Goal: Task Accomplishment & Management: Manage account settings

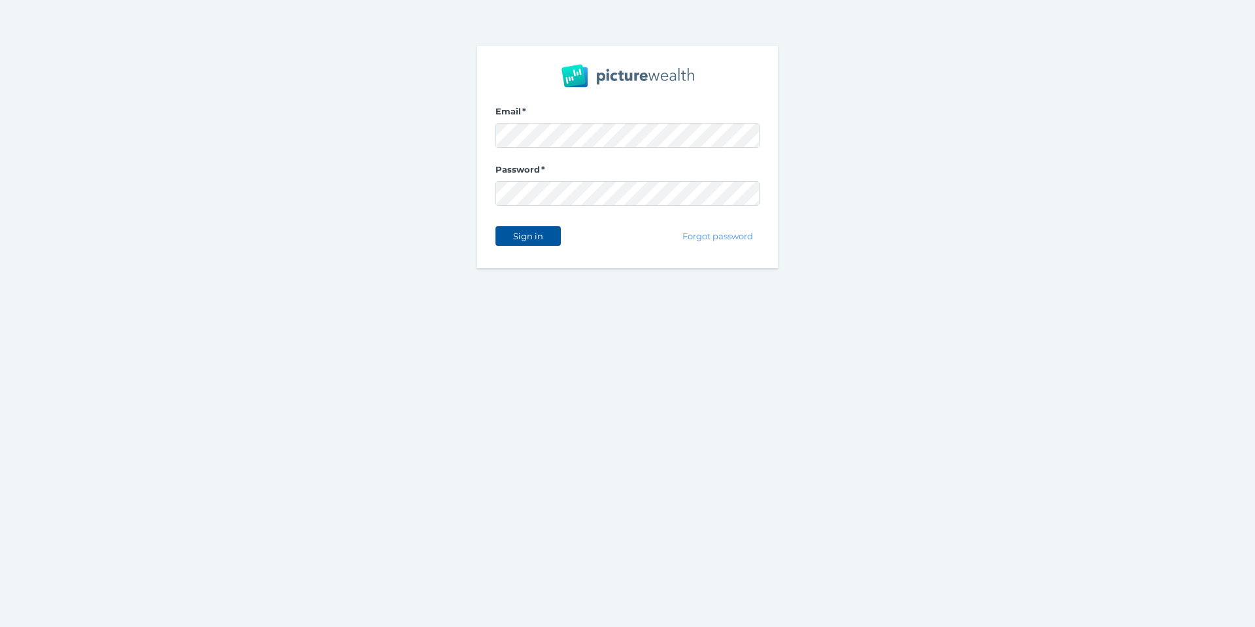
click at [523, 235] on span "Sign in" at bounding box center [527, 236] width 41 height 10
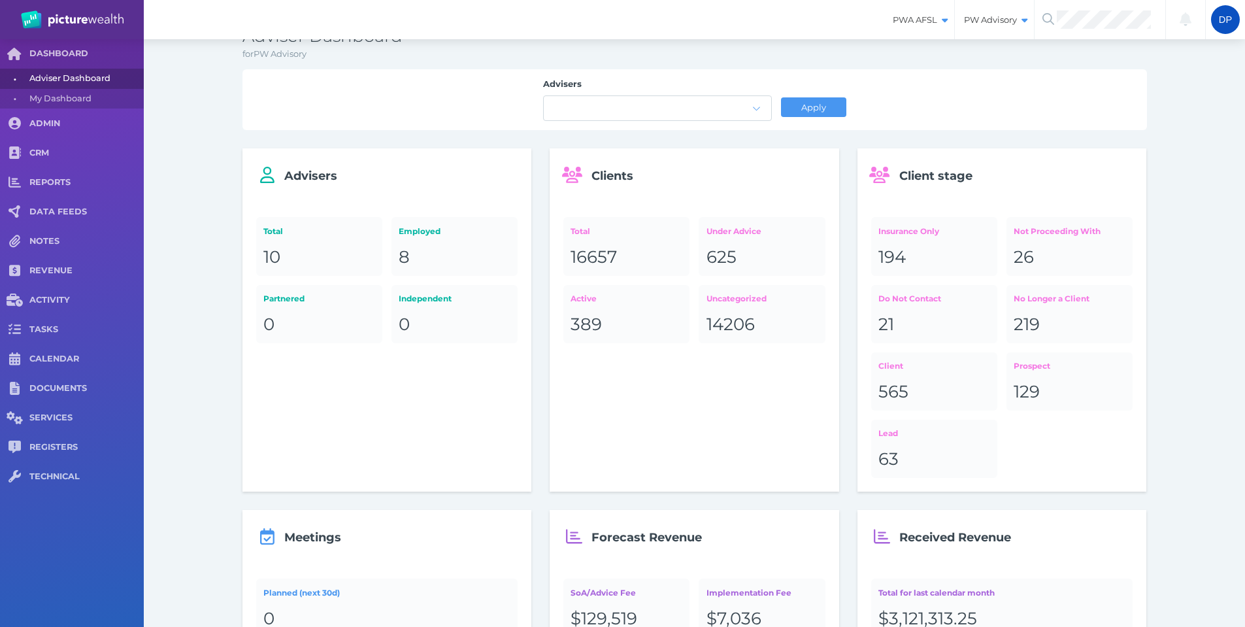
scroll to position [65, 0]
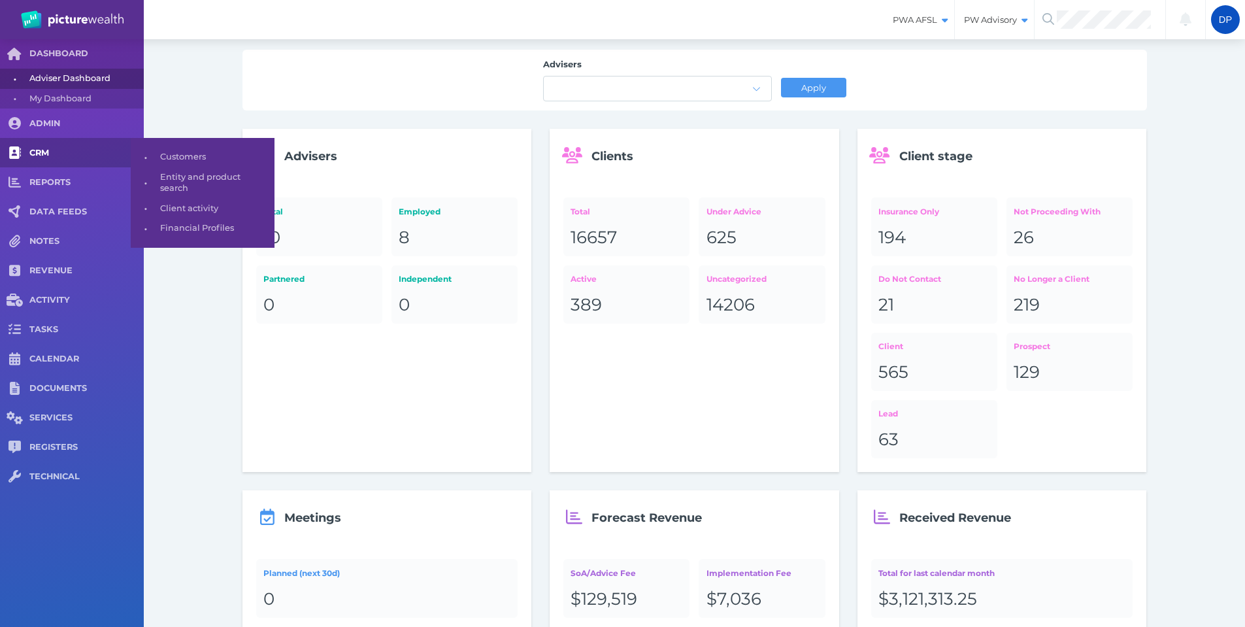
click at [48, 150] on span "CRM" at bounding box center [86, 153] width 114 height 11
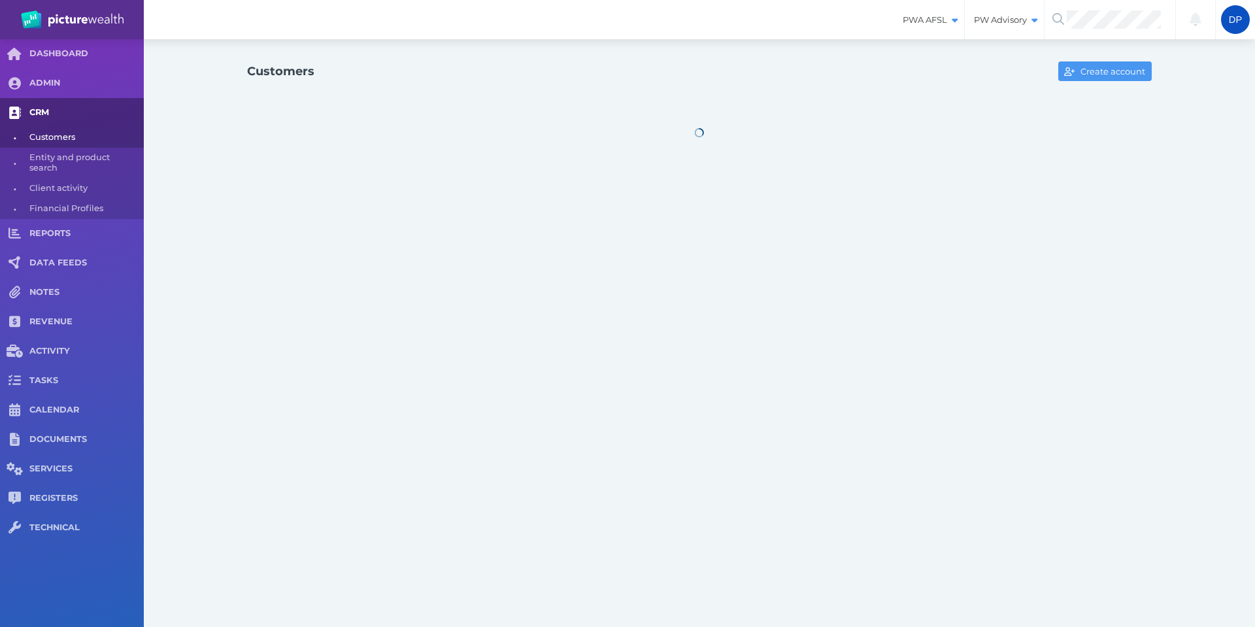
select select "25"
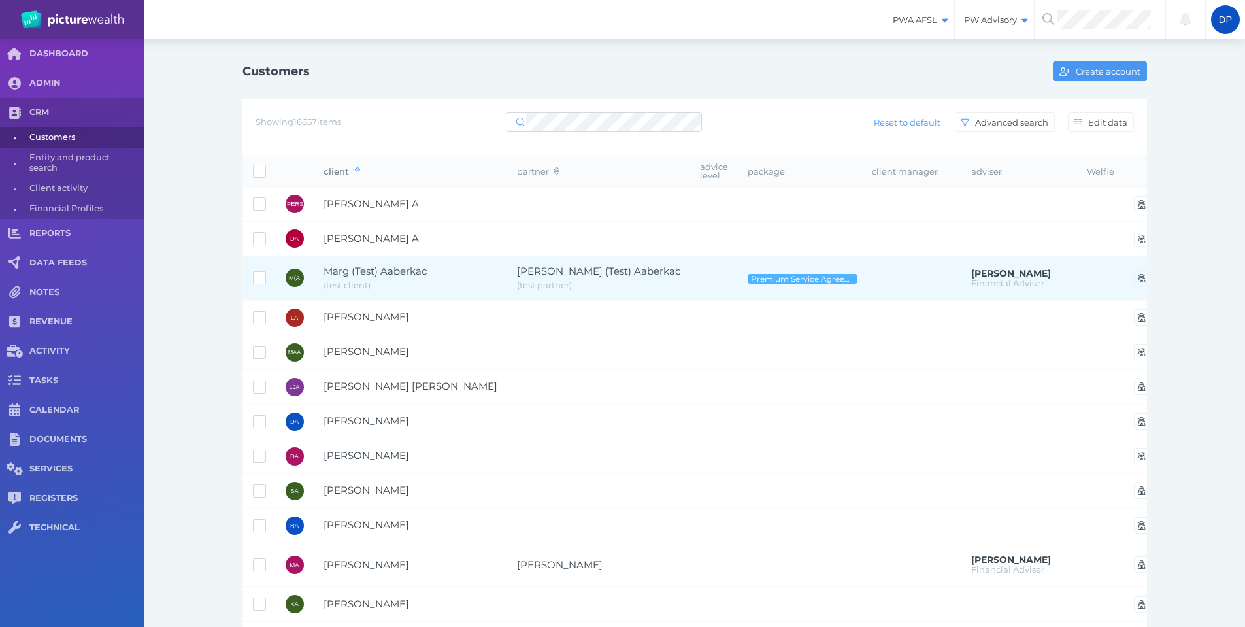
click at [402, 266] on span "Marg (Test) Aaberkac" at bounding box center [375, 271] width 103 height 12
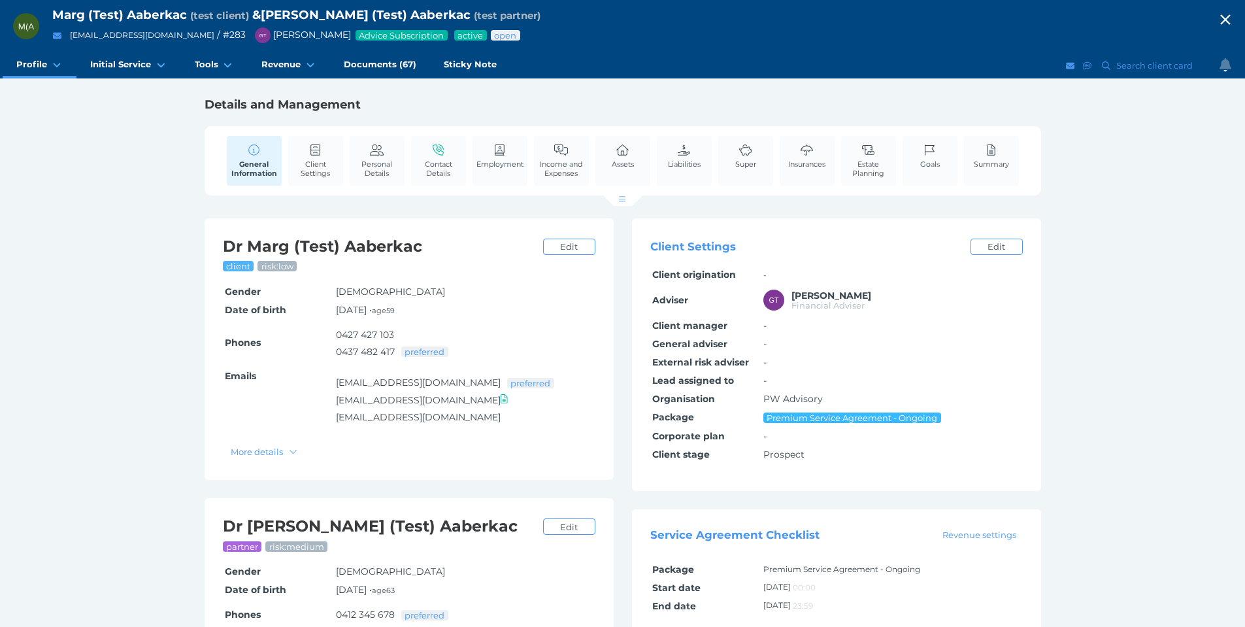
click at [1230, 23] on icon "button" at bounding box center [1225, 20] width 10 height 10
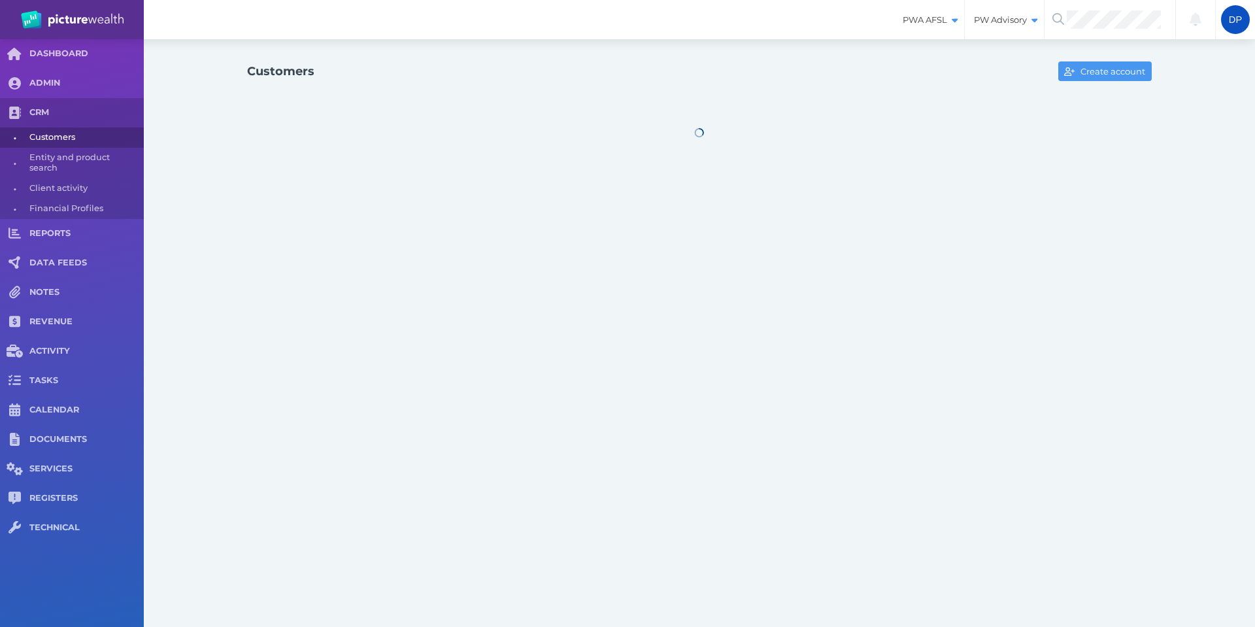
select select "25"
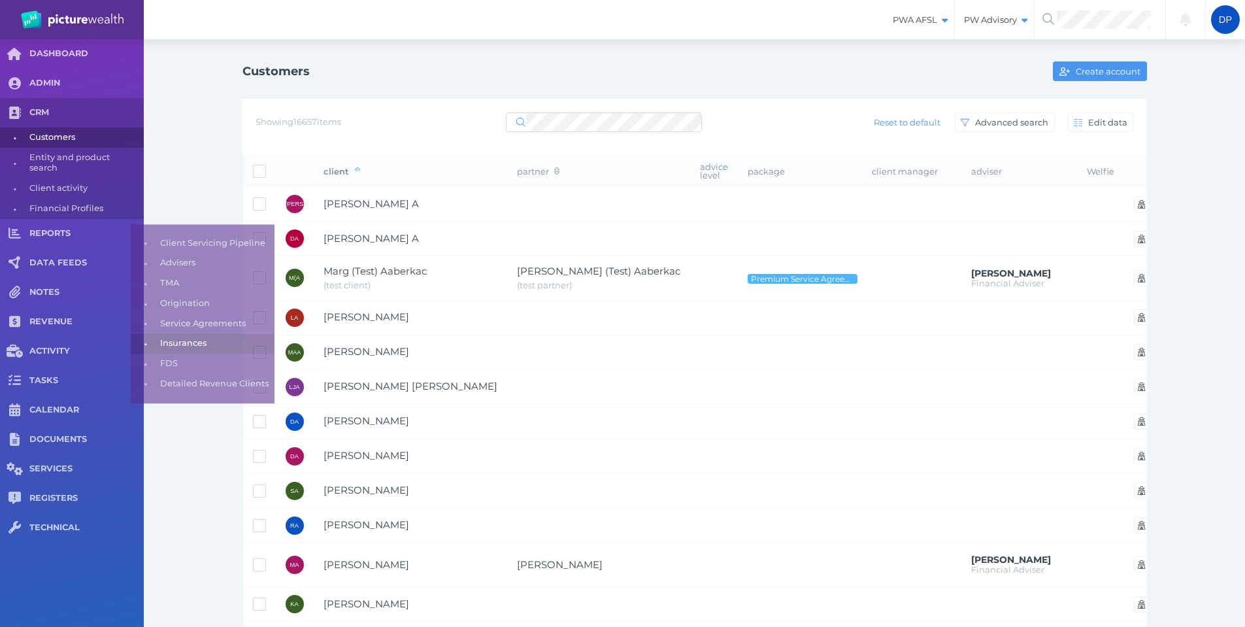
click at [178, 333] on span "Insurances" at bounding box center [215, 338] width 110 height 20
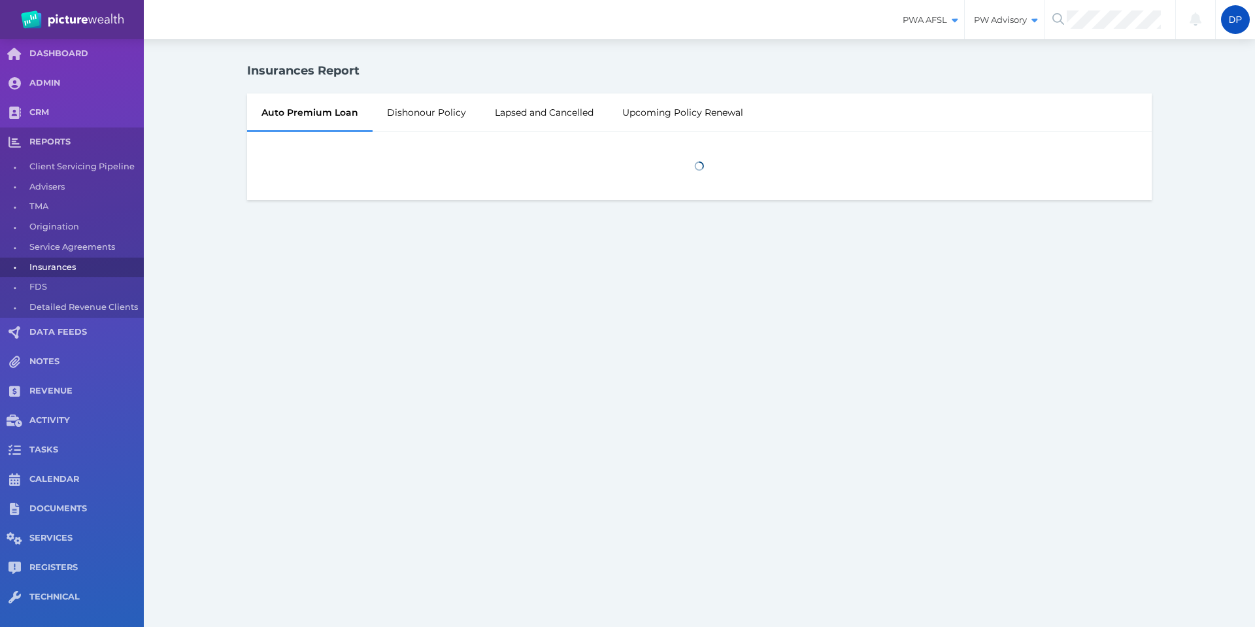
select select "25"
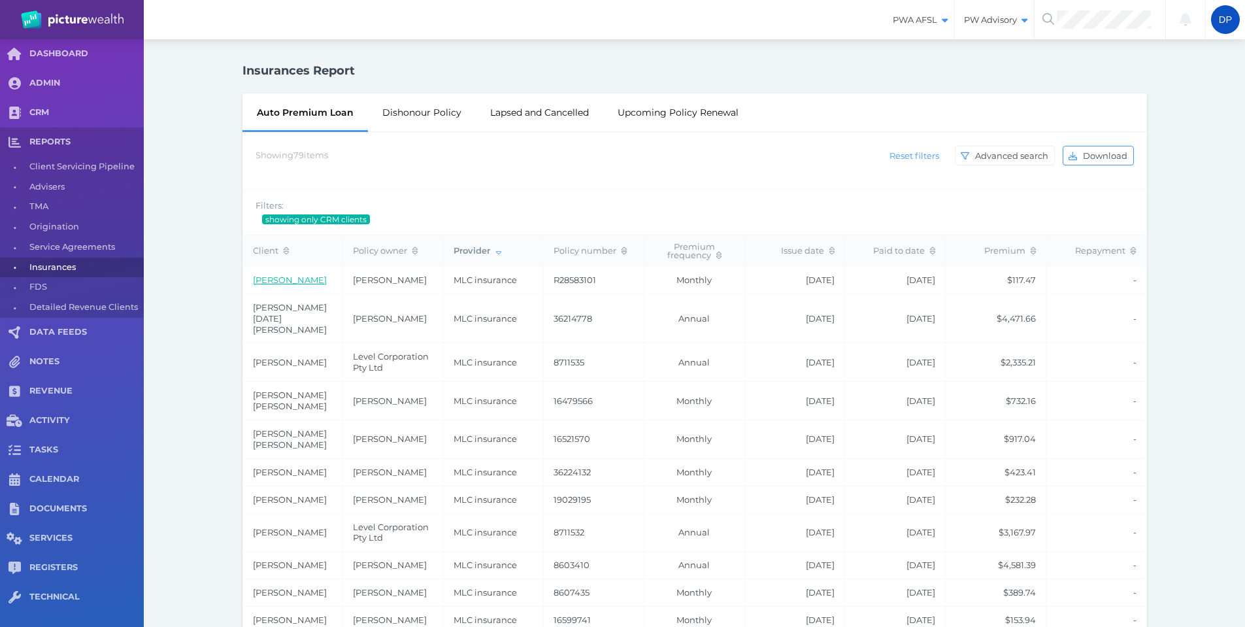
click at [303, 283] on link "Shane Brouwer" at bounding box center [290, 279] width 74 height 10
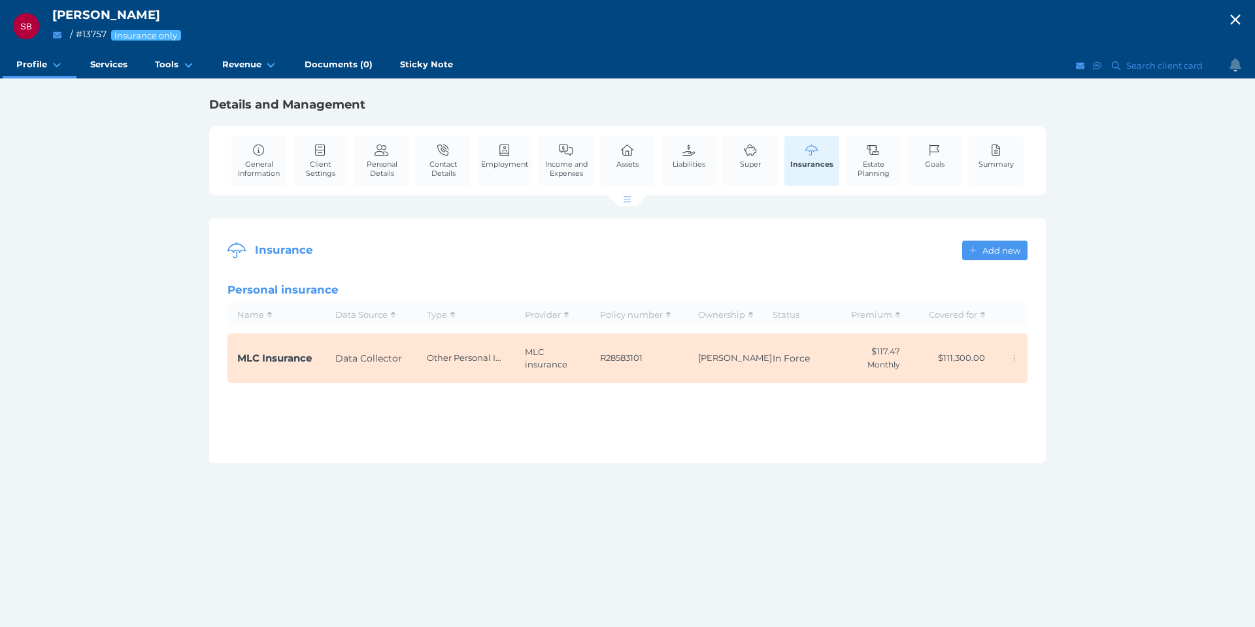
click at [271, 352] on span "MLC Insurance" at bounding box center [274, 358] width 75 height 12
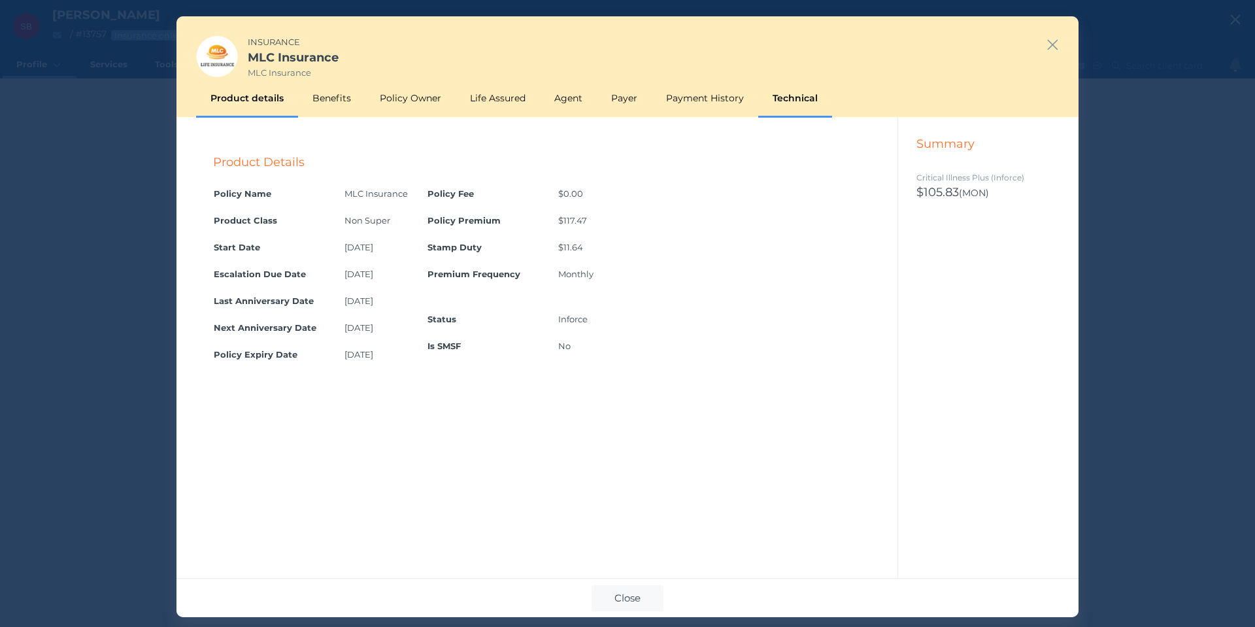
click at [800, 95] on div "Technical" at bounding box center [795, 98] width 74 height 38
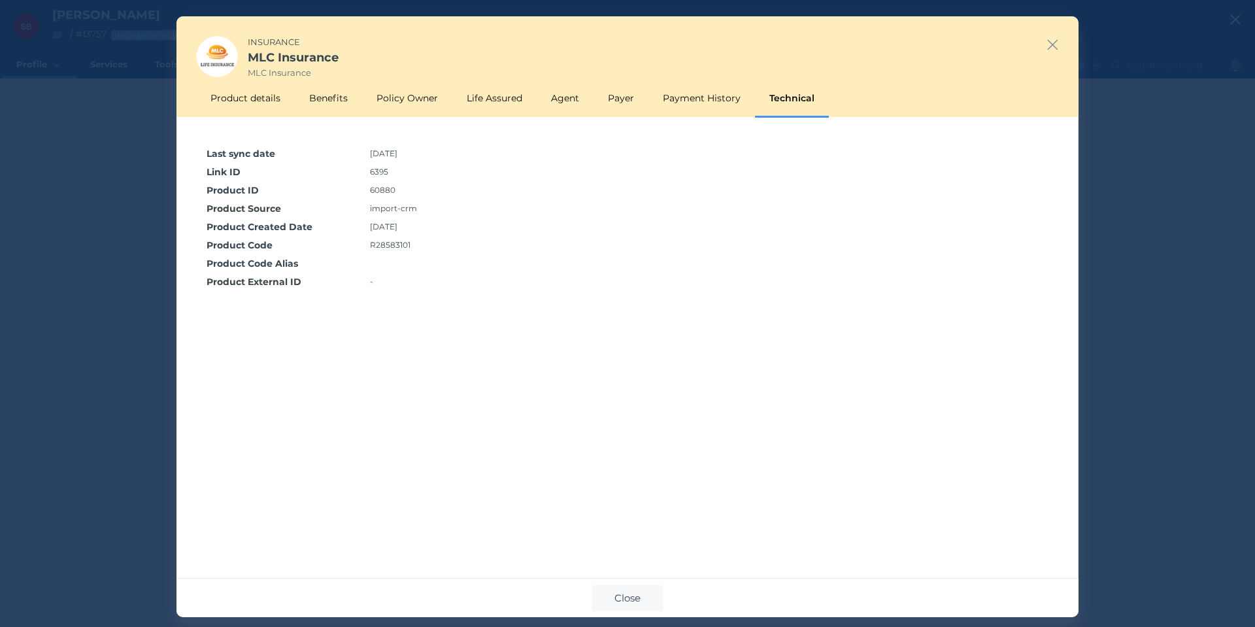
drag, startPoint x: 371, startPoint y: 228, endPoint x: 408, endPoint y: 229, distance: 37.3
click at [408, 229] on td "18/10/2024" at bounding box center [708, 227] width 683 height 18
click at [1055, 39] on icon "button" at bounding box center [1052, 45] width 12 height 16
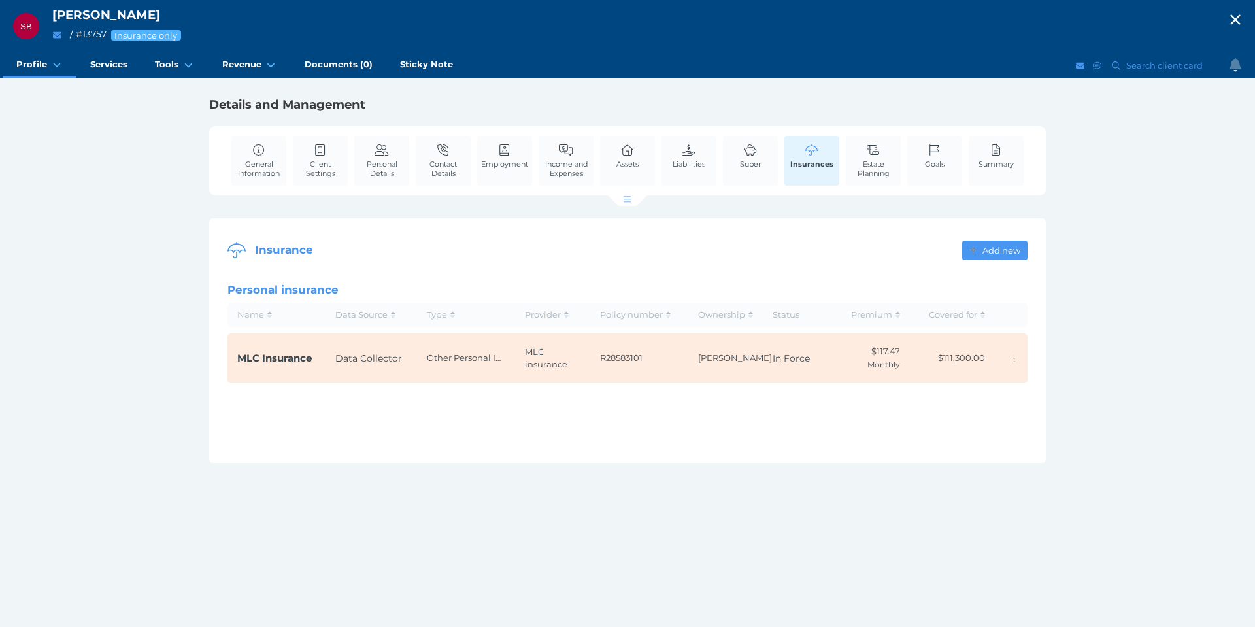
click at [1231, 16] on icon "button" at bounding box center [1235, 20] width 10 height 10
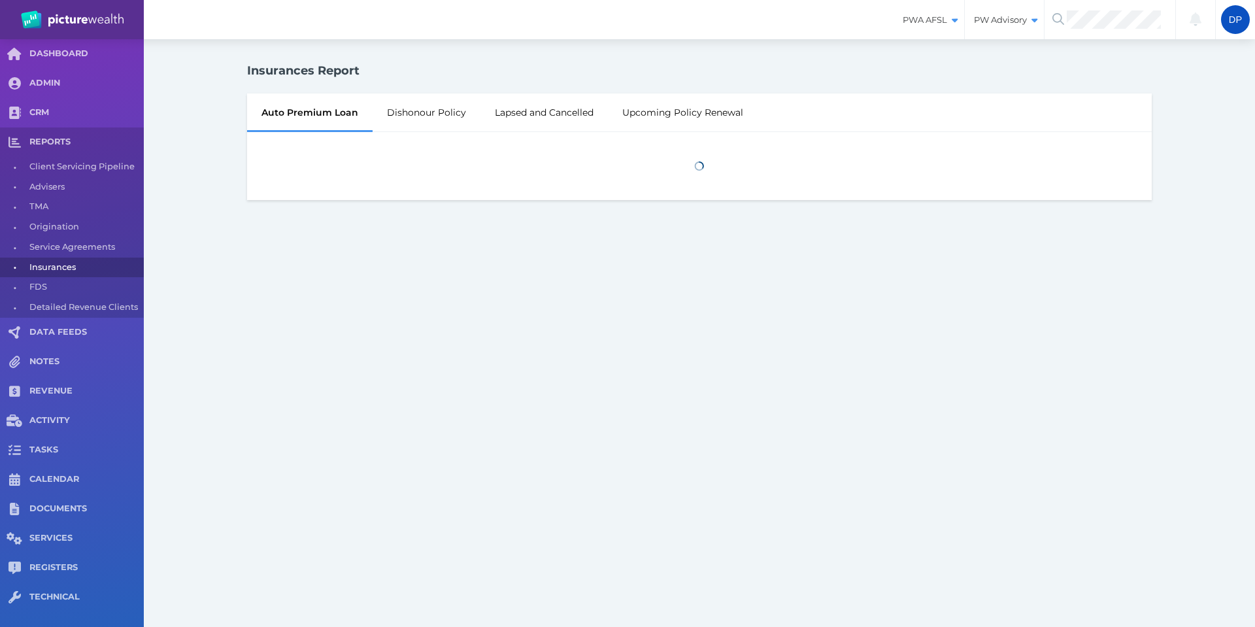
select select "25"
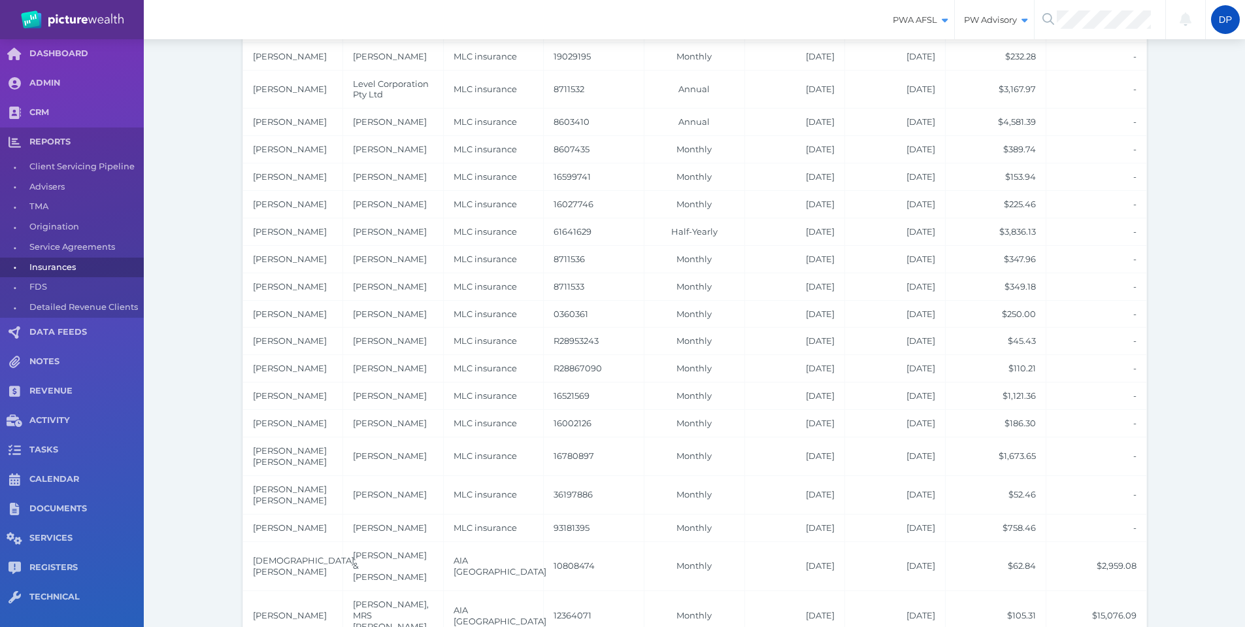
scroll to position [564, 0]
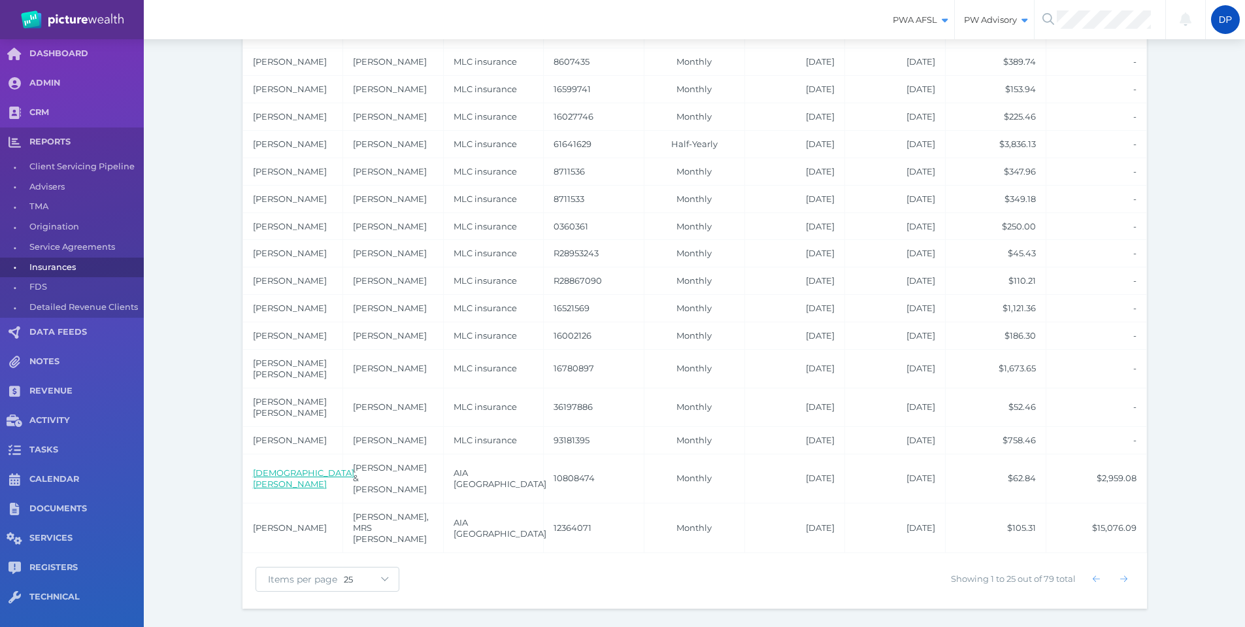
click at [287, 489] on link "Sheldeanne Janadee M Radalj" at bounding box center [303, 478] width 101 height 22
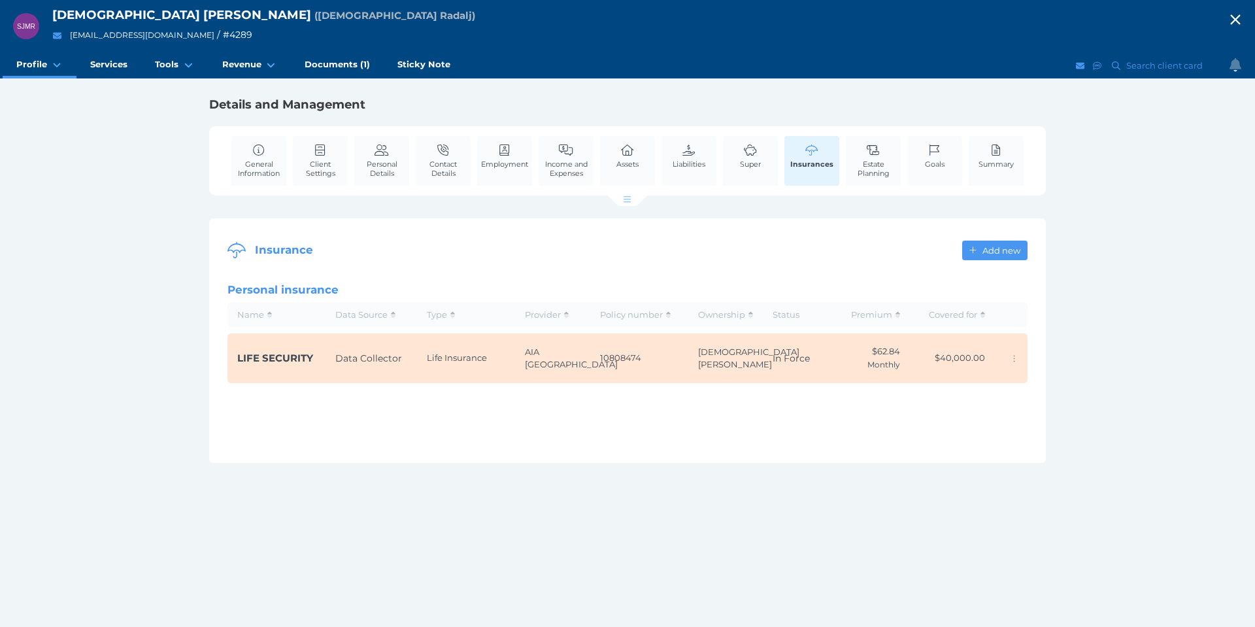
click at [265, 364] on span "LIFE SECURITY" at bounding box center [275, 358] width 76 height 12
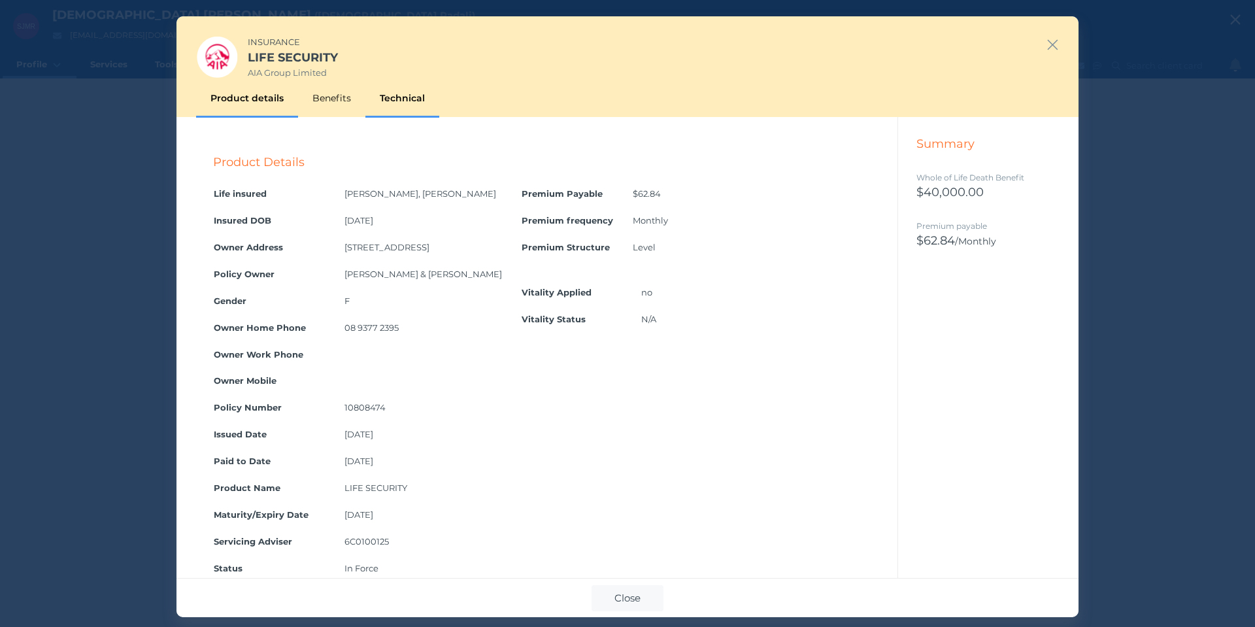
click at [409, 103] on div "Technical" at bounding box center [402, 98] width 74 height 38
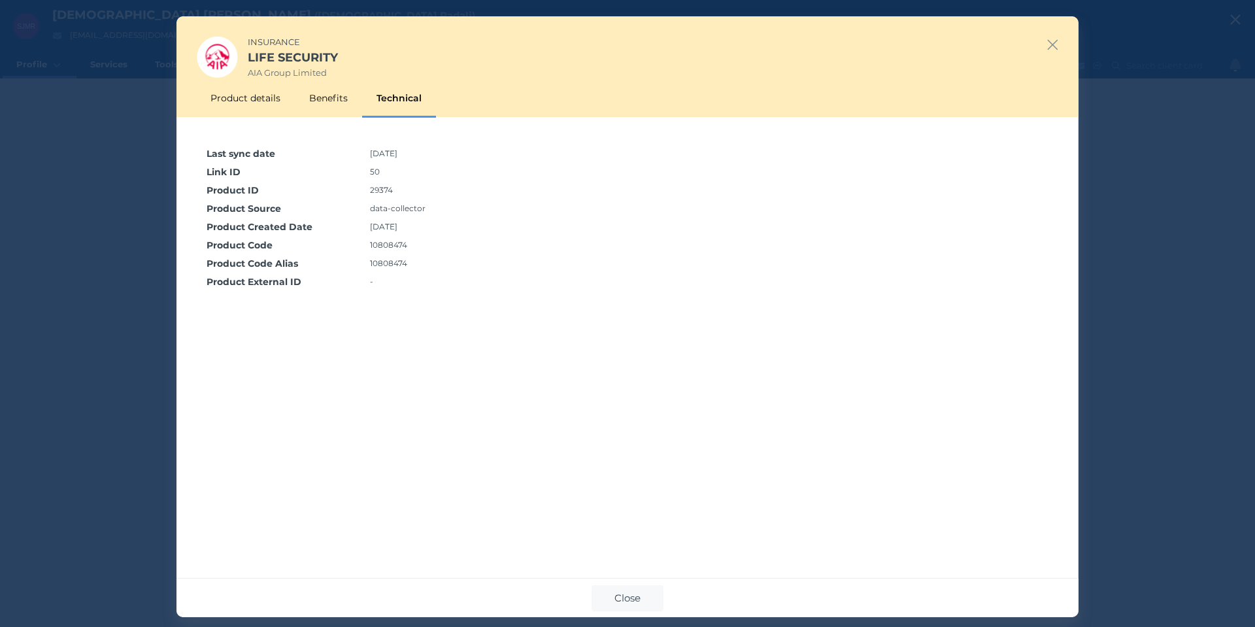
click at [1059, 44] on div "INSURANCE LIFE SECURITY AIA Group Limited" at bounding box center [627, 47] width 902 height 63
click at [1054, 45] on icon "button" at bounding box center [1053, 45] width 10 height 10
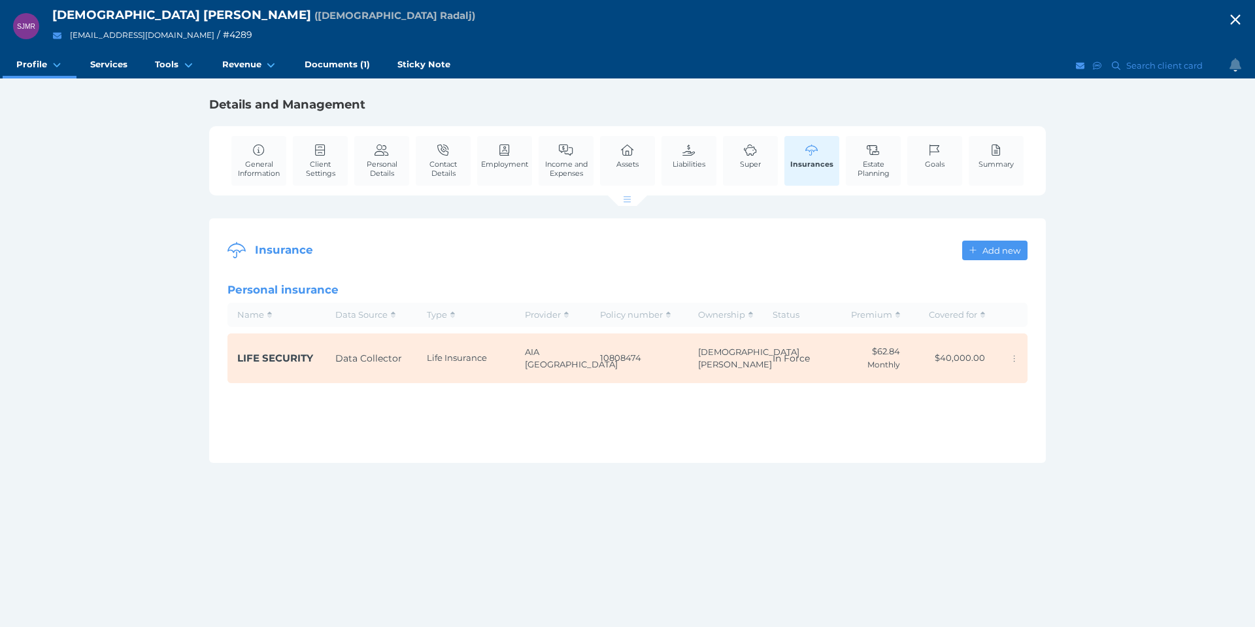
click at [138, 209] on div "SJMR Sheldeanne Janadee M Radalj ( Sheldeanne Radalj ) shazzradalj@yahoo.com.au…" at bounding box center [627, 313] width 1255 height 627
click at [273, 161] on span "General Information" at bounding box center [259, 168] width 48 height 18
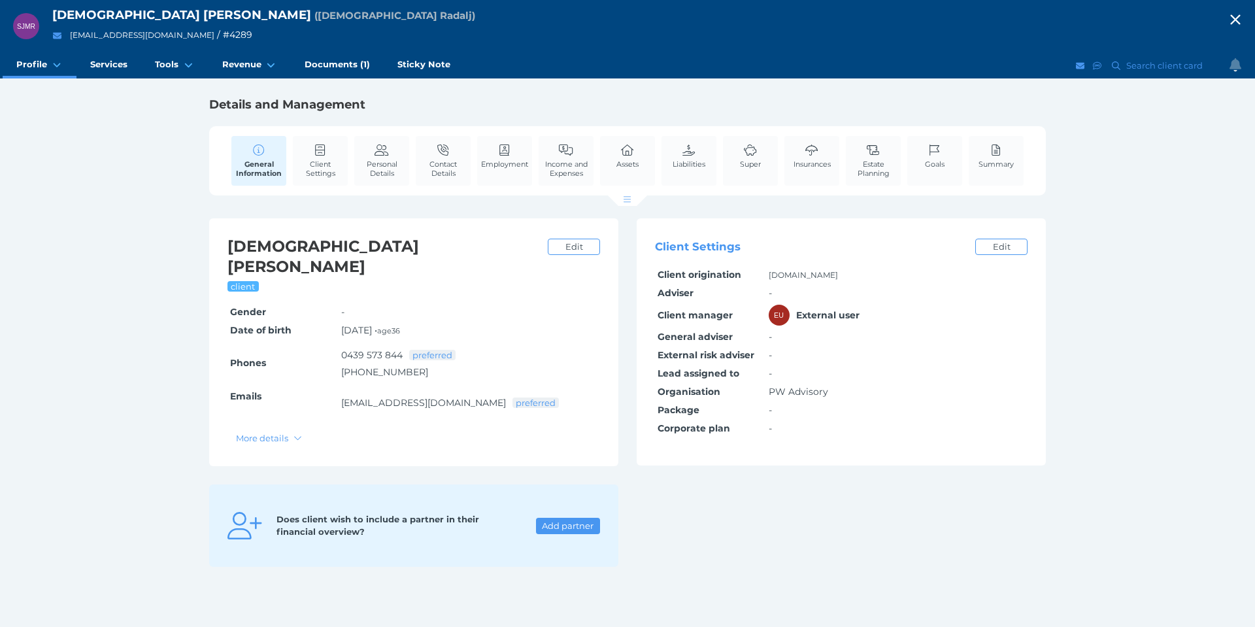
click at [1238, 21] on icon "button" at bounding box center [1235, 20] width 16 height 20
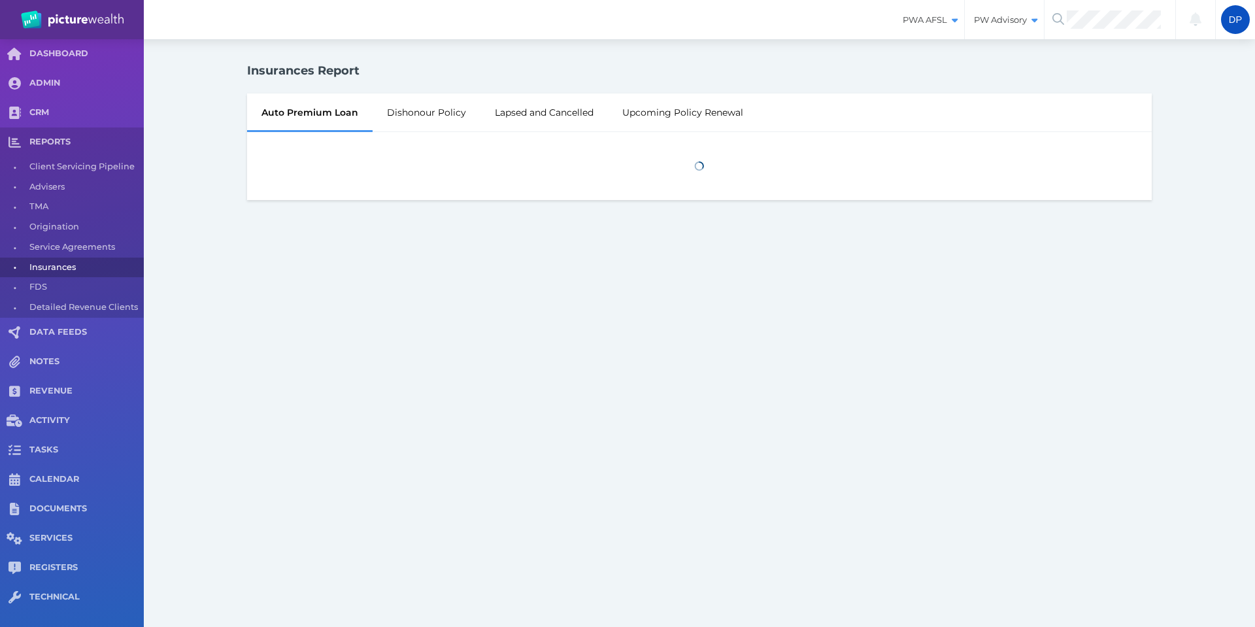
select select "25"
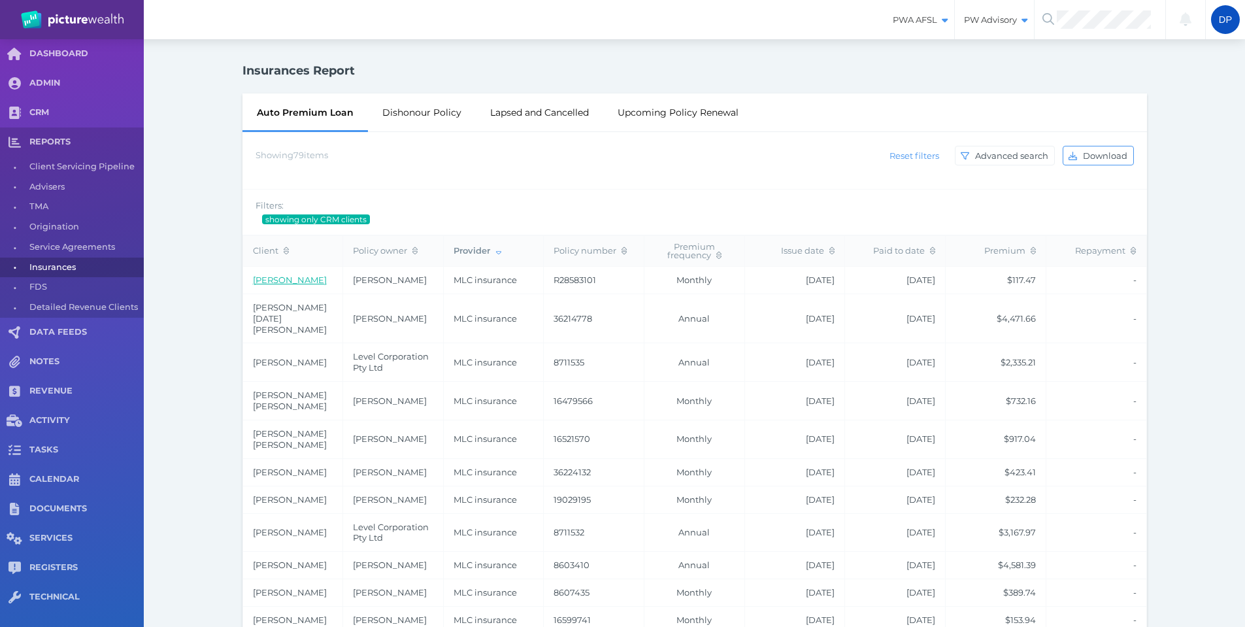
click at [282, 277] on link "Shane Brouwer" at bounding box center [290, 279] width 74 height 10
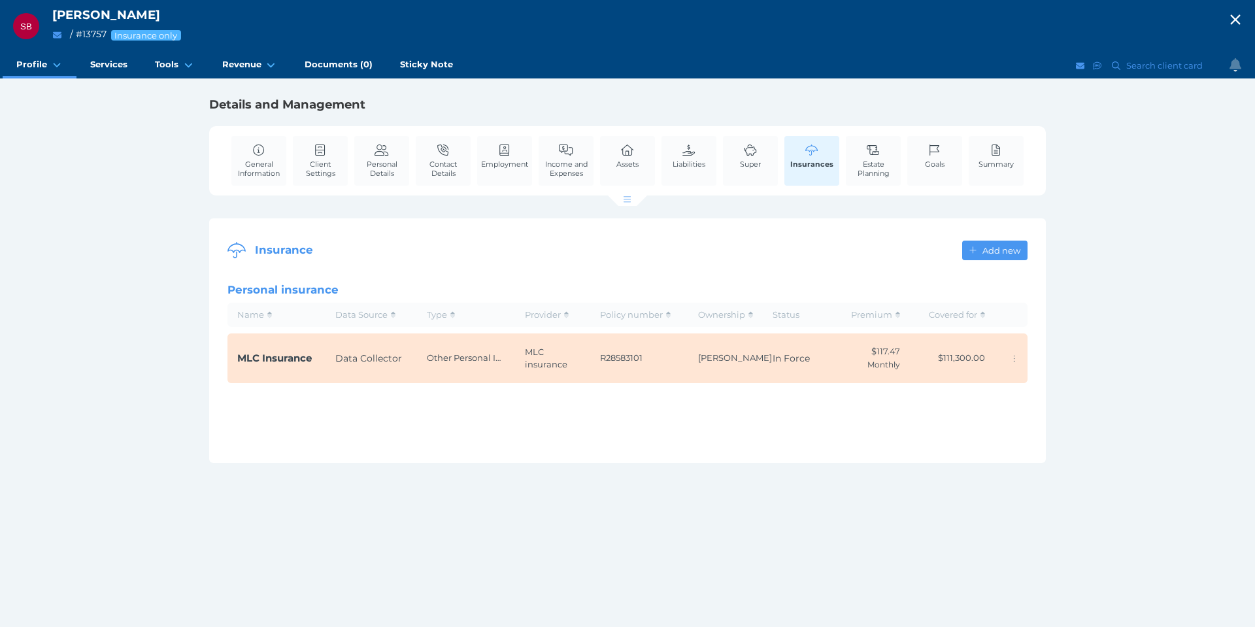
click at [294, 361] on span "MLC Insurance" at bounding box center [274, 358] width 75 height 12
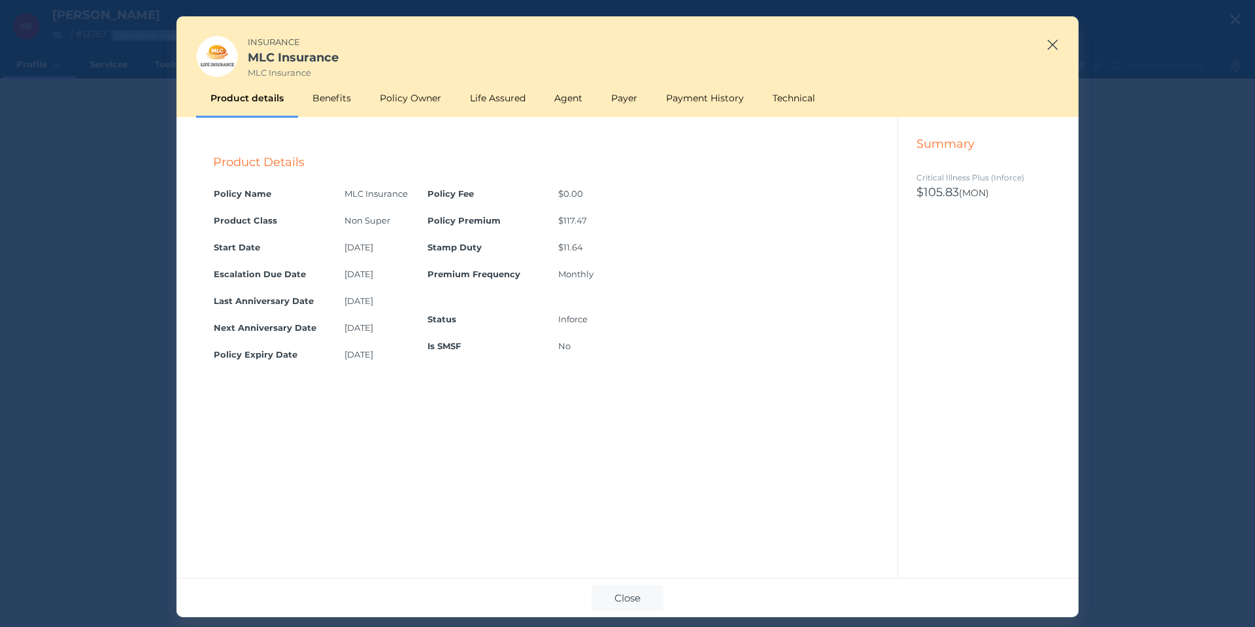
click at [1052, 45] on icon "button" at bounding box center [1053, 45] width 10 height 10
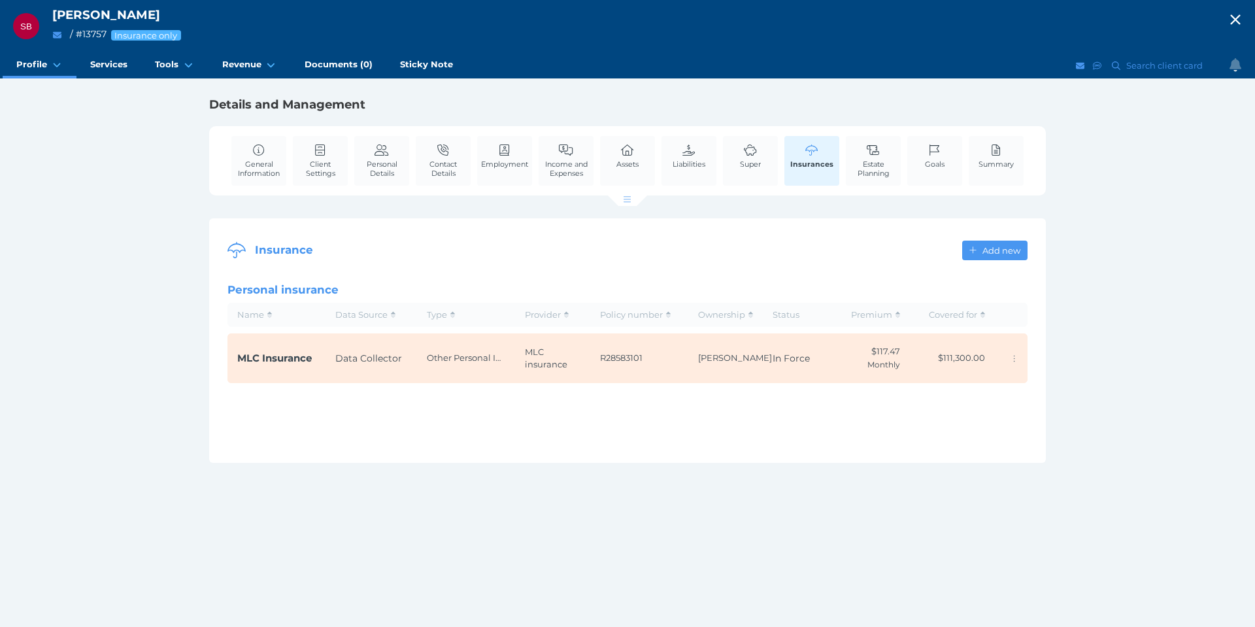
click at [1240, 18] on icon "button" at bounding box center [1235, 20] width 16 height 20
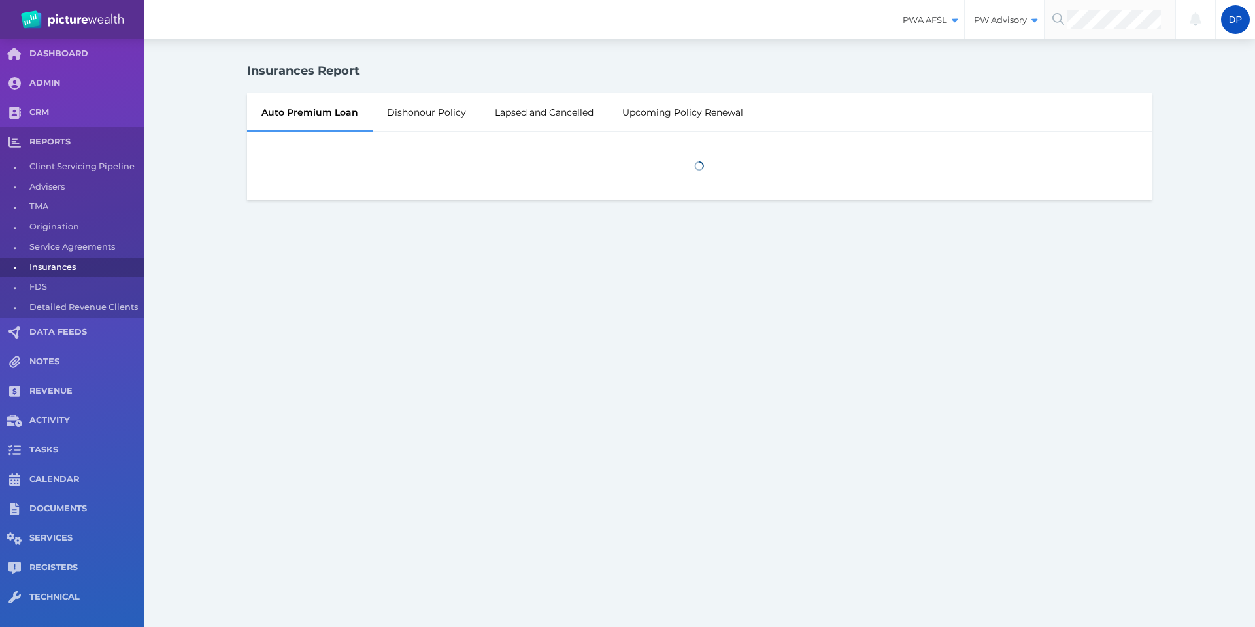
select select "25"
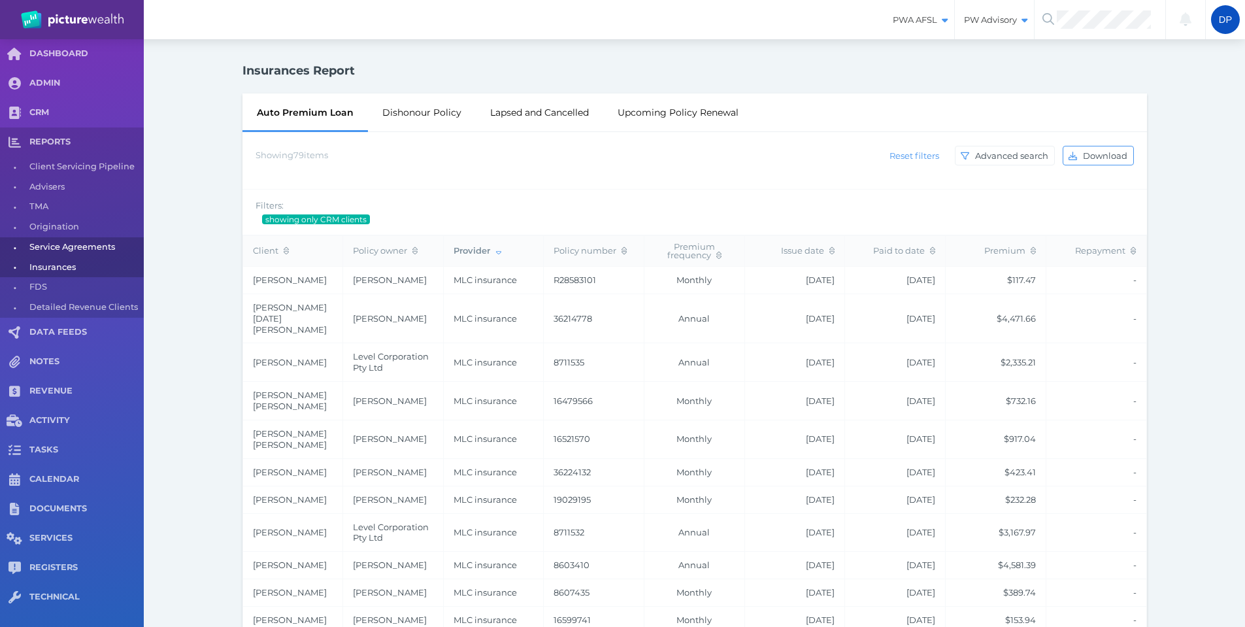
click at [60, 252] on span "Service Agreements" at bounding box center [84, 247] width 110 height 20
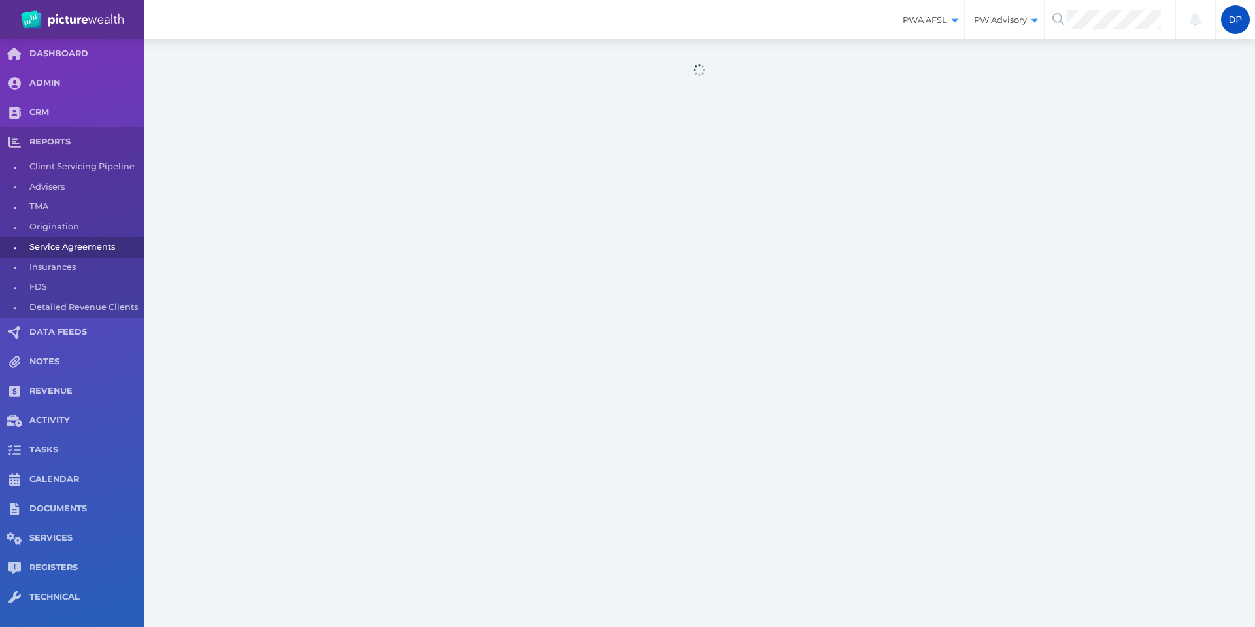
select select "25"
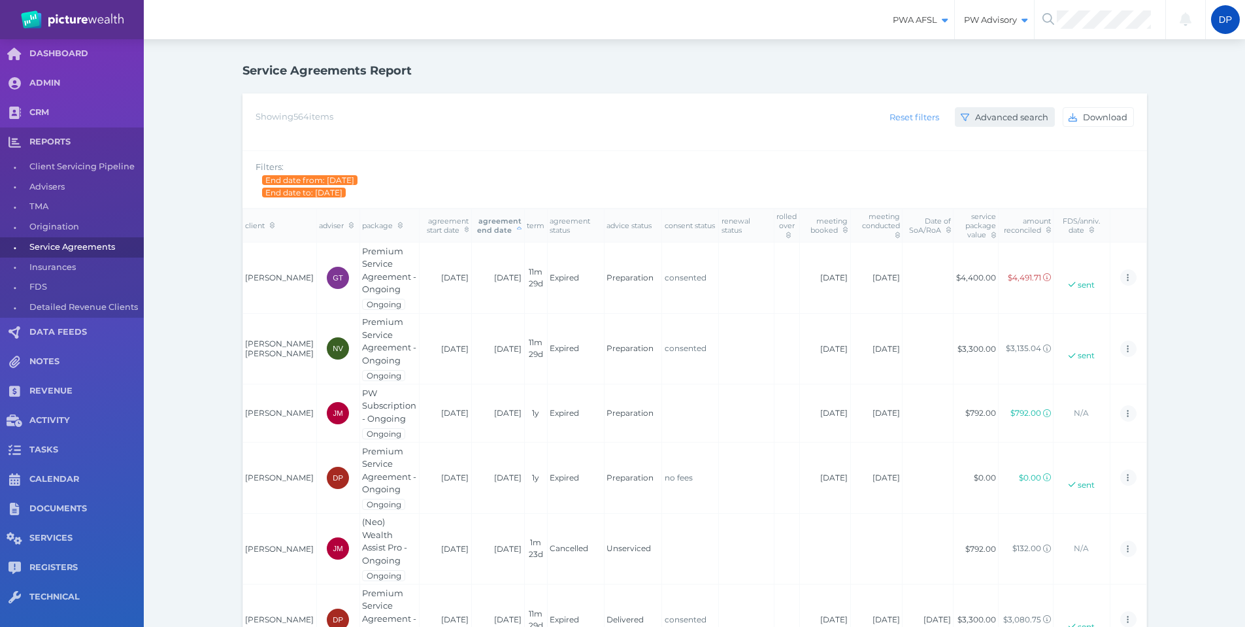
click at [1003, 116] on span "Advanced search" at bounding box center [1013, 117] width 82 height 10
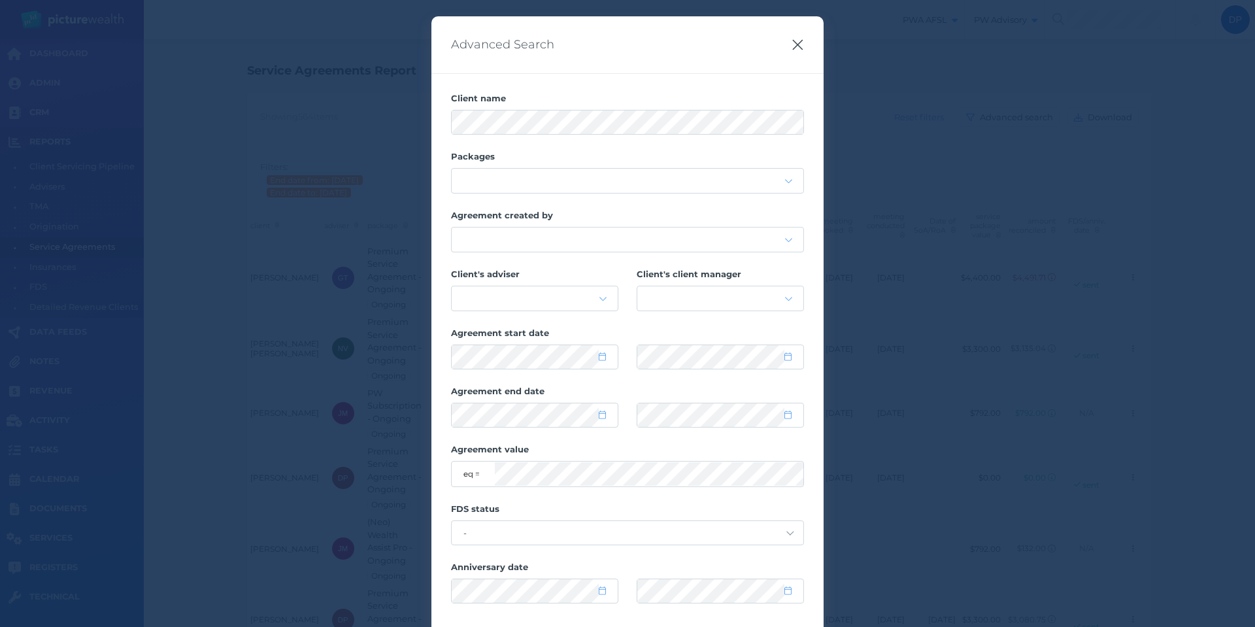
click at [798, 42] on icon "button" at bounding box center [797, 45] width 12 height 16
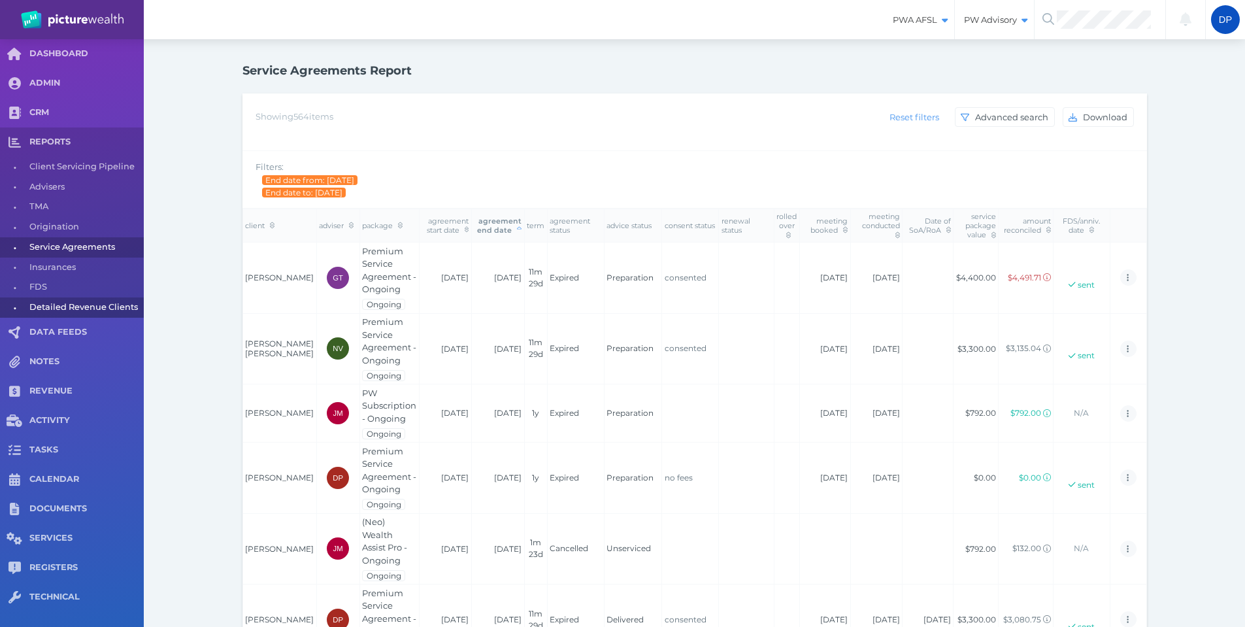
click at [101, 308] on span "Detailed Revenue Clients" at bounding box center [84, 307] width 110 height 20
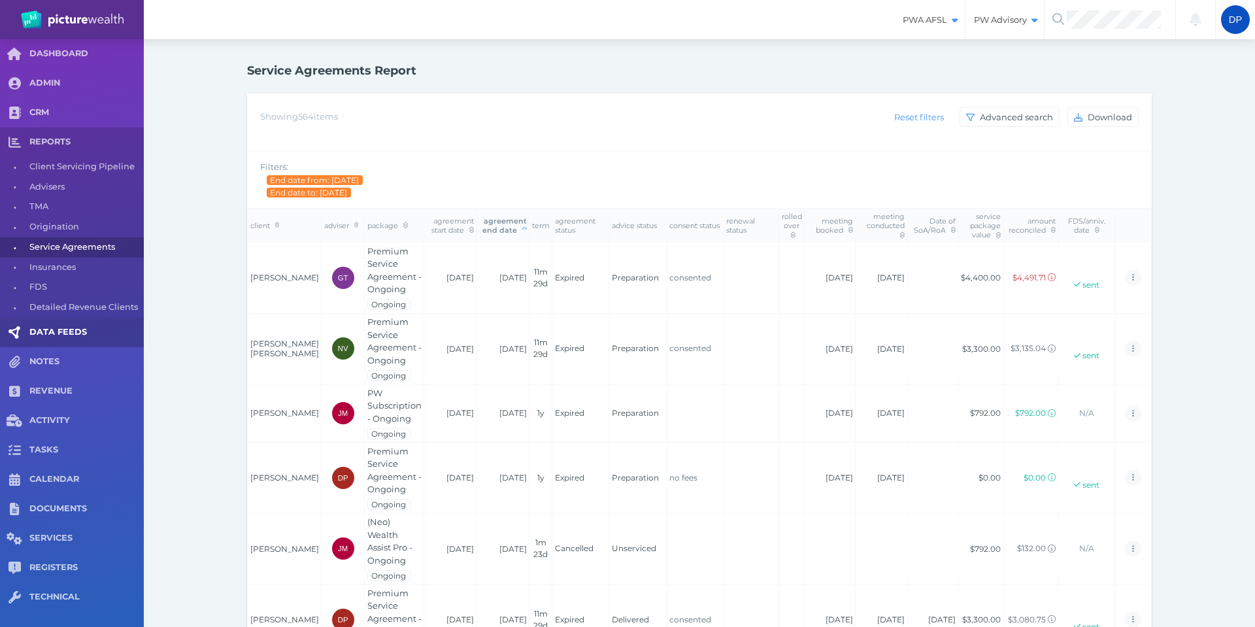
select select "25"
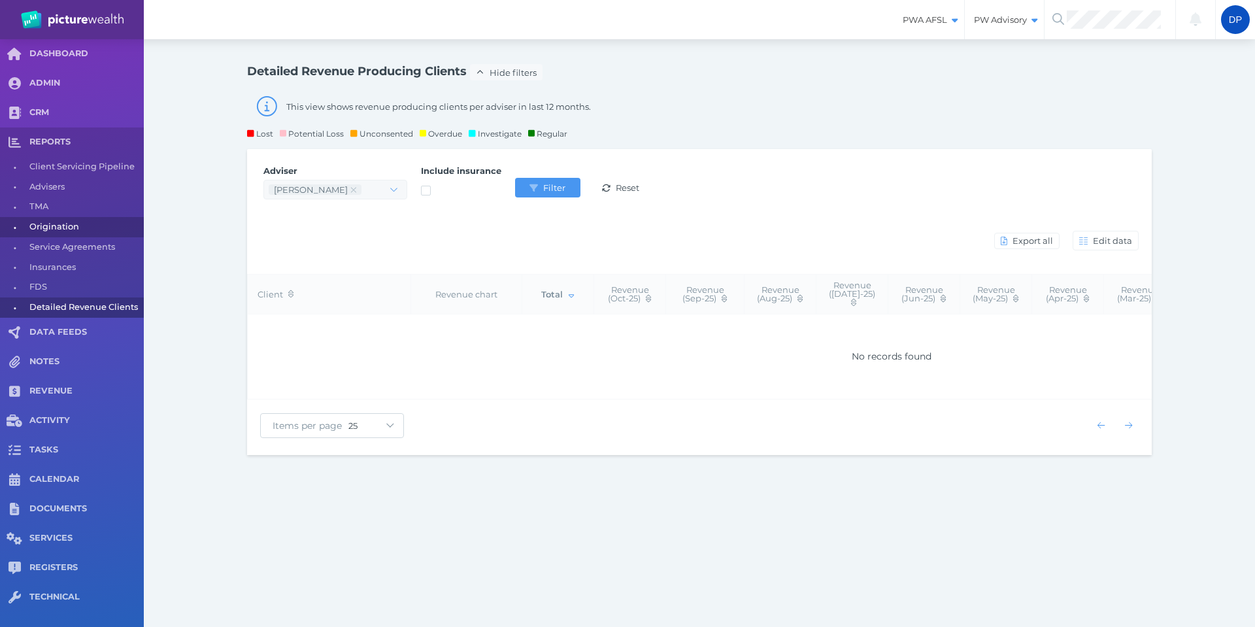
click at [62, 228] on span "Origination" at bounding box center [84, 227] width 110 height 20
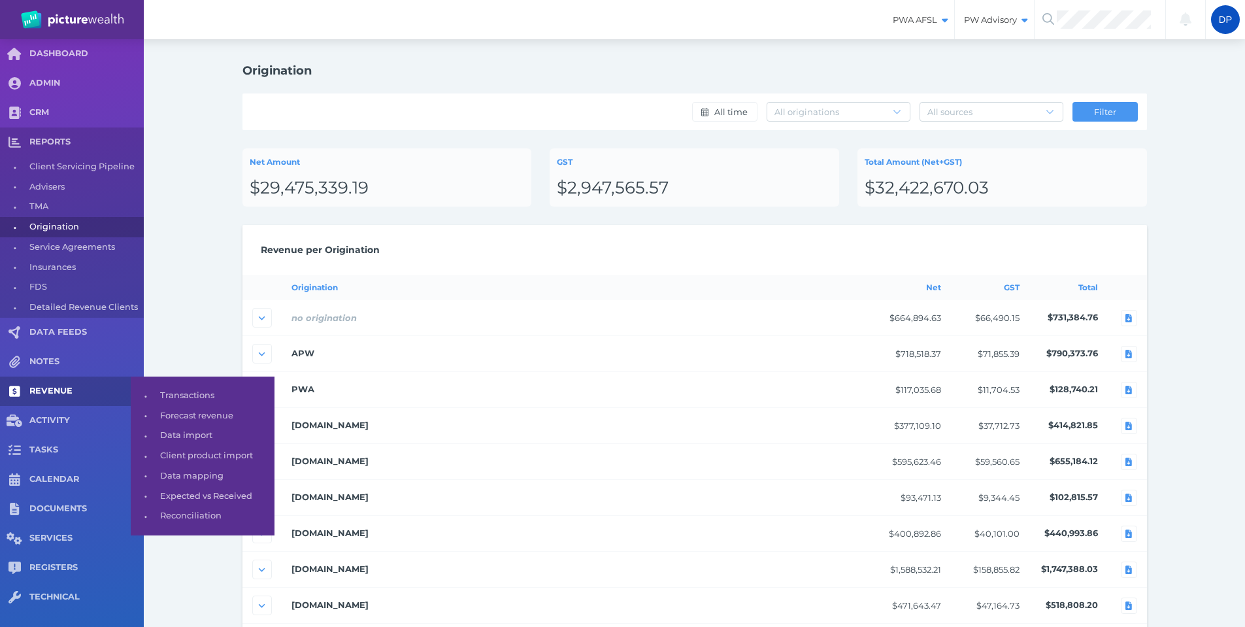
click at [66, 390] on span "REVENUE" at bounding box center [86, 391] width 114 height 11
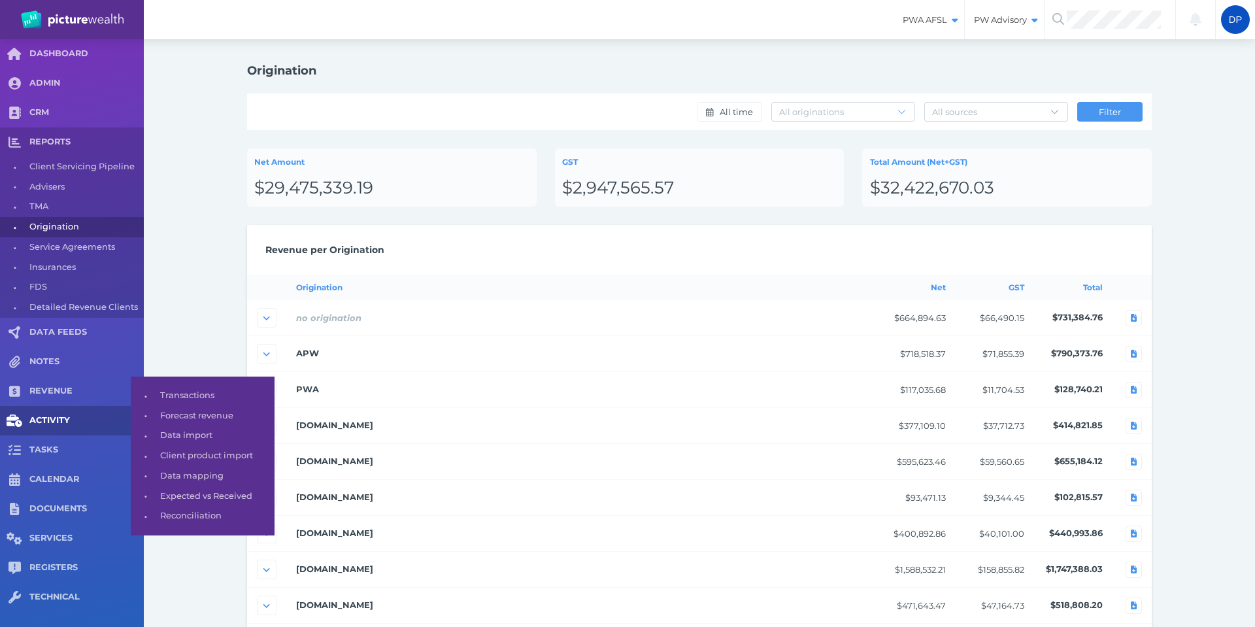
select select "25"
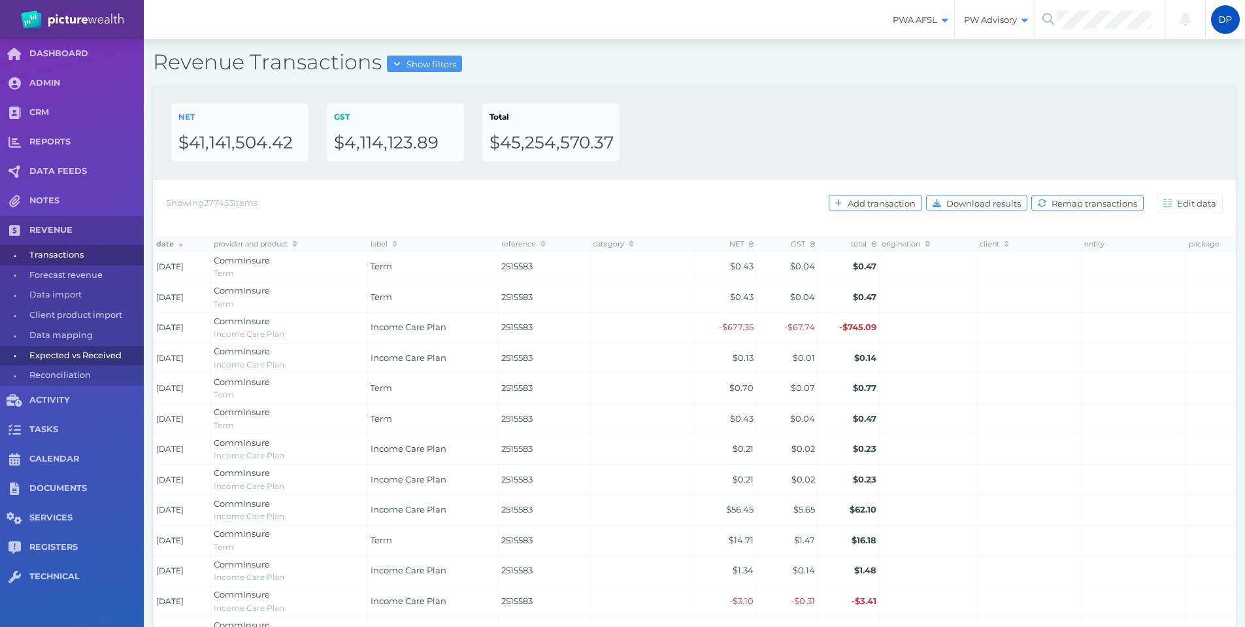
click at [75, 356] on span "Expected vs Received" at bounding box center [84, 356] width 110 height 20
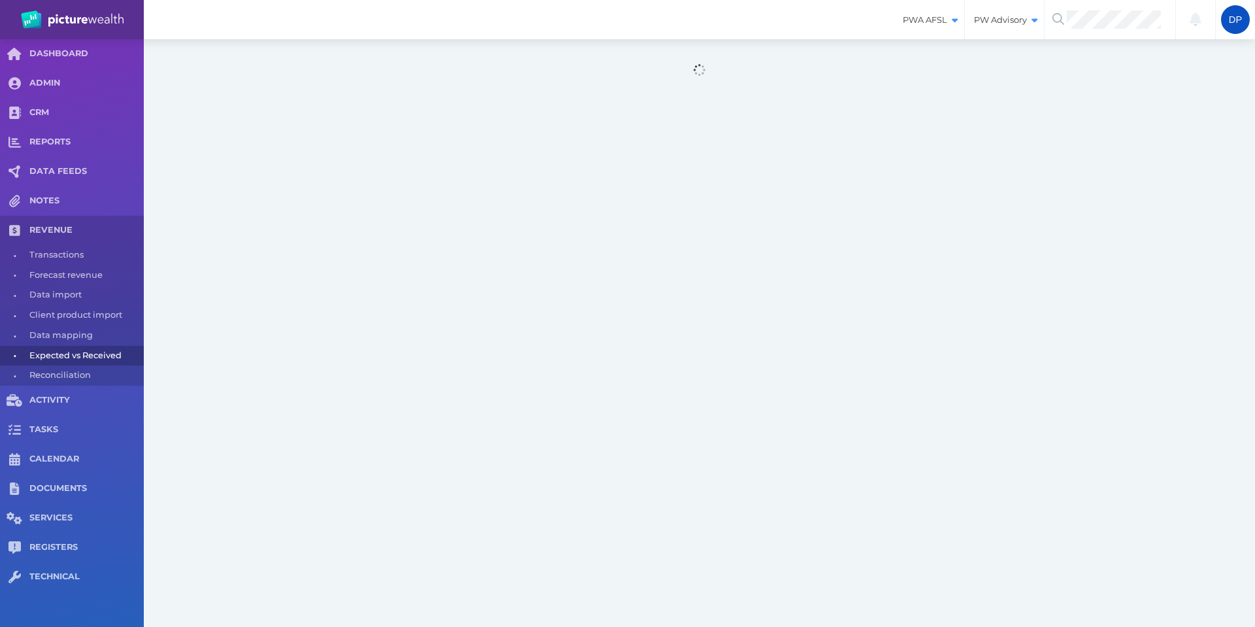
select select "25"
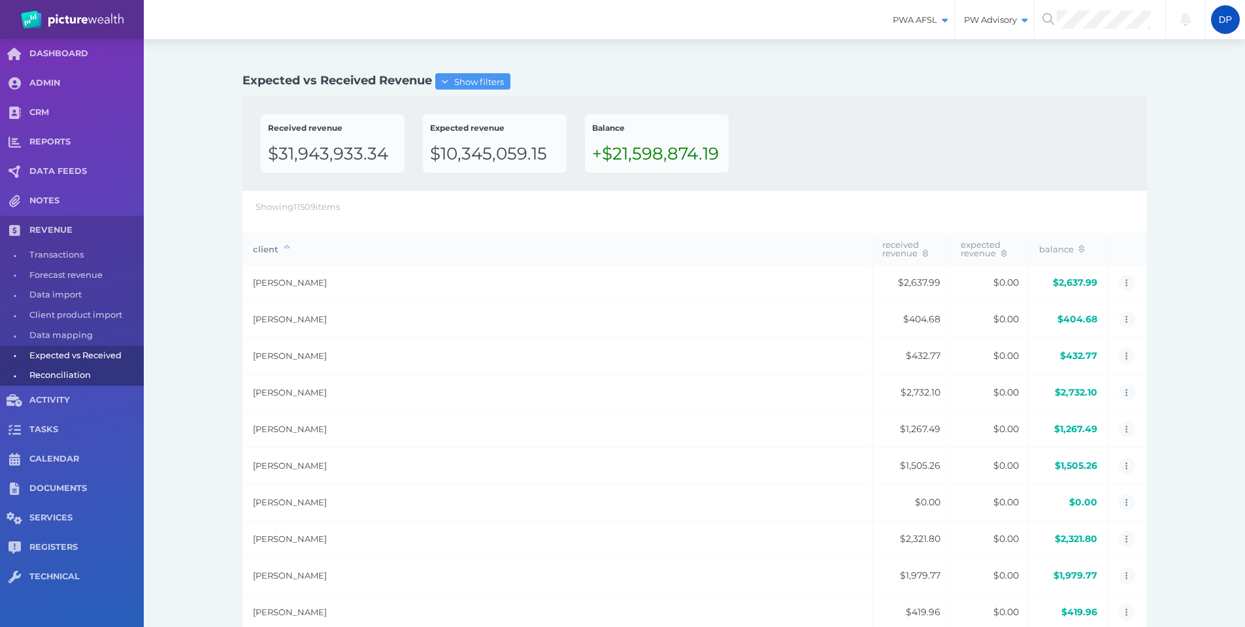
click at [72, 374] on span "Reconciliation" at bounding box center [84, 375] width 110 height 20
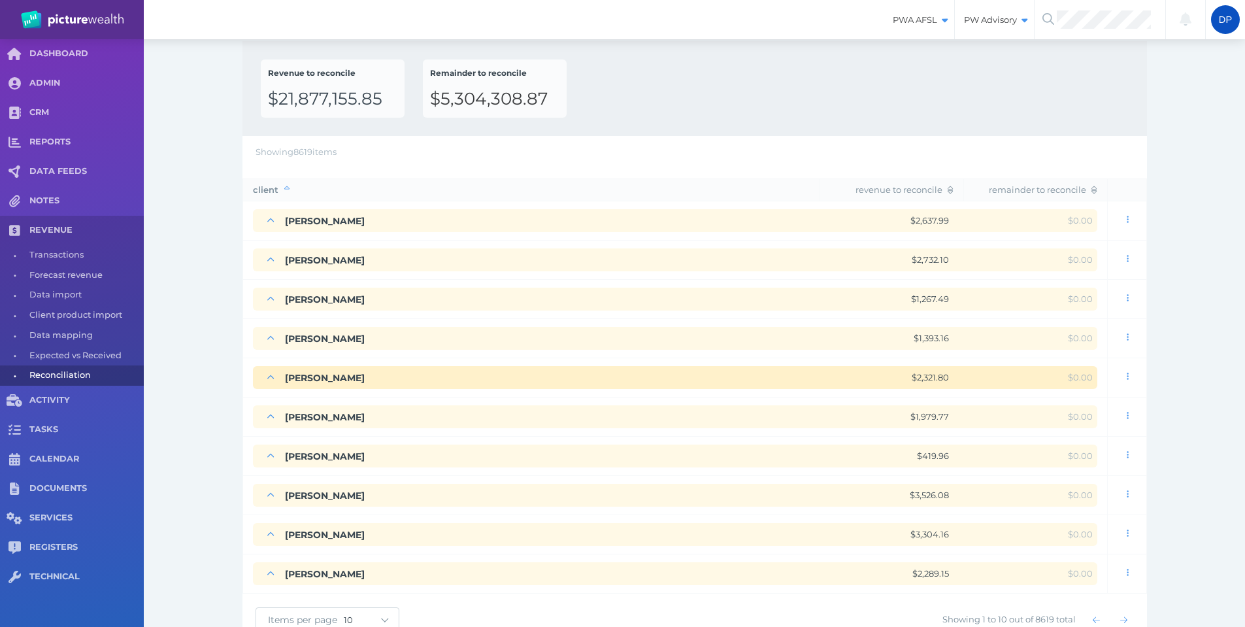
scroll to position [95, 0]
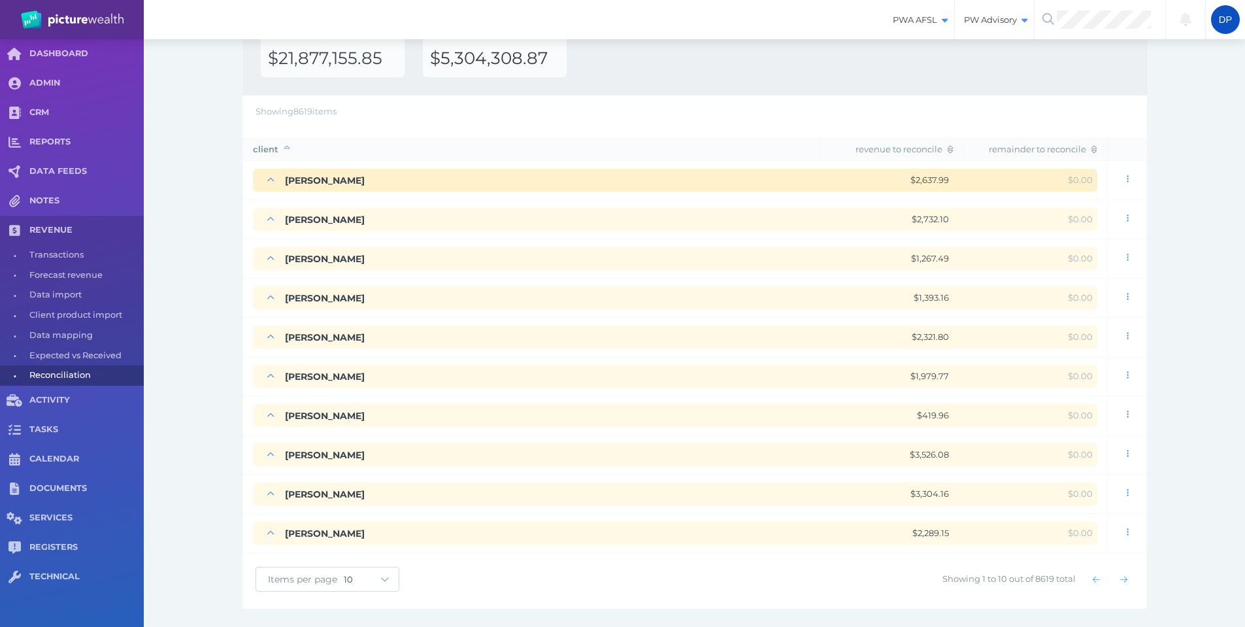
click at [268, 180] on icon at bounding box center [271, 179] width 8 height 9
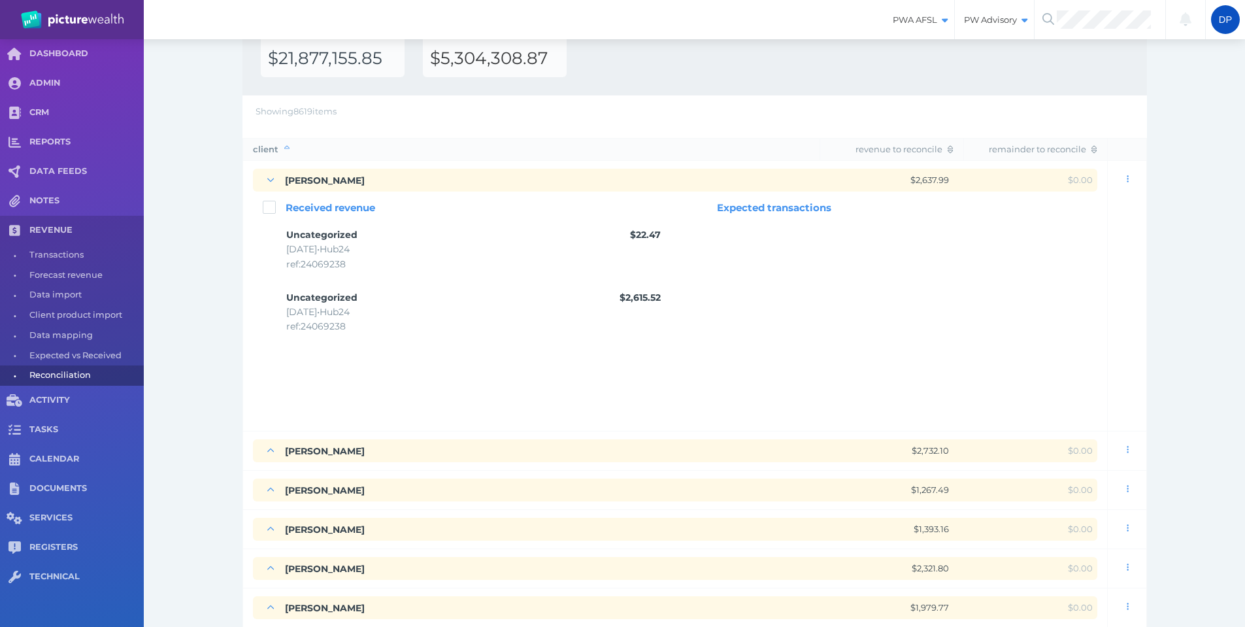
click at [203, 382] on div "Revenue Reconciliation Show filters Revenue to reconcile $21,877,155.85 Remaind…" at bounding box center [694, 401] width 1101 height 914
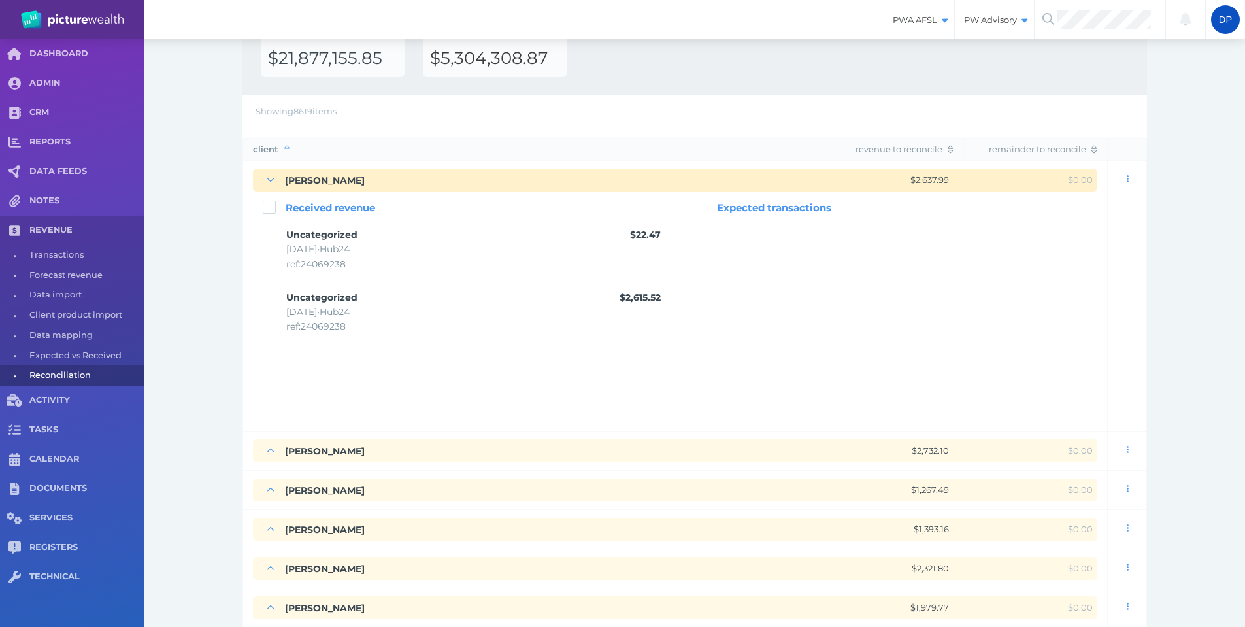
click at [273, 180] on icon at bounding box center [271, 179] width 8 height 9
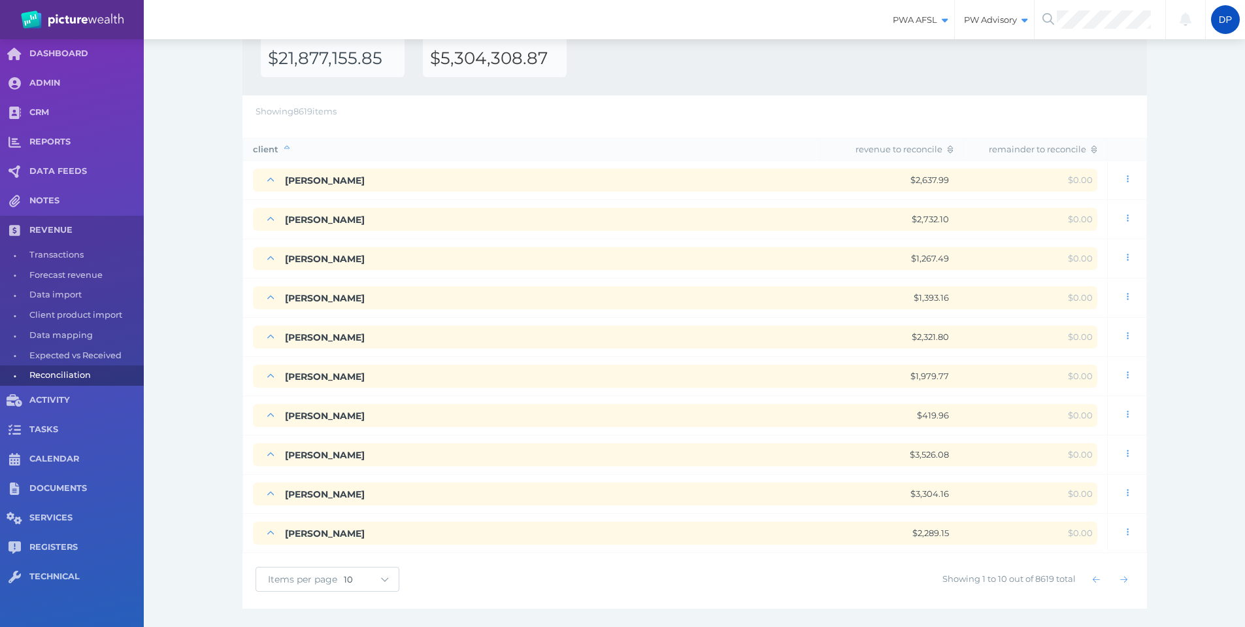
click at [194, 305] on div "Revenue Reconciliation Show filters Revenue to reconcile $21,877,155.85 Remaind…" at bounding box center [694, 285] width 1101 height 683
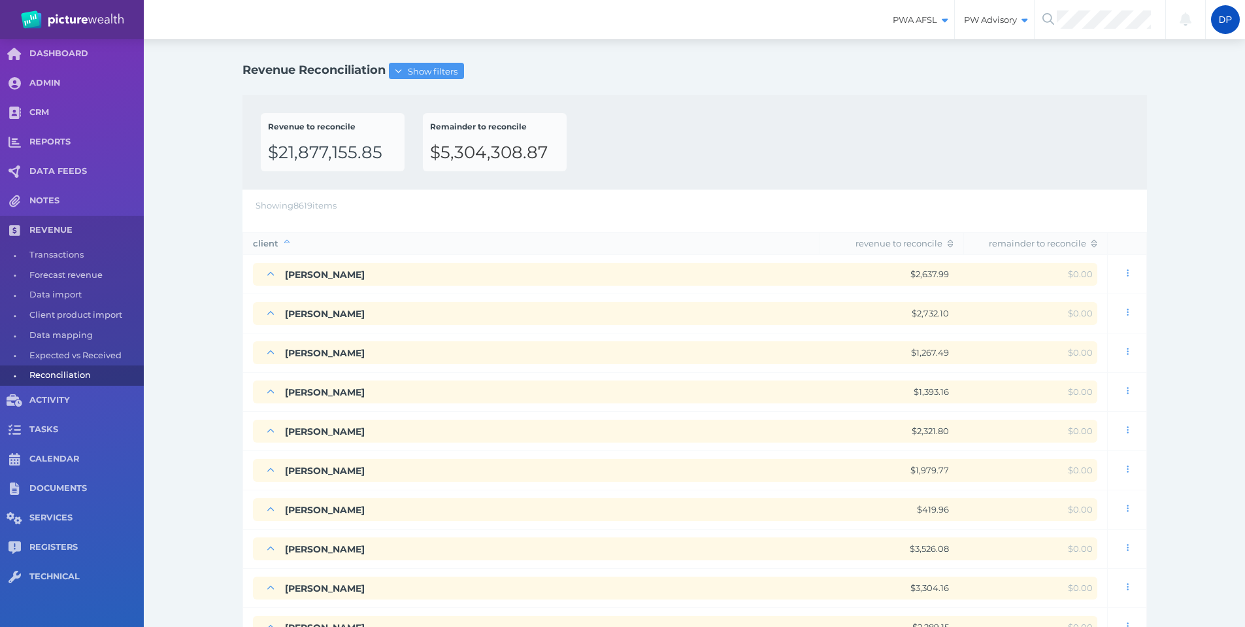
scroll to position [0, 0]
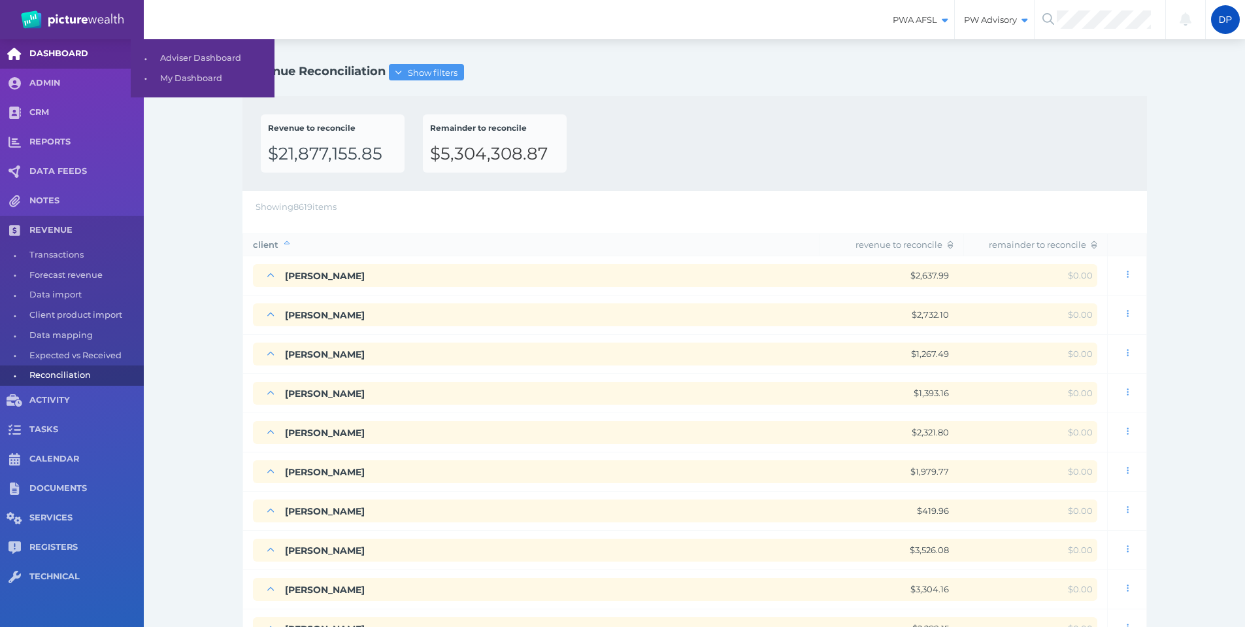
click at [58, 52] on span "DASHBOARD" at bounding box center [86, 53] width 114 height 11
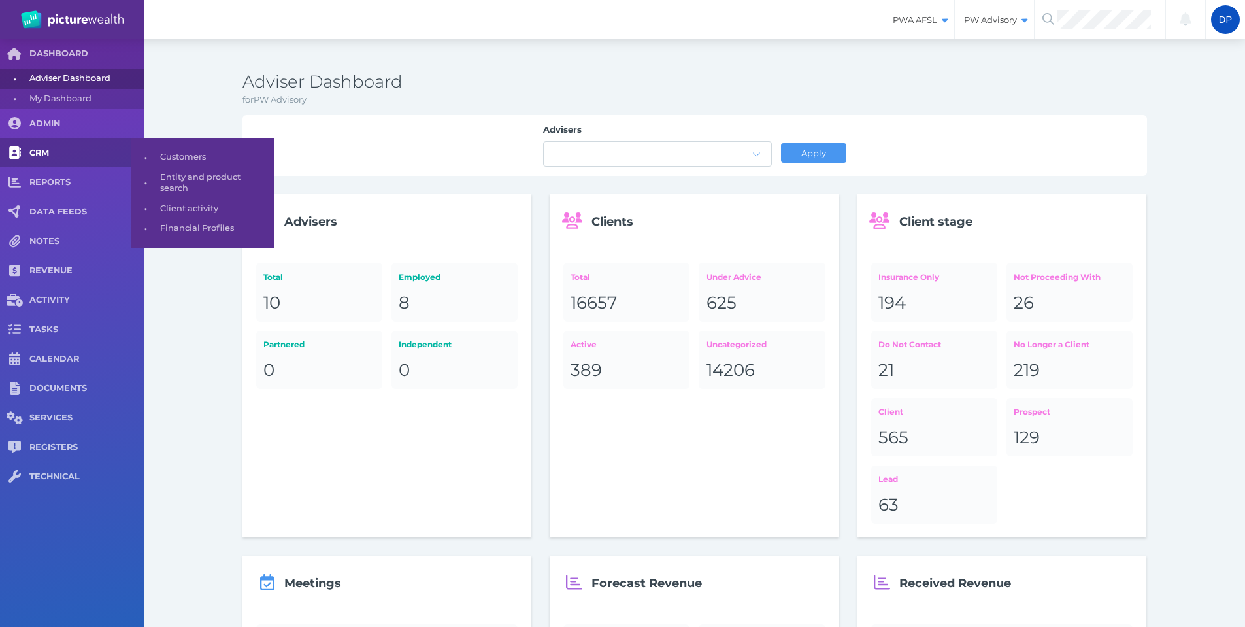
click at [42, 150] on span "CRM" at bounding box center [86, 153] width 114 height 11
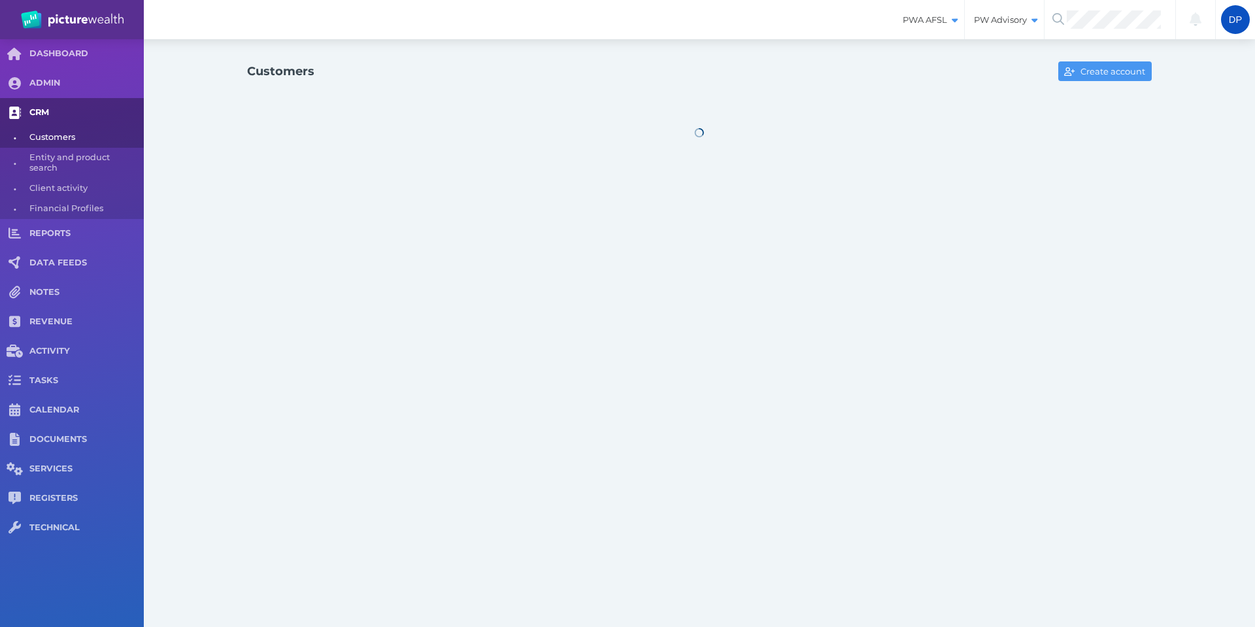
select select "25"
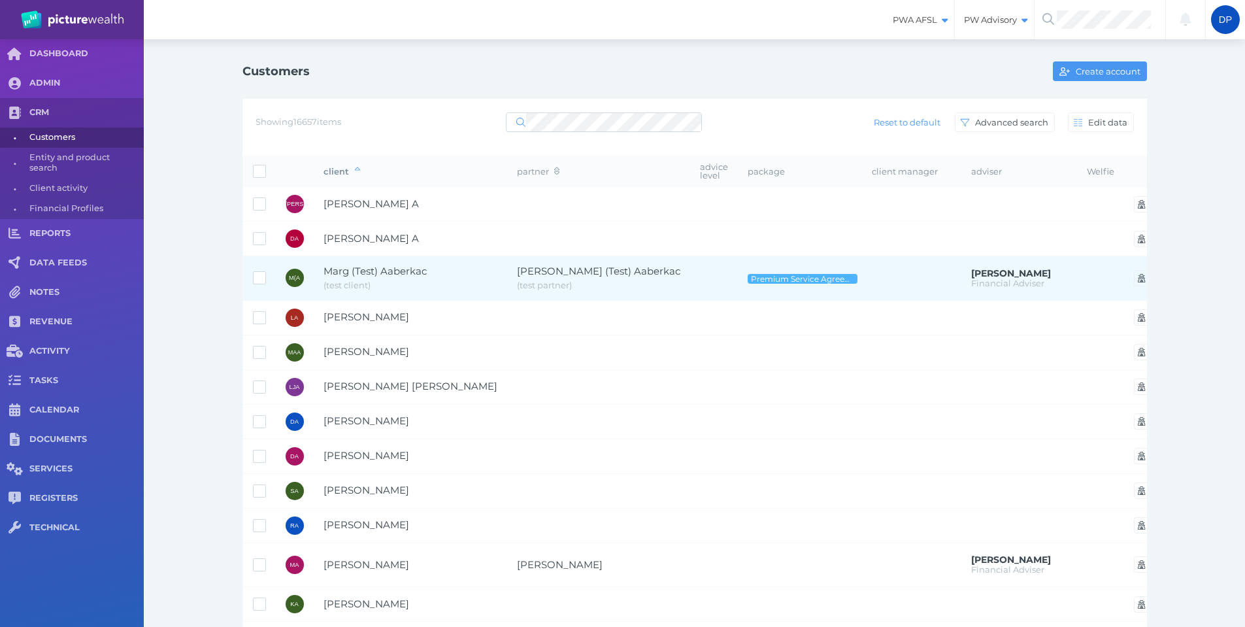
click at [341, 267] on span "Marg (Test) Aaberkac" at bounding box center [375, 271] width 103 height 12
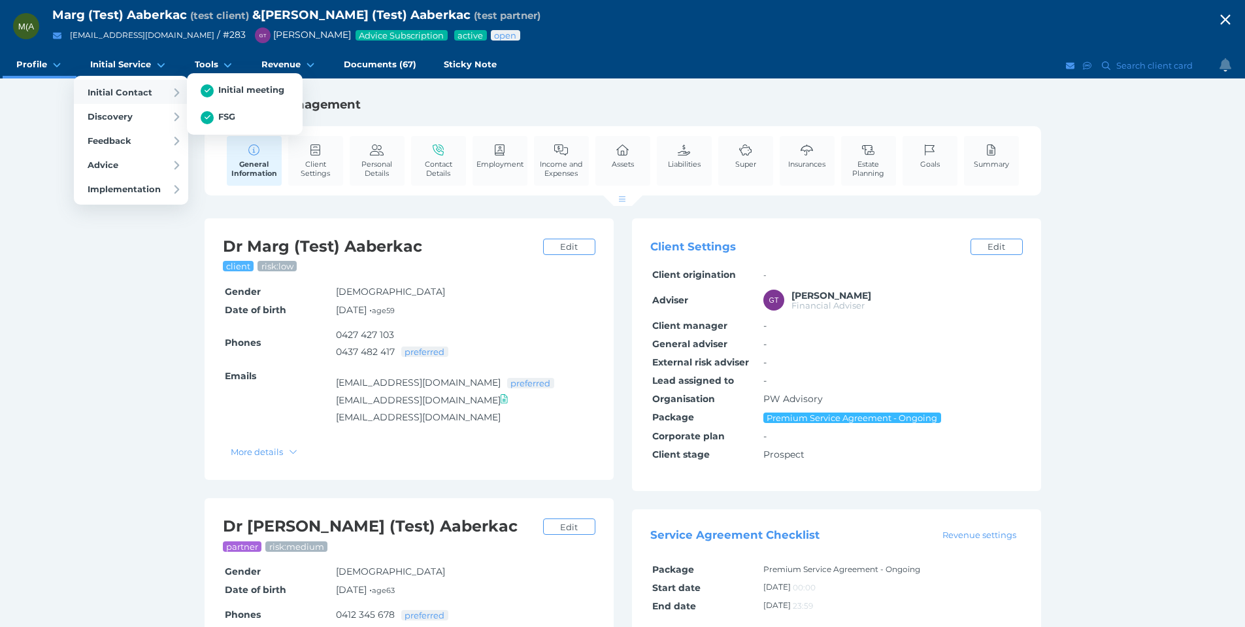
click at [125, 91] on span "Initial Contact" at bounding box center [120, 92] width 65 height 10
click at [138, 61] on span "Initial Service" at bounding box center [120, 64] width 61 height 11
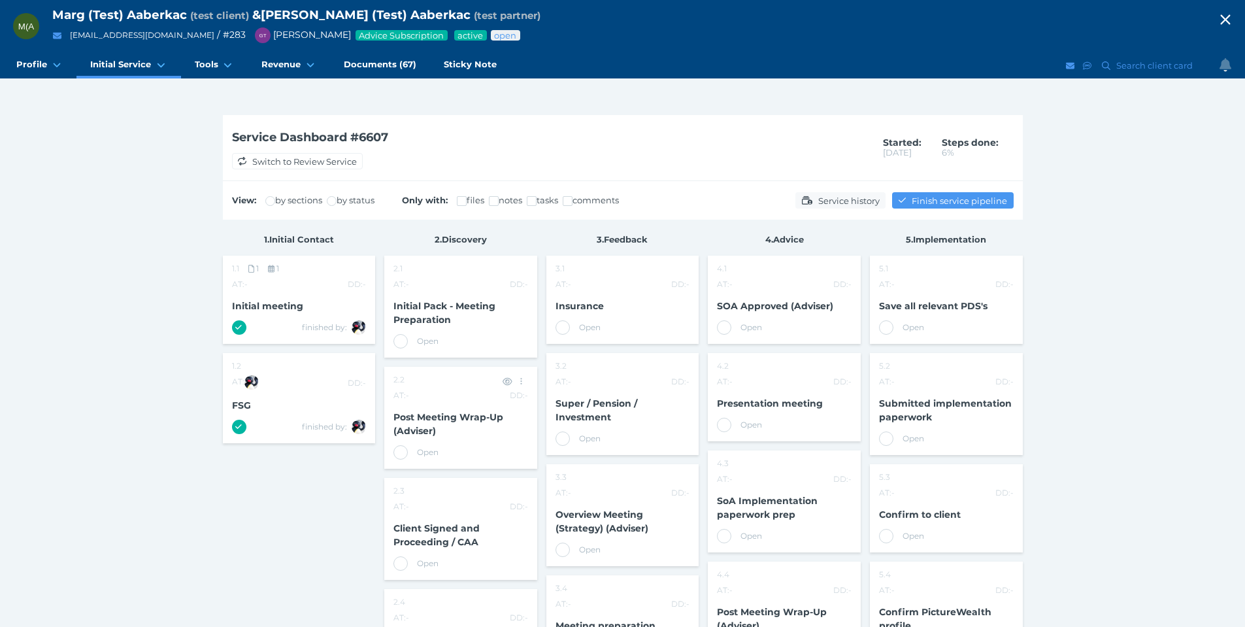
click at [426, 425] on span "Post Meeting Wrap-Up (Adviser)" at bounding box center [448, 423] width 110 height 25
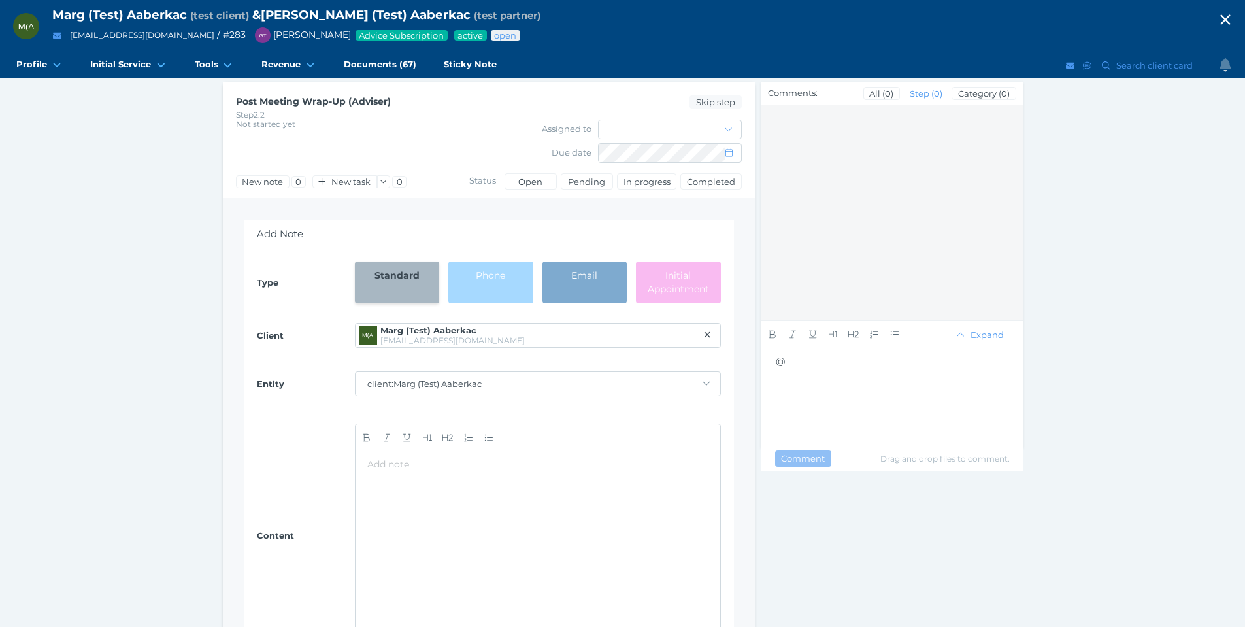
scroll to position [131, 0]
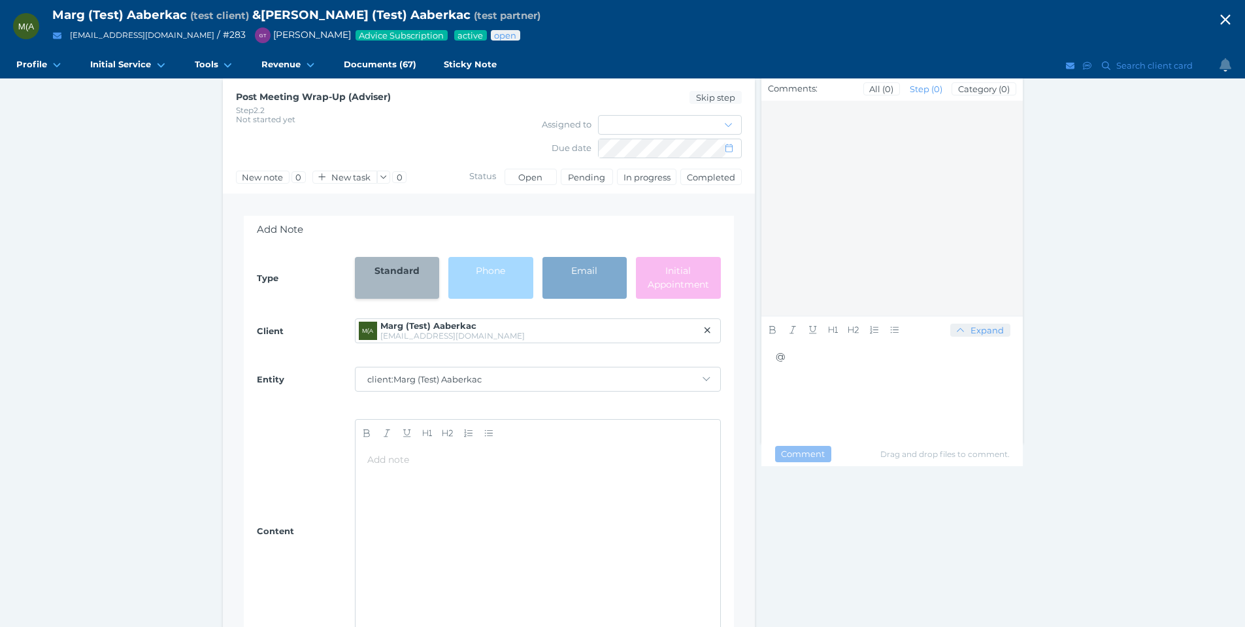
click at [984, 330] on span "Expand" at bounding box center [989, 330] width 42 height 10
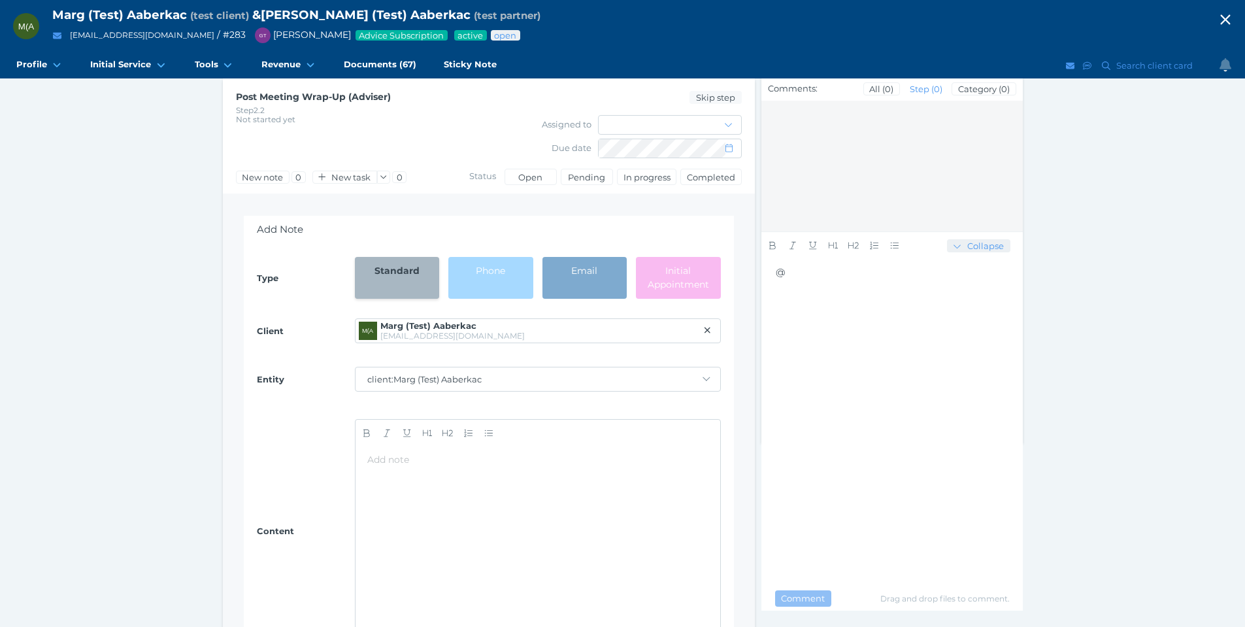
click at [977, 248] on span "Collapse" at bounding box center [987, 246] width 45 height 10
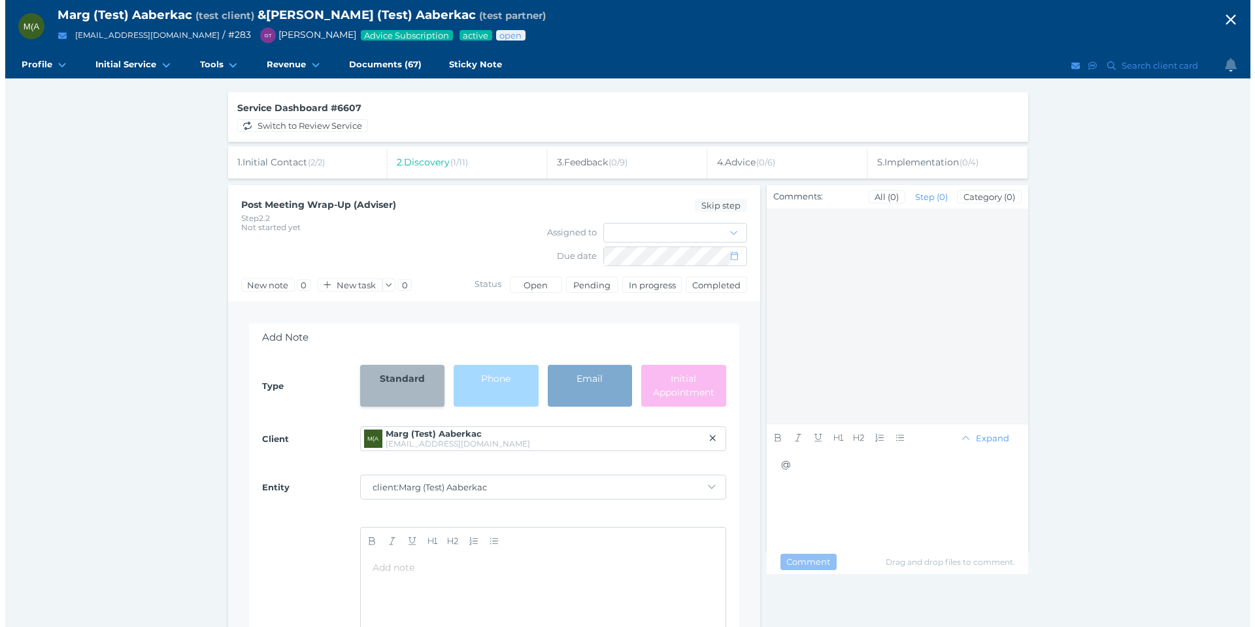
scroll to position [0, 0]
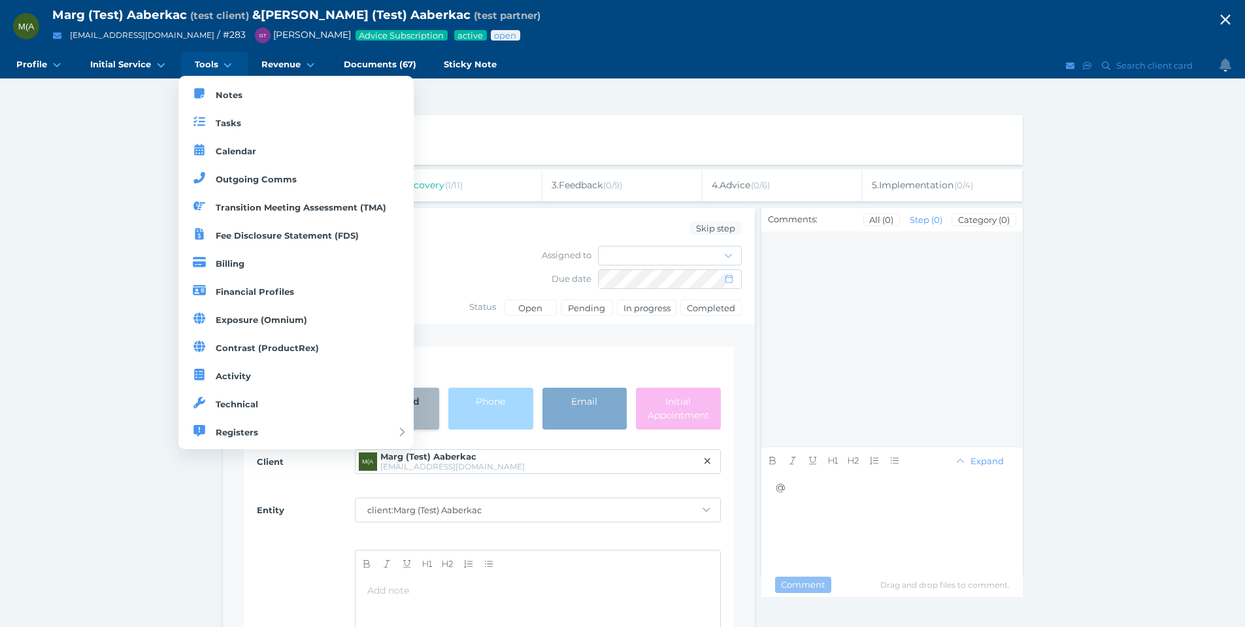
click at [204, 67] on span "Tools" at bounding box center [207, 64] width 24 height 11
click at [232, 93] on span "Notes" at bounding box center [229, 95] width 27 height 10
select select "50"
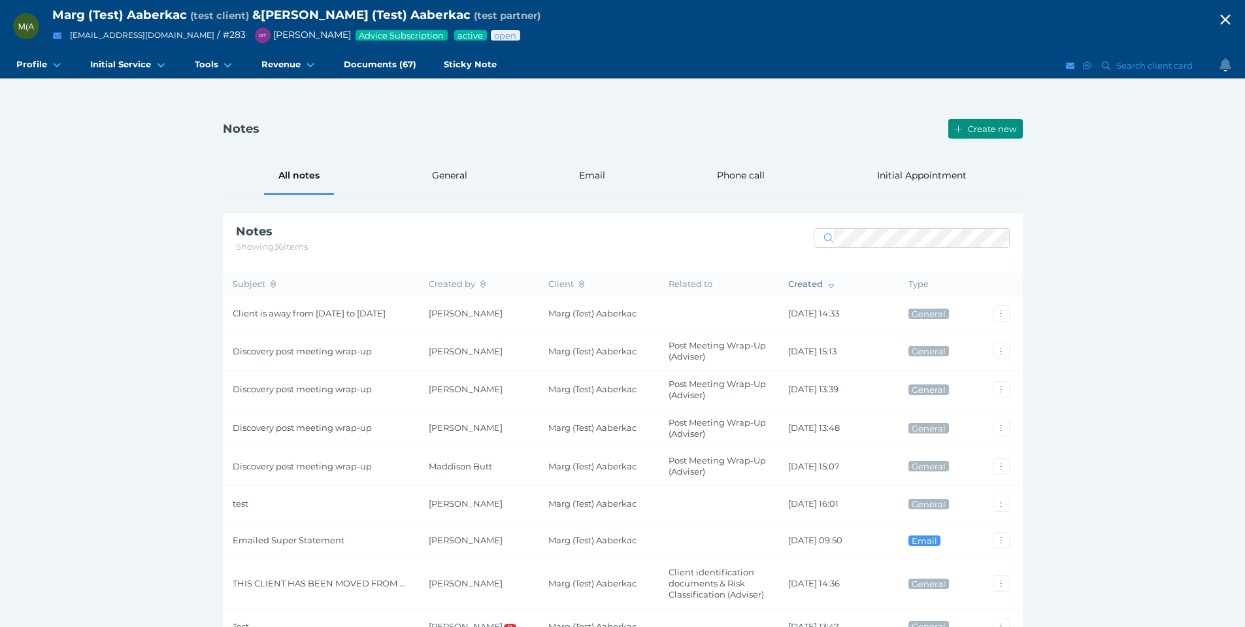
click at [980, 138] on button "Create new" at bounding box center [985, 129] width 74 height 20
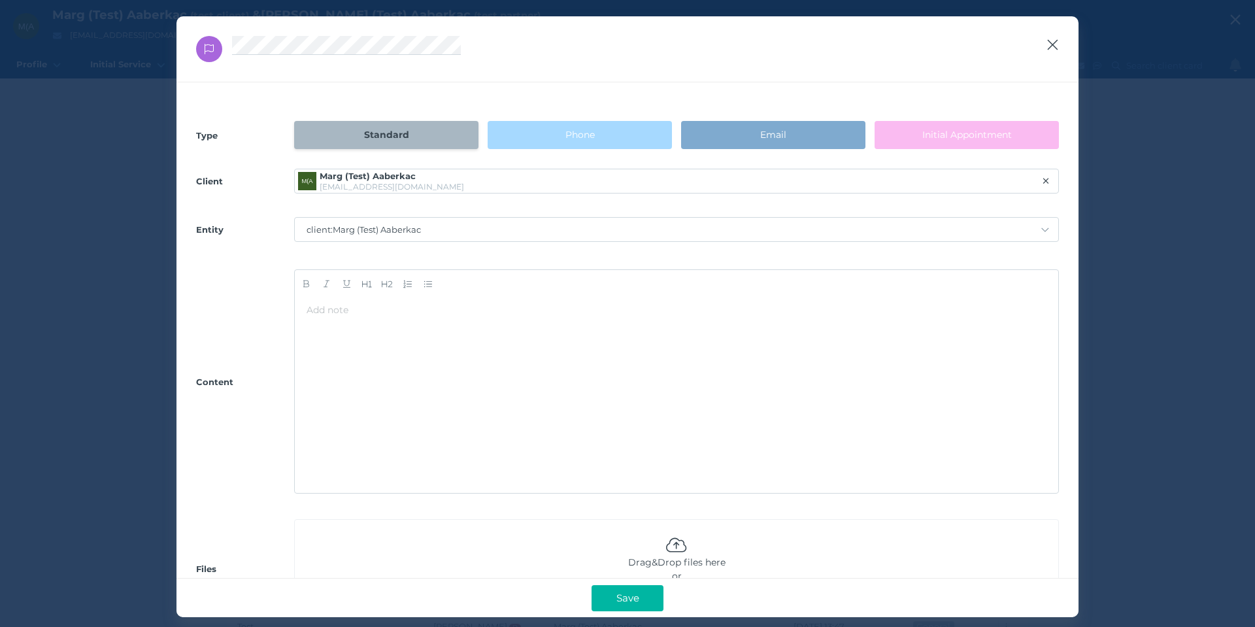
click at [1052, 44] on icon "button" at bounding box center [1053, 45] width 10 height 10
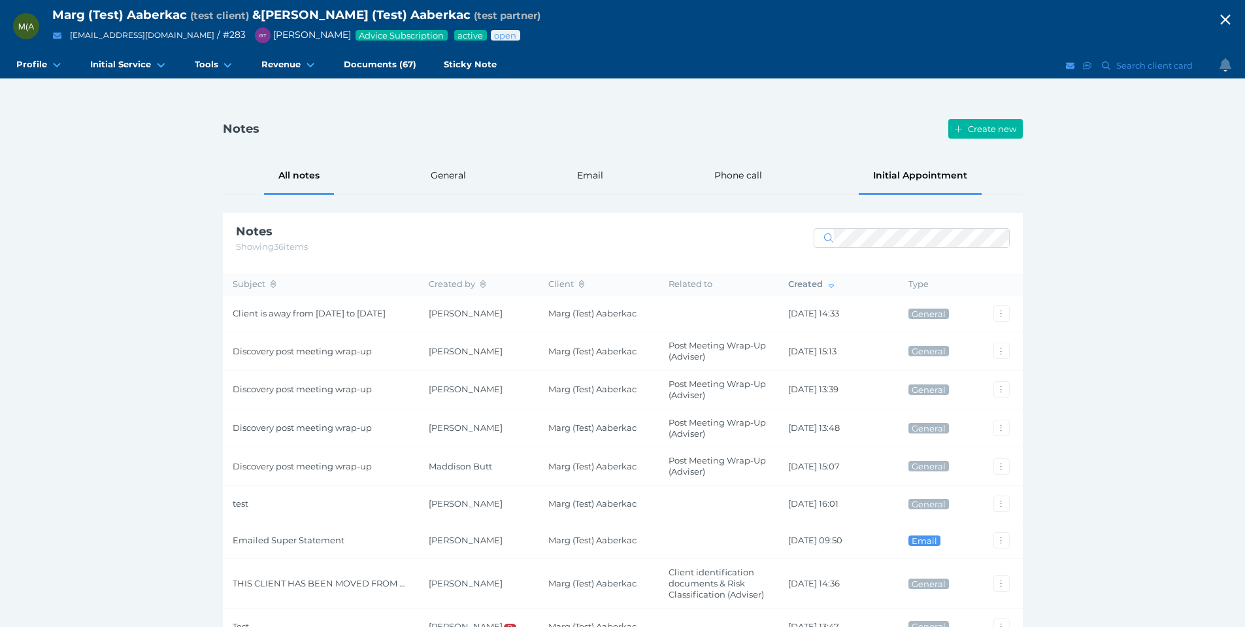
click at [918, 174] on div "Initial Appointment" at bounding box center [920, 175] width 123 height 38
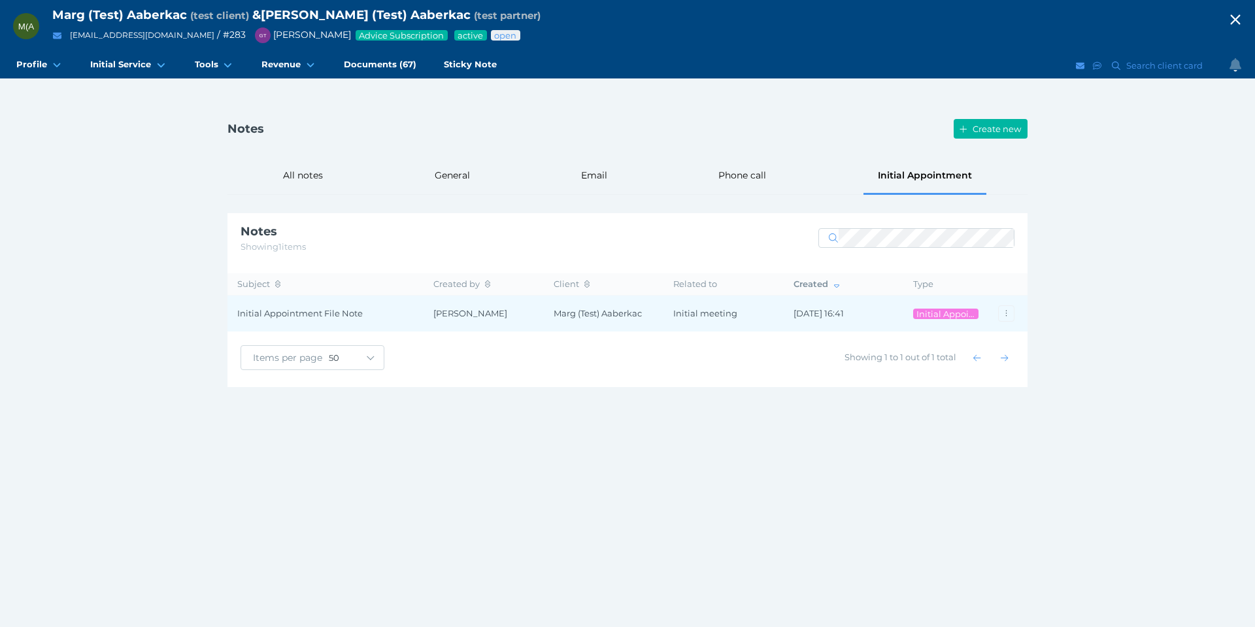
click at [328, 318] on span "Initial Appointment File Note" at bounding box center [325, 313] width 176 height 11
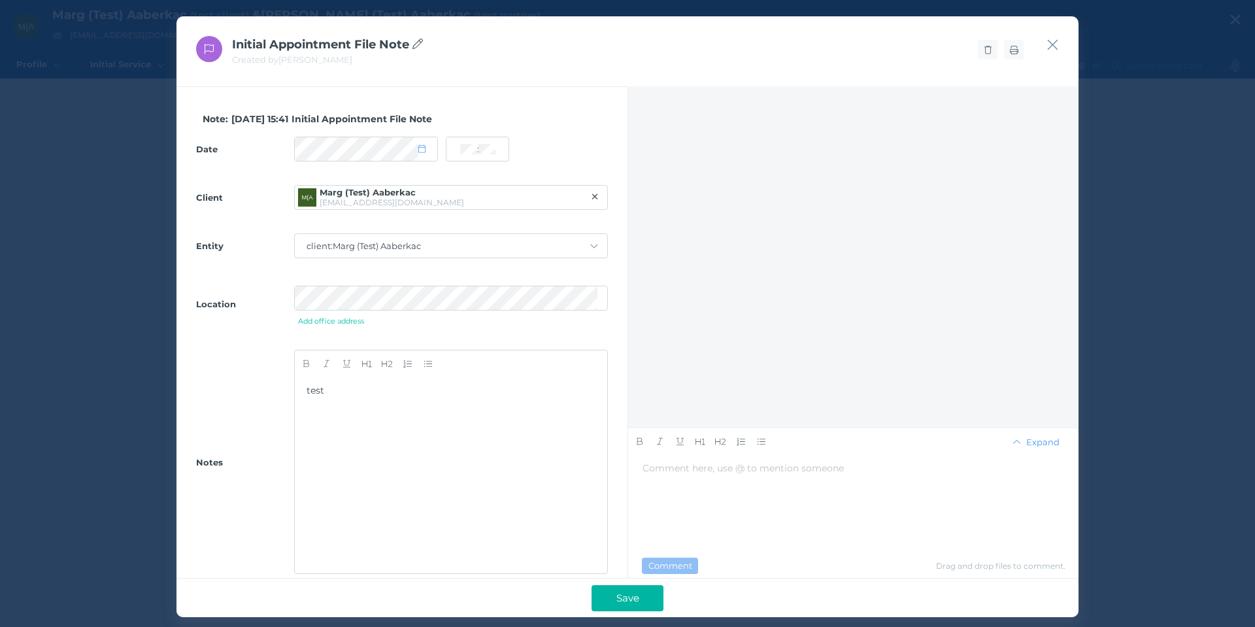
click at [417, 43] on icon at bounding box center [417, 44] width 10 height 10
click at [703, 49] on div at bounding box center [609, 49] width 827 height 27
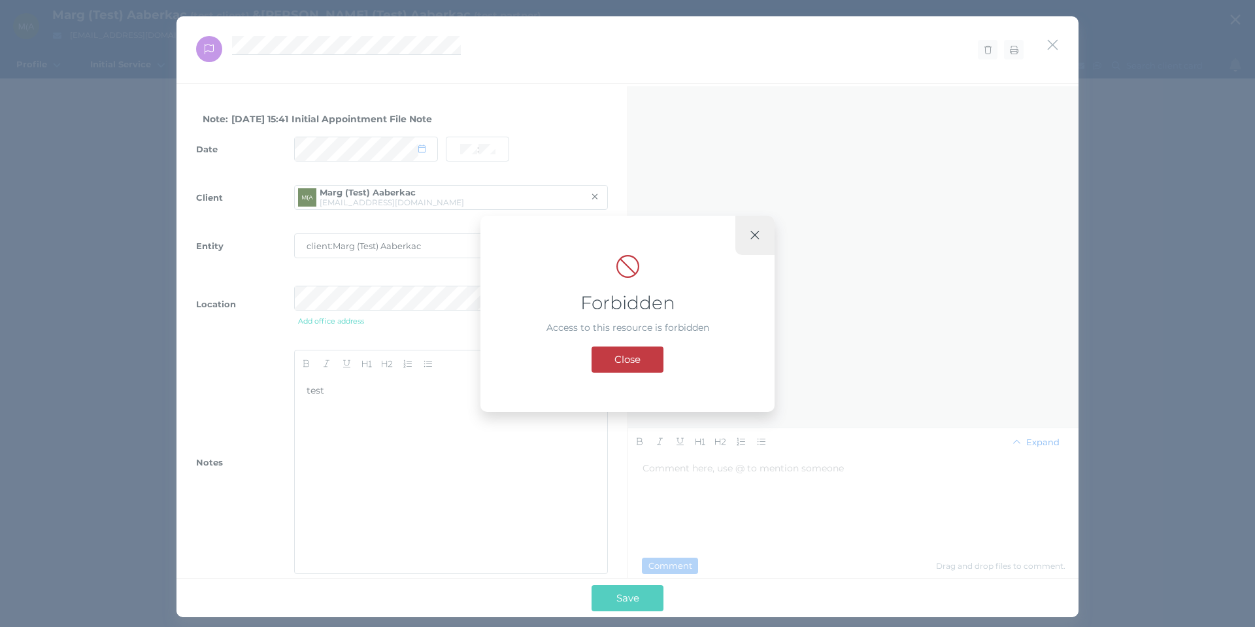
click at [752, 233] on icon "button" at bounding box center [755, 235] width 10 height 14
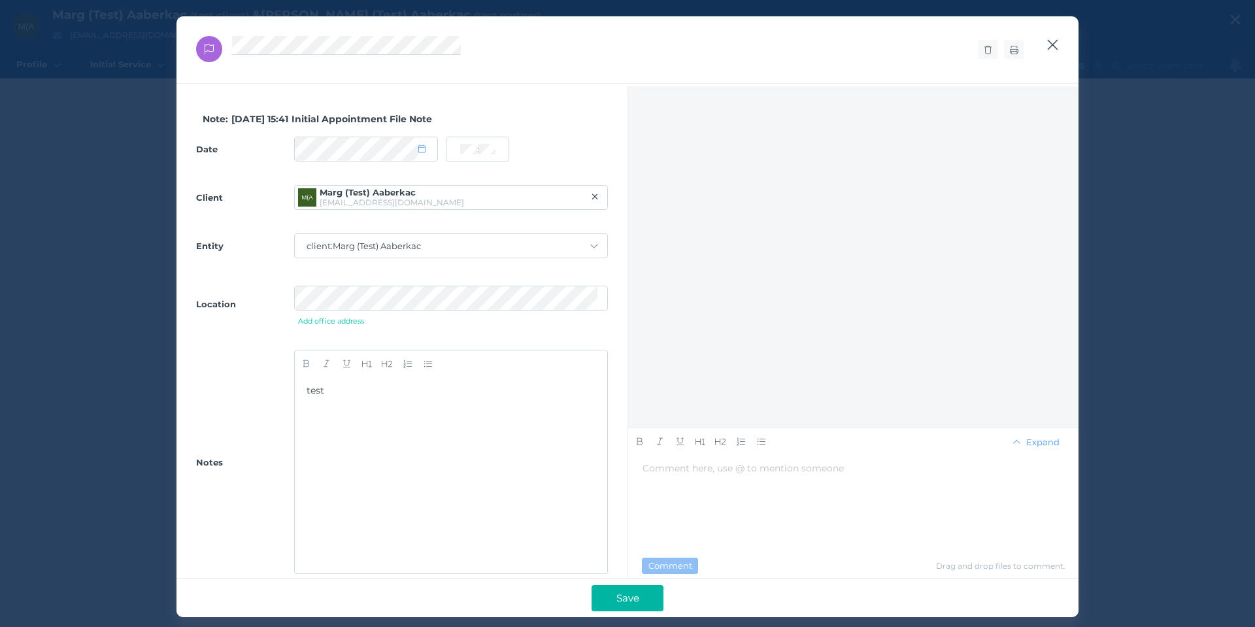
click at [1048, 43] on icon "button" at bounding box center [1052, 45] width 12 height 16
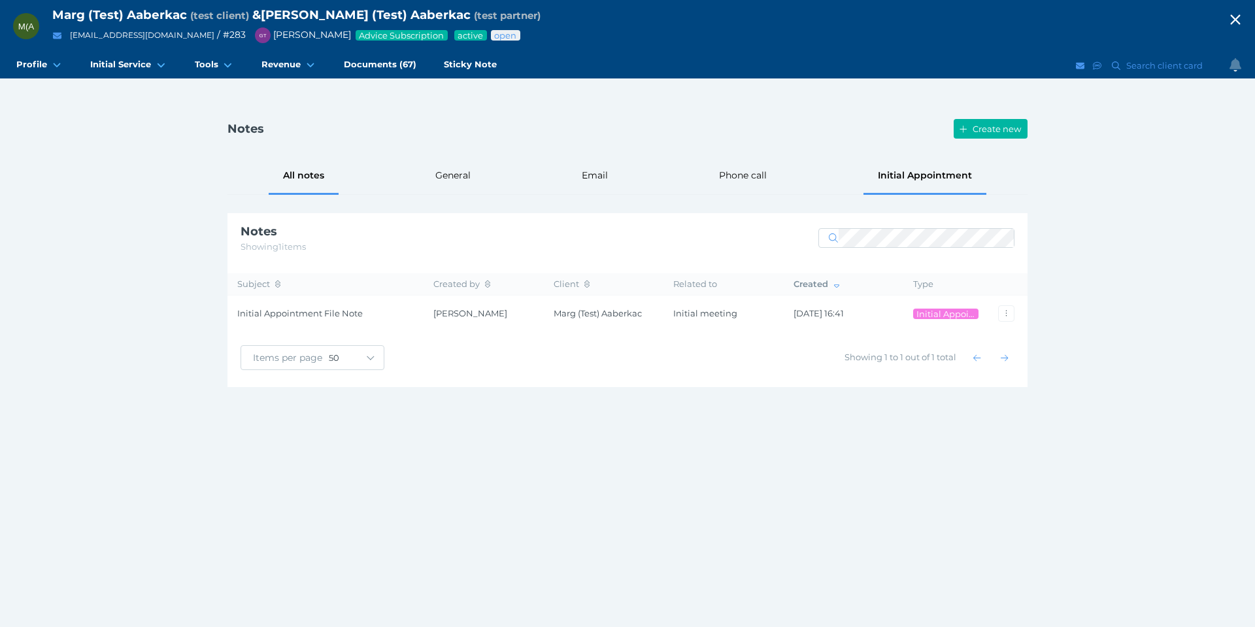
click at [288, 184] on div "All notes" at bounding box center [304, 175] width 70 height 38
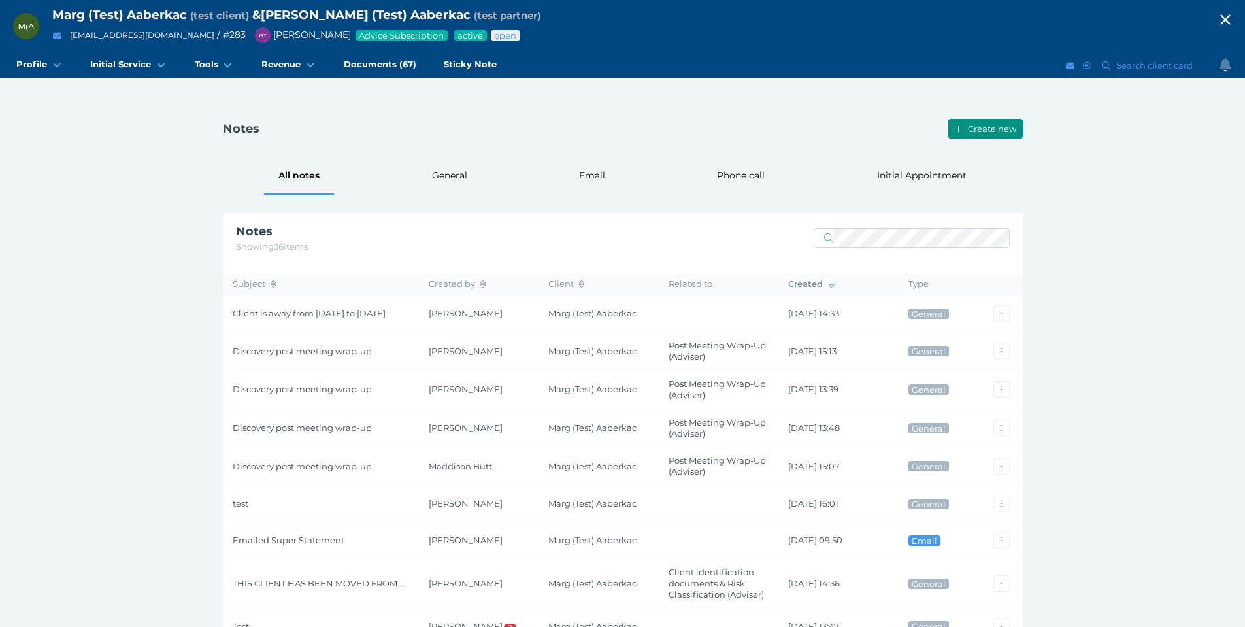
click at [997, 124] on span "Create new" at bounding box center [993, 129] width 57 height 10
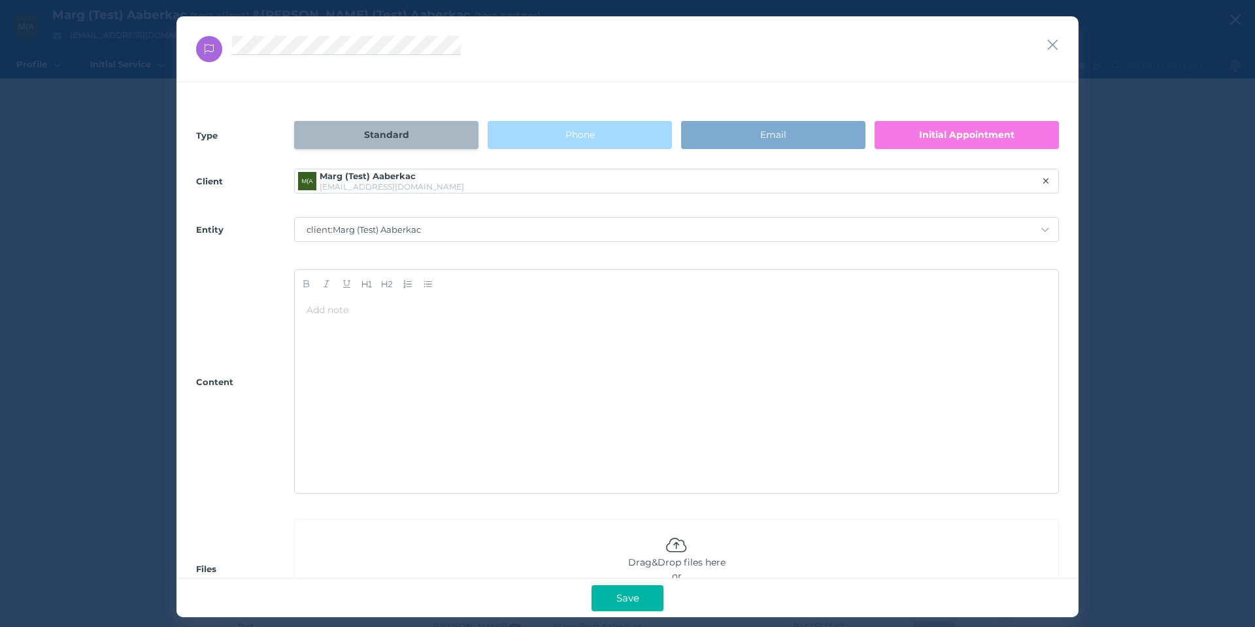
click at [948, 129] on span "Initial Appointment" at bounding box center [966, 135] width 95 height 12
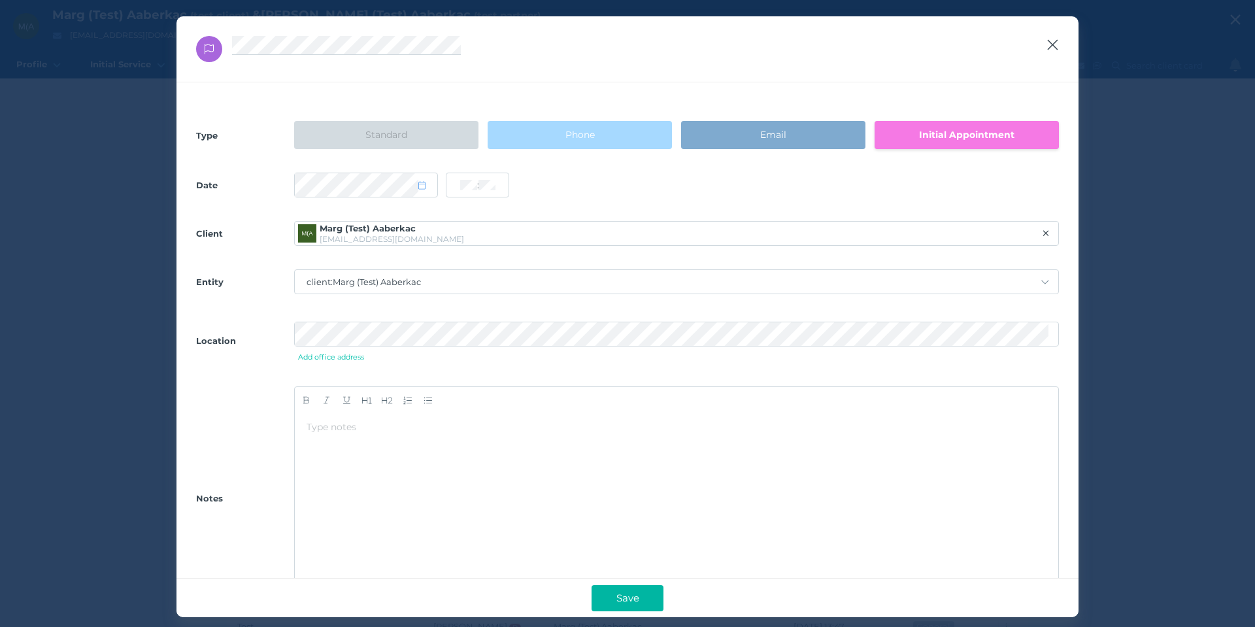
click at [1055, 40] on icon "button" at bounding box center [1052, 45] width 12 height 16
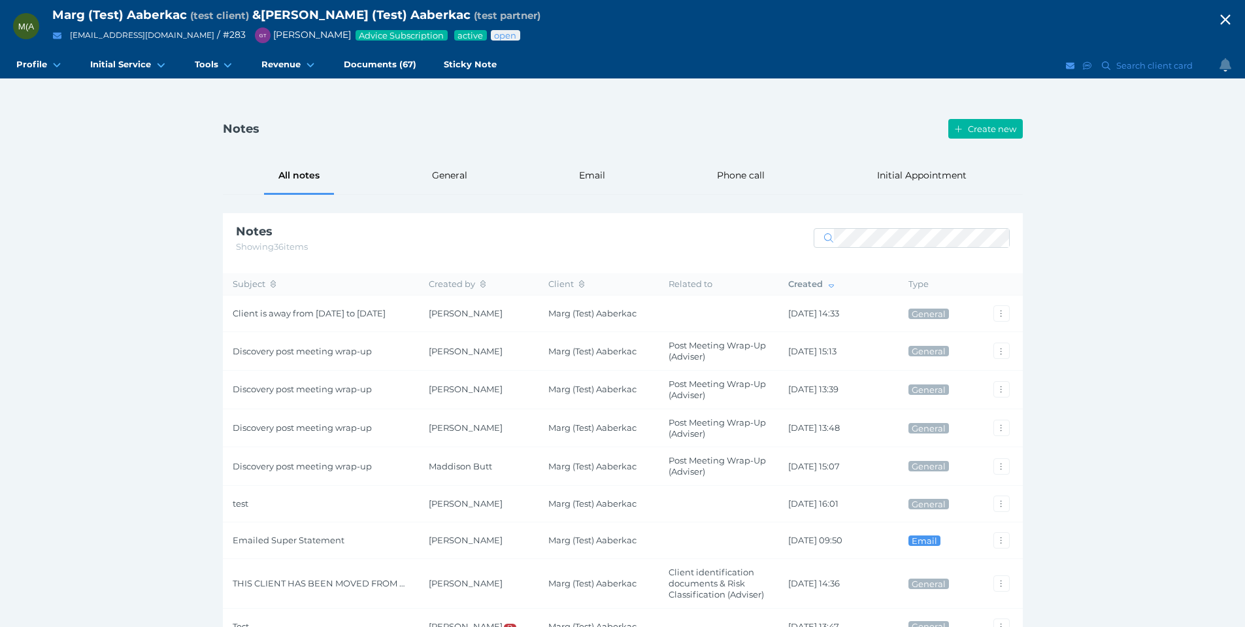
click at [1233, 23] on icon "button" at bounding box center [1226, 20] width 16 height 20
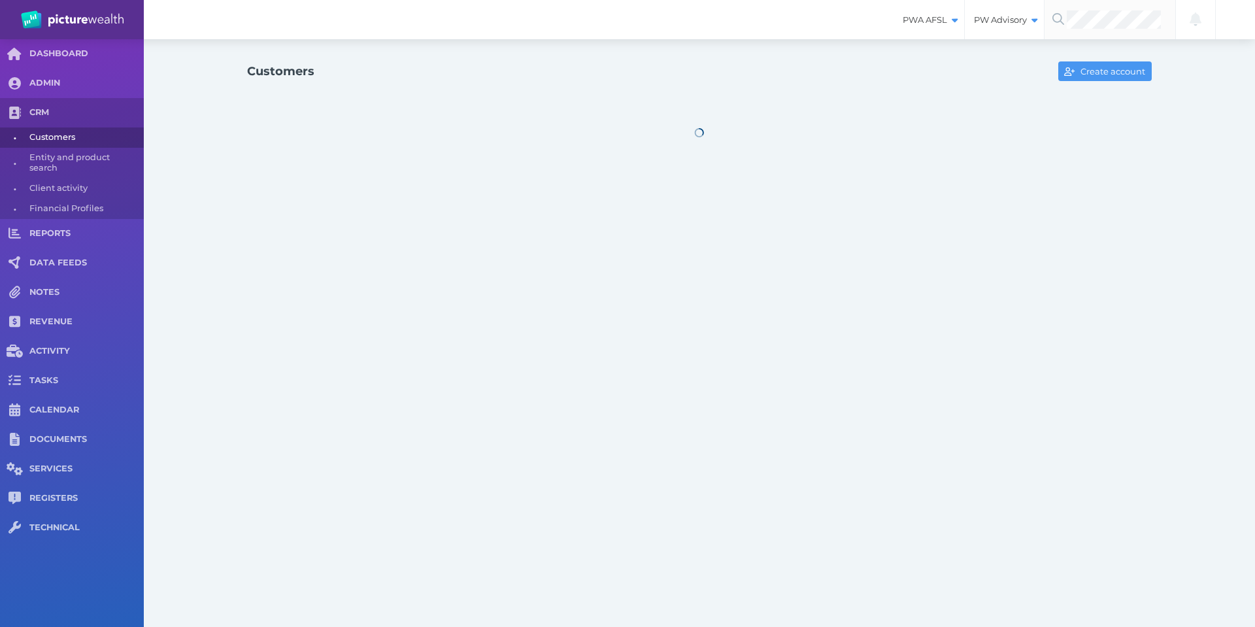
select select "25"
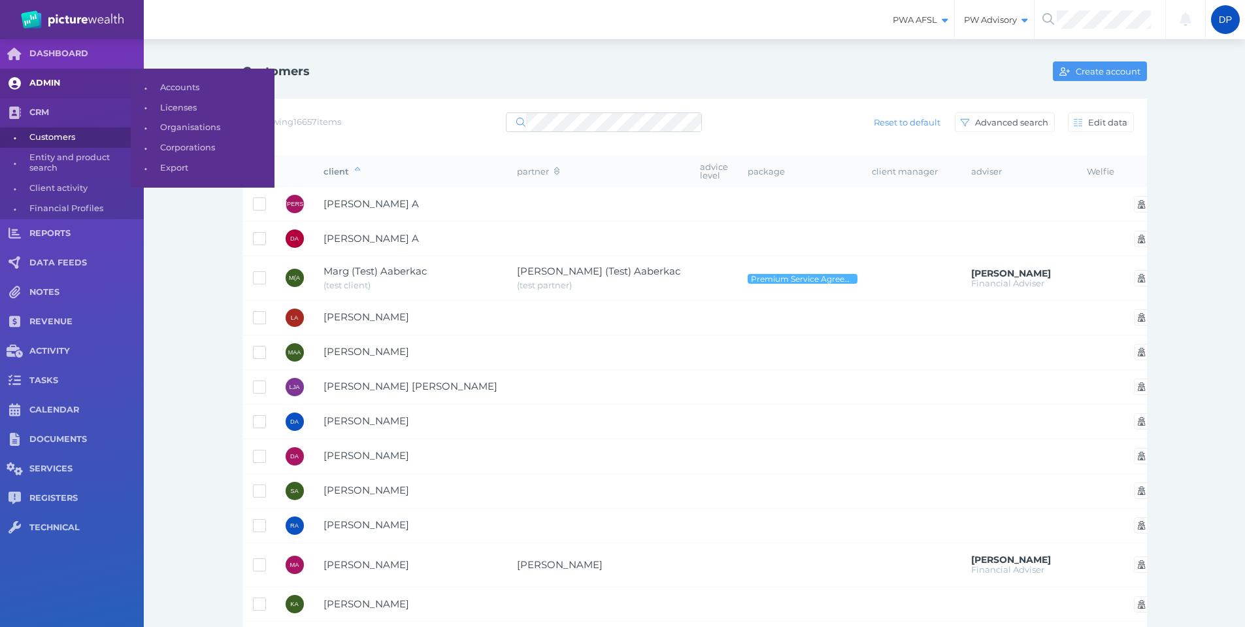
click at [48, 82] on span "ADMIN" at bounding box center [86, 83] width 114 height 11
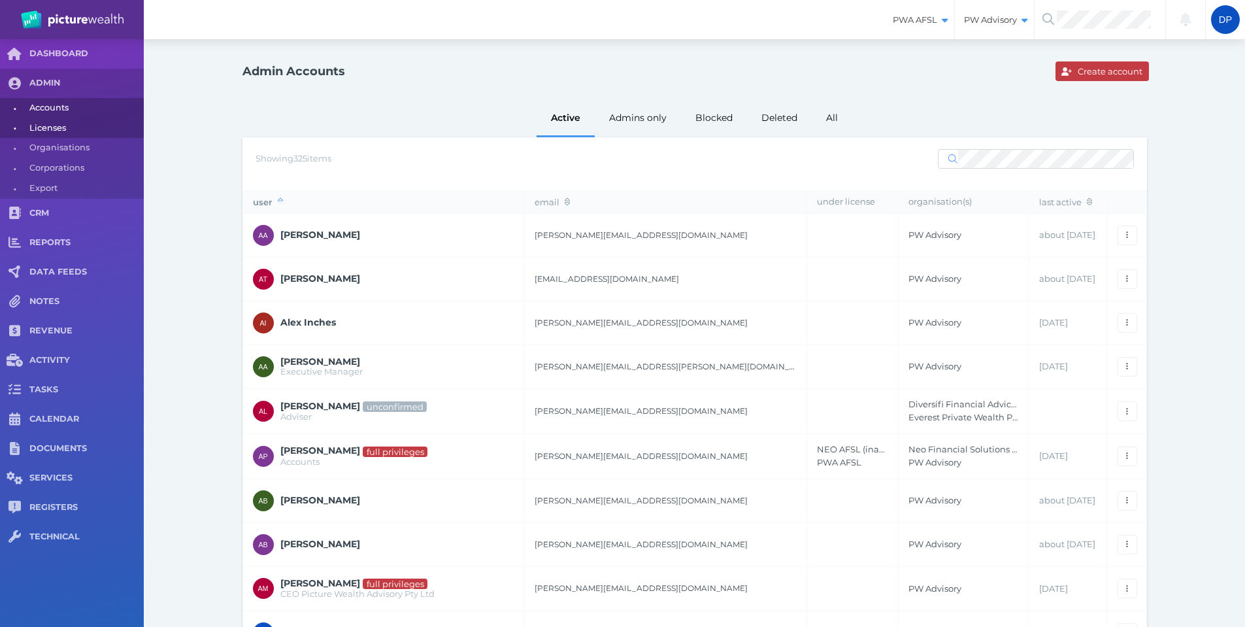
click at [50, 130] on span "Licenses" at bounding box center [84, 128] width 110 height 20
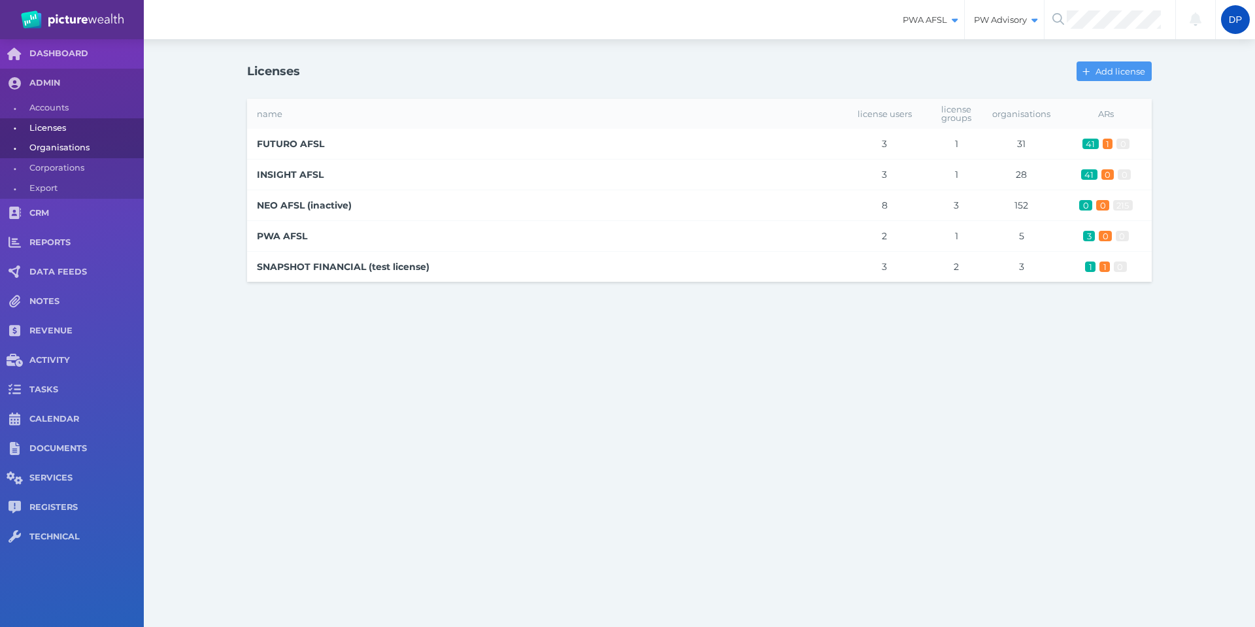
click at [77, 152] on span "Organisations" at bounding box center [84, 148] width 110 height 20
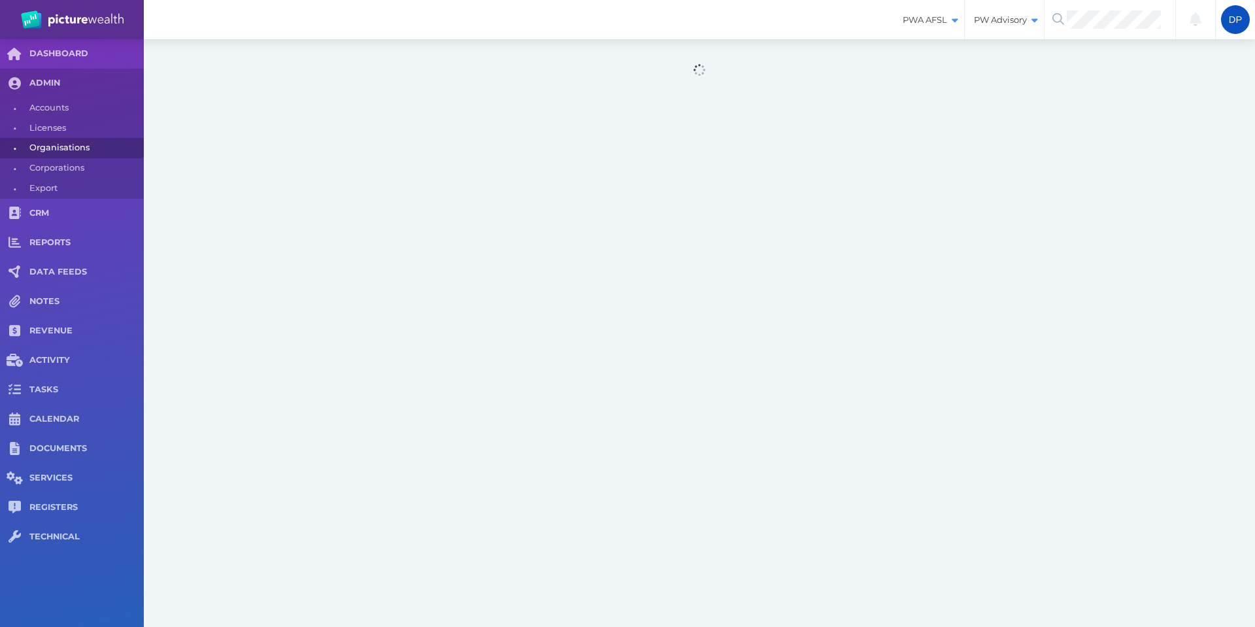
select select "25"
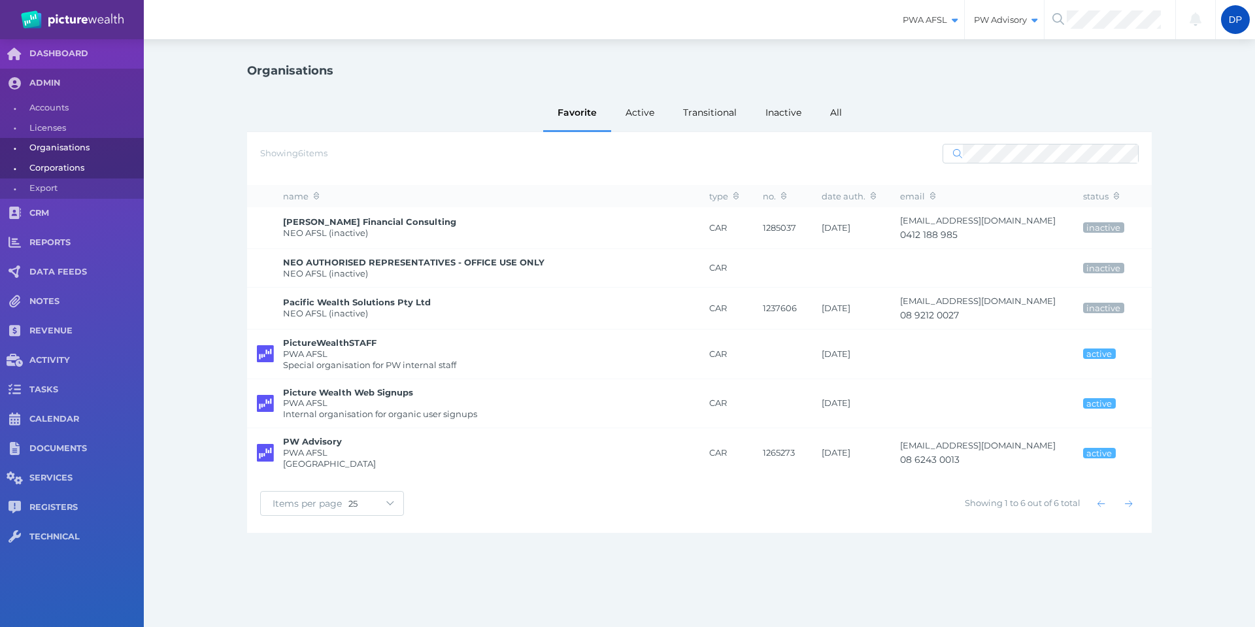
click at [61, 163] on span "Corporations" at bounding box center [84, 168] width 110 height 20
select select "50"
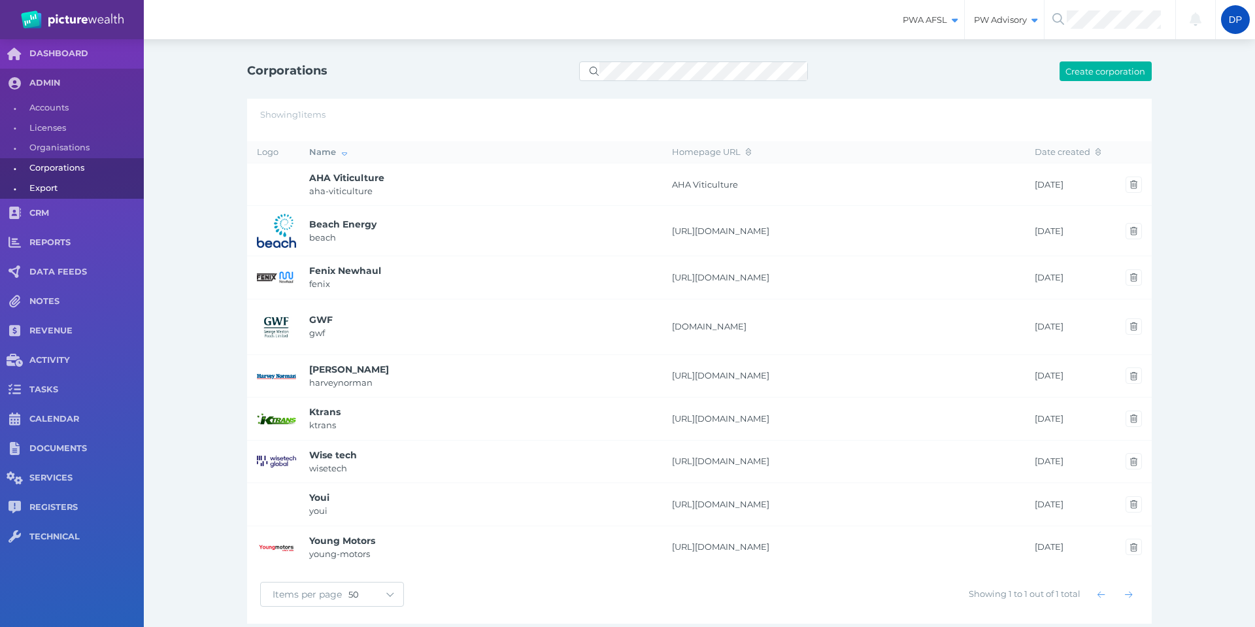
click at [61, 191] on span "Export" at bounding box center [84, 188] width 110 height 20
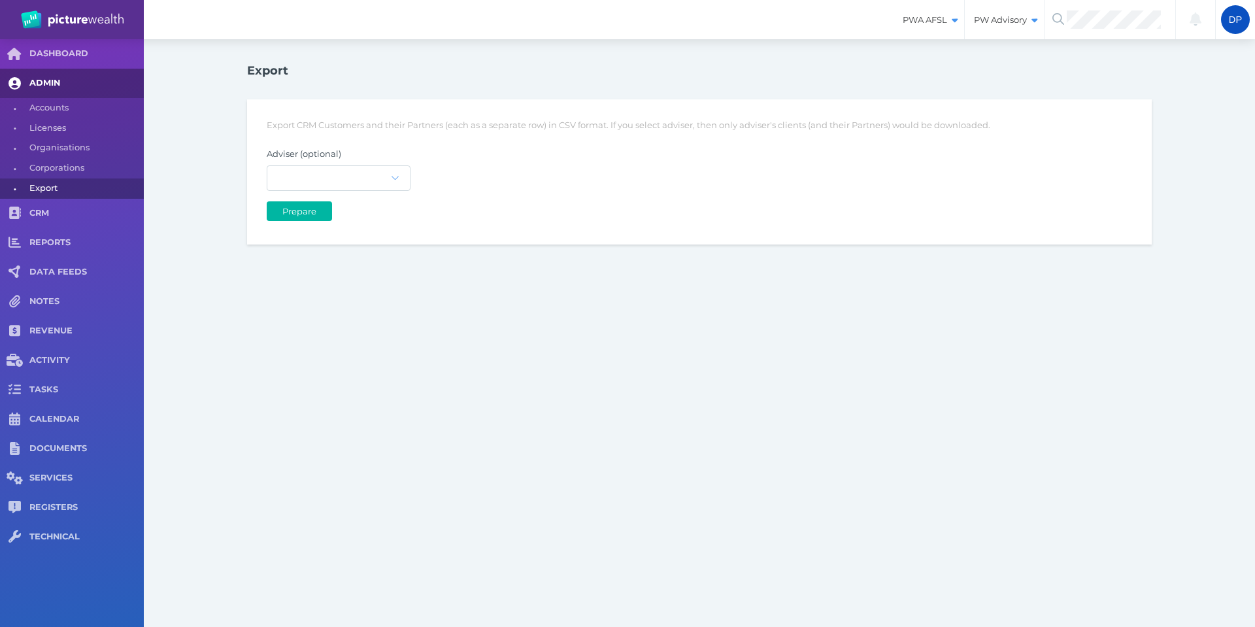
click at [52, 83] on span "ADMIN" at bounding box center [86, 83] width 114 height 11
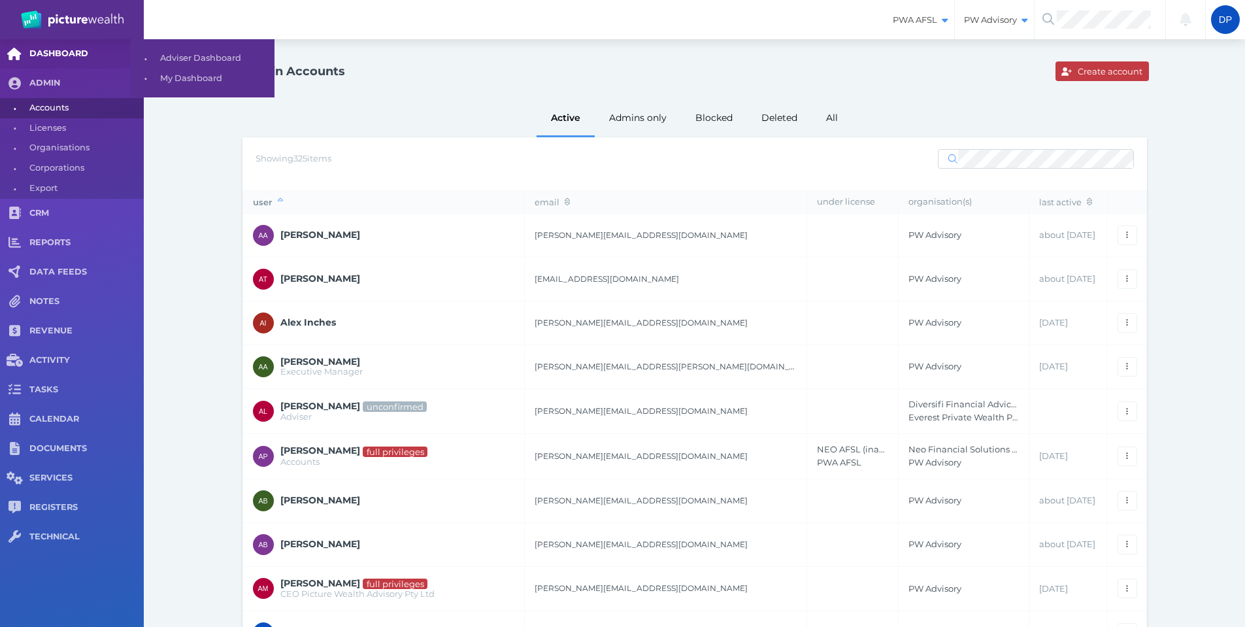
click at [55, 51] on span "DASHBOARD" at bounding box center [86, 53] width 114 height 11
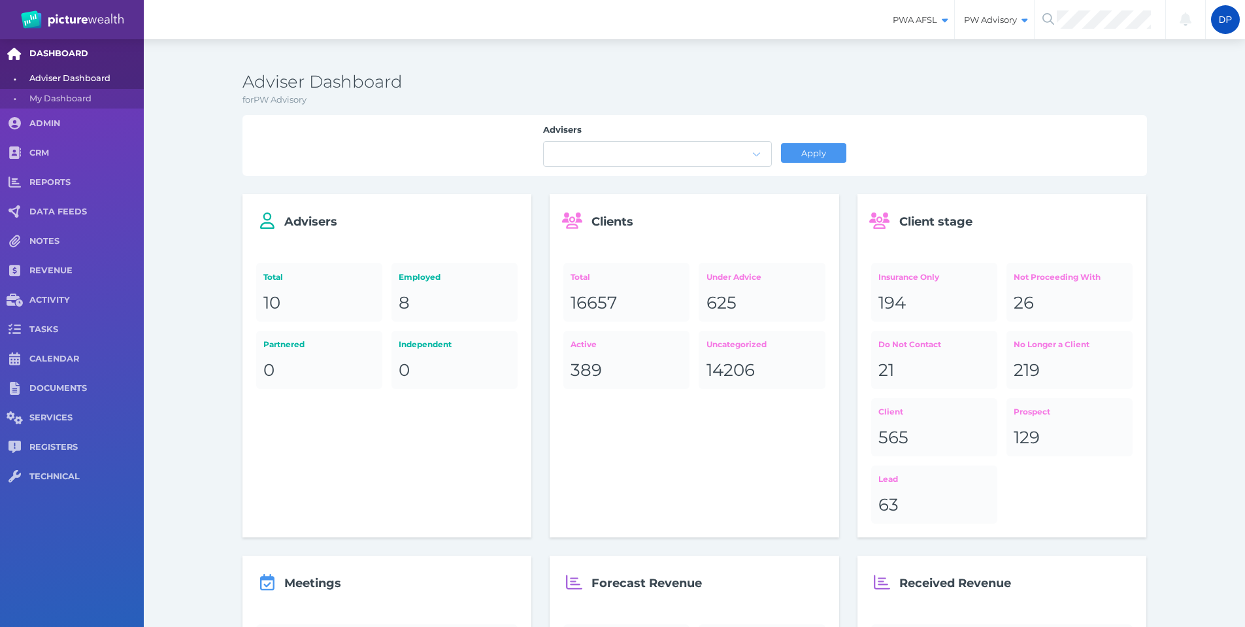
click at [69, 56] on span "DASHBOARD" at bounding box center [86, 53] width 114 height 11
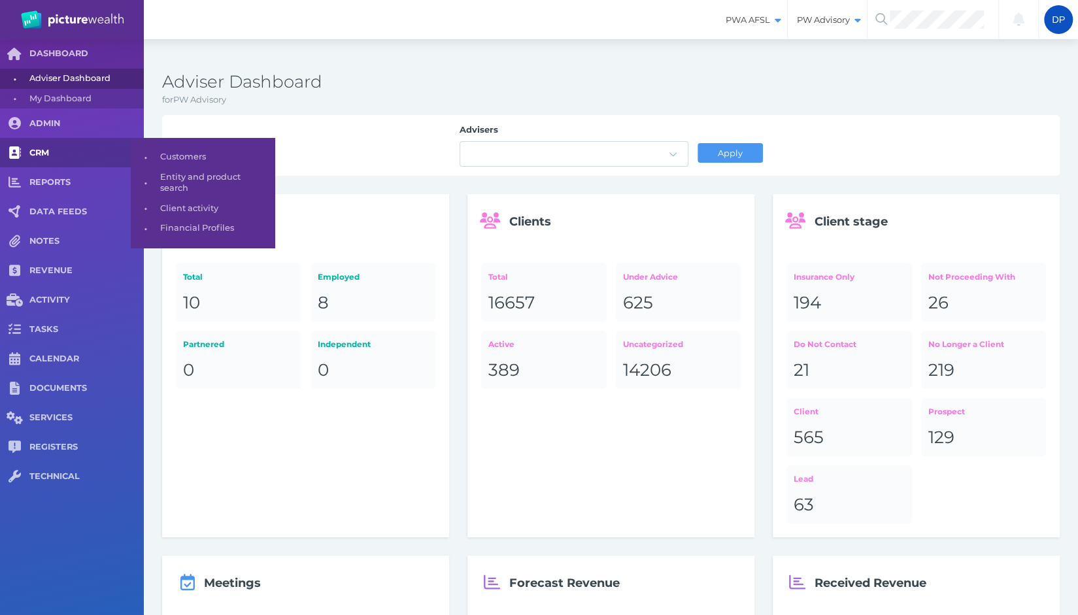
click at [39, 162] on link "CRM" at bounding box center [72, 152] width 144 height 29
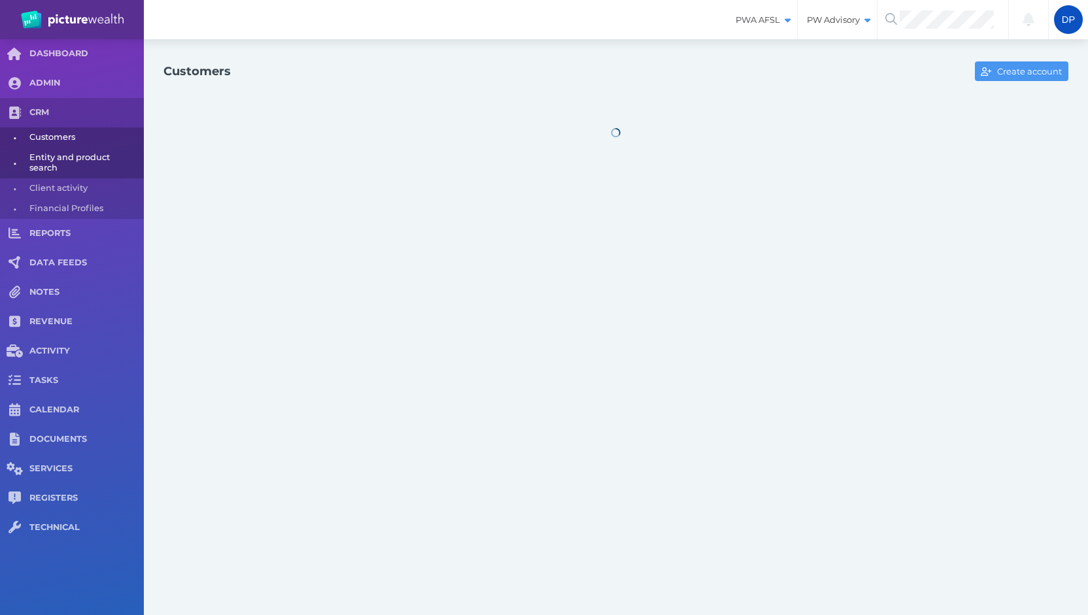
select select "25"
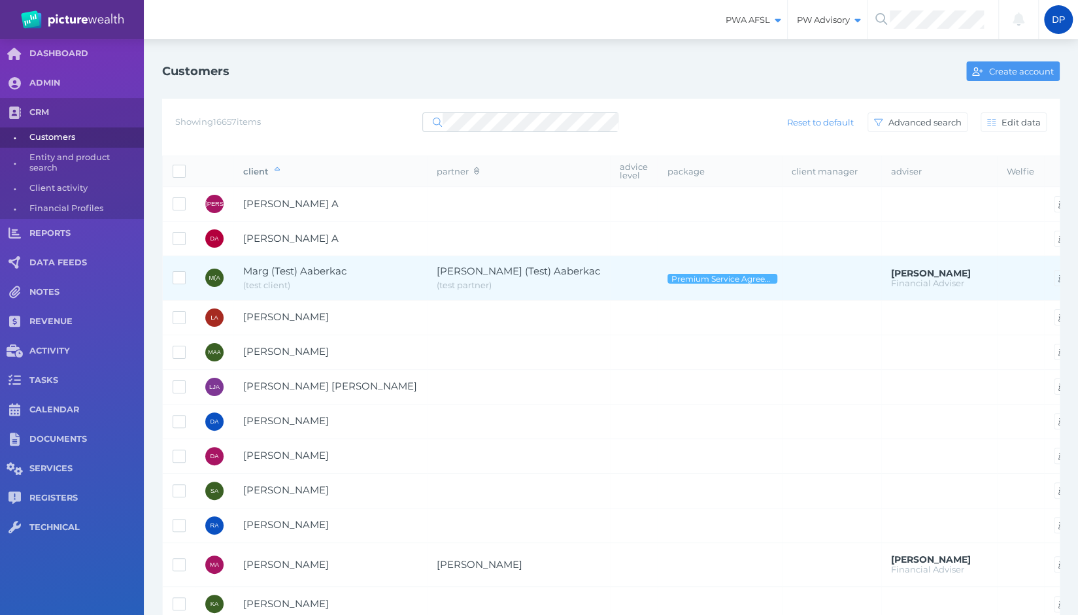
click at [282, 270] on span "Marg (Test) Aaberkac" at bounding box center [294, 271] width 103 height 12
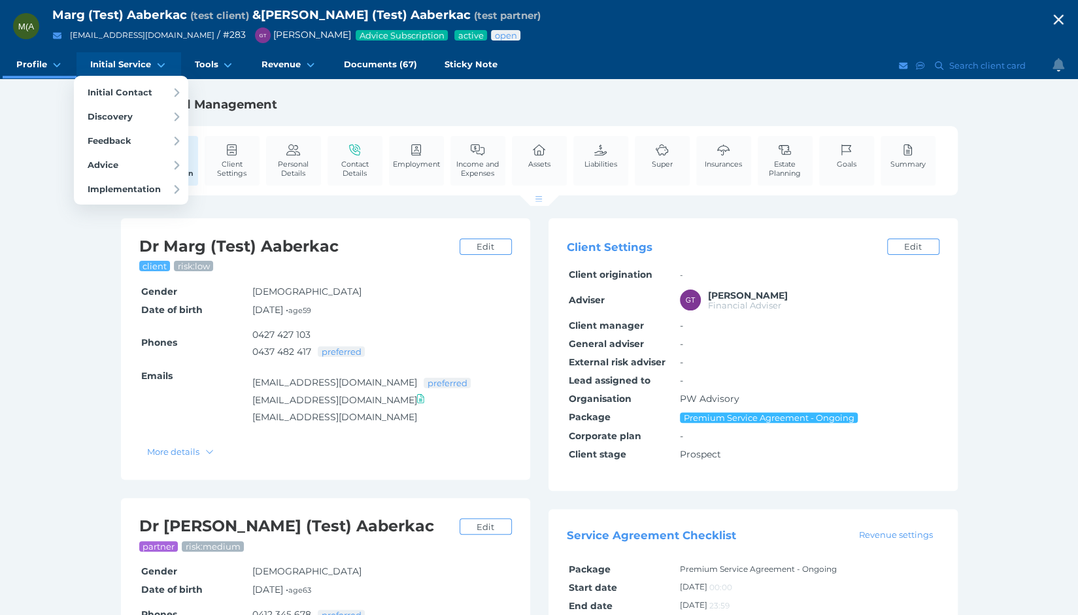
click at [107, 63] on span "Initial Service" at bounding box center [120, 64] width 61 height 11
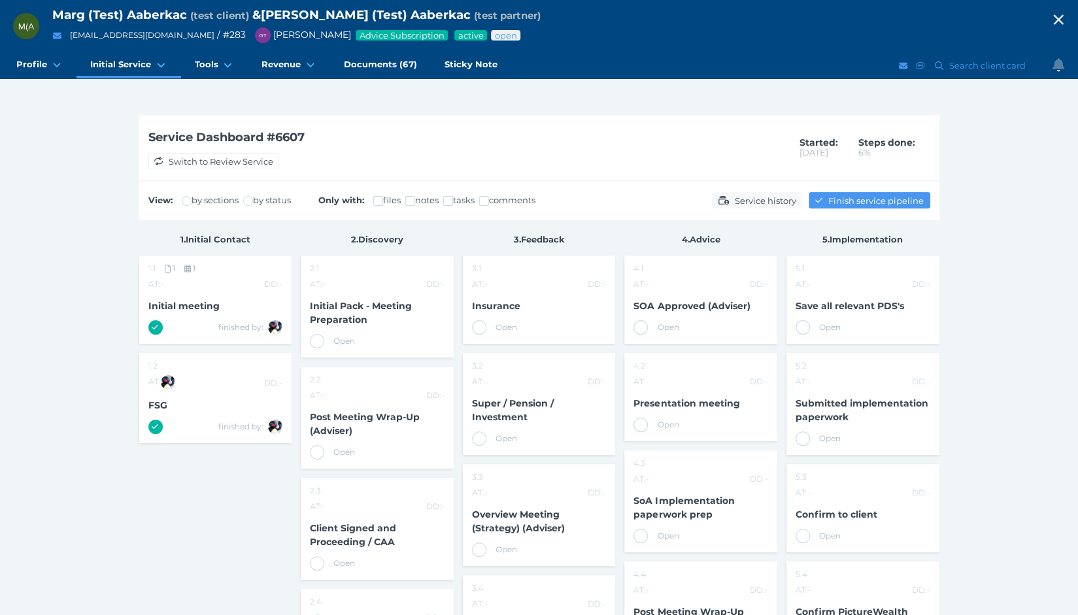
scroll to position [65, 0]
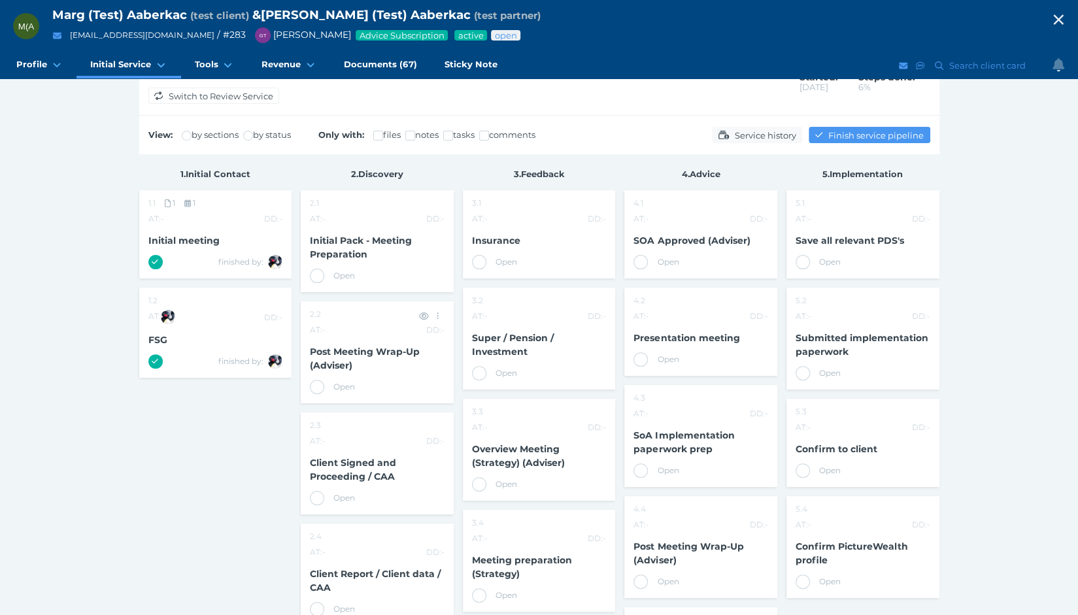
click at [363, 351] on span "Post Meeting Wrap-Up (Adviser)" at bounding box center [365, 358] width 110 height 25
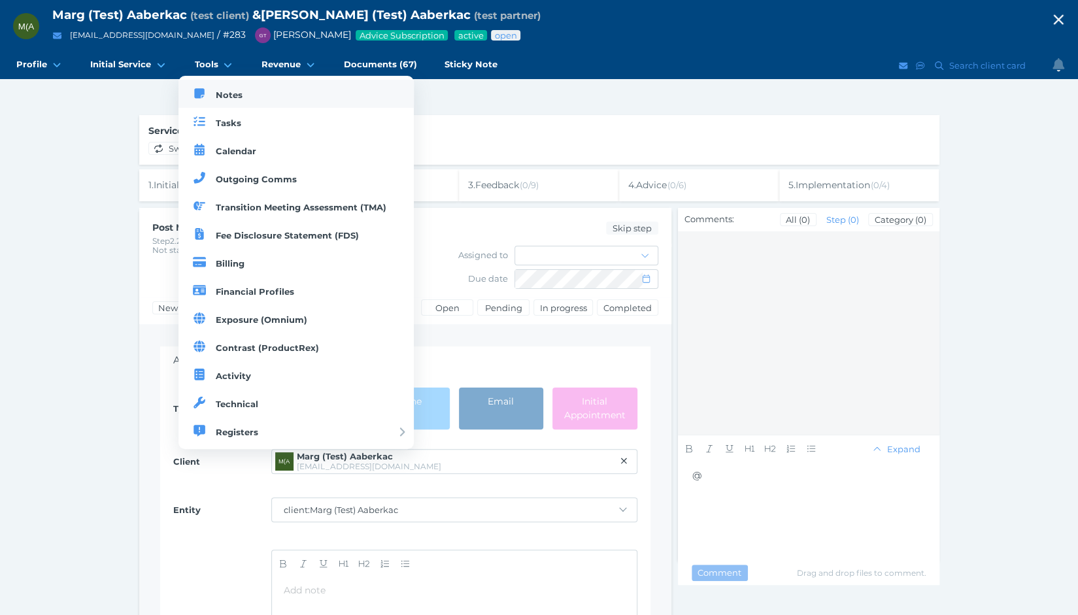
click at [229, 96] on span "Notes" at bounding box center [229, 95] width 27 height 10
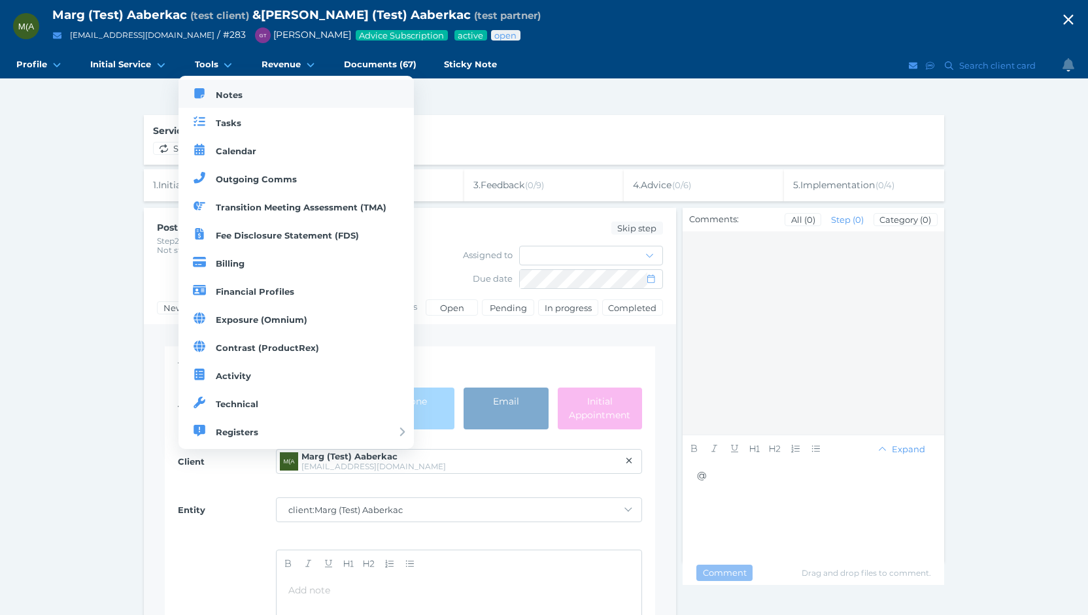
select select "50"
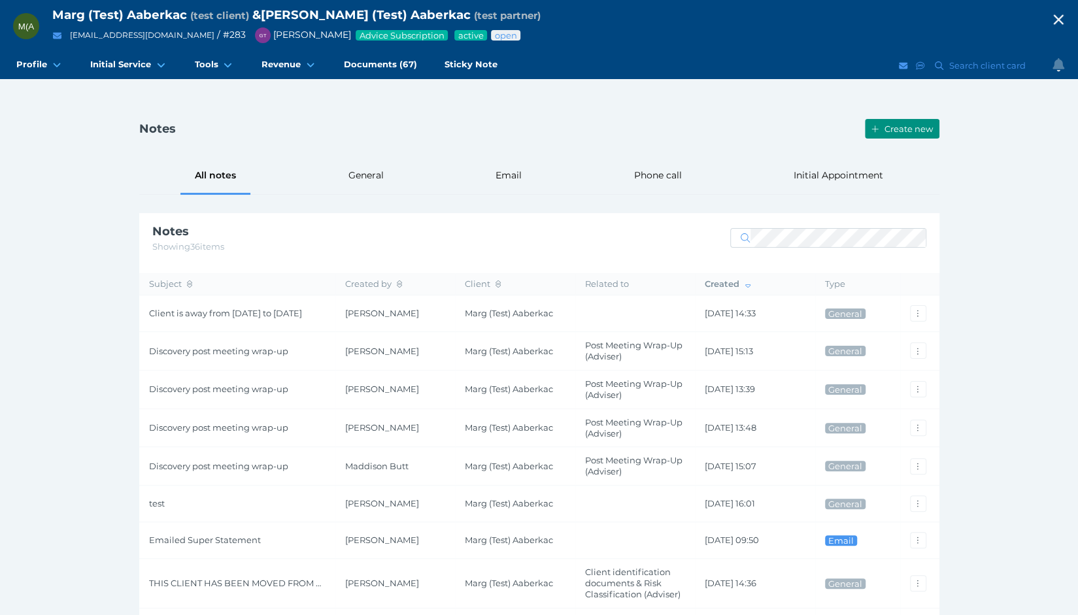
click at [882, 131] on span "Create new" at bounding box center [910, 129] width 57 height 10
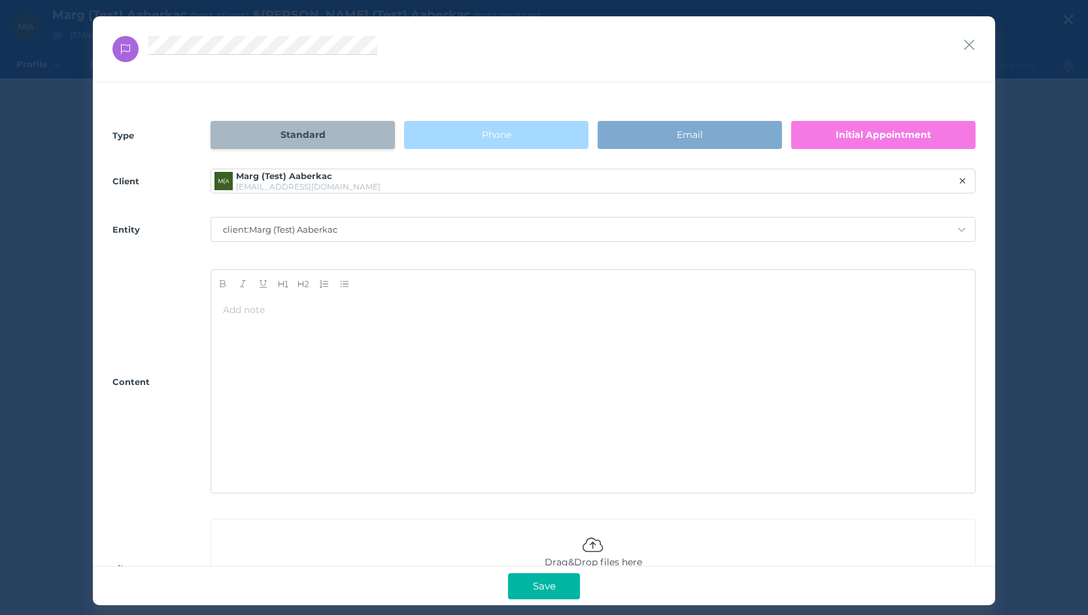
click at [884, 134] on span "Initial Appointment" at bounding box center [882, 135] width 95 height 12
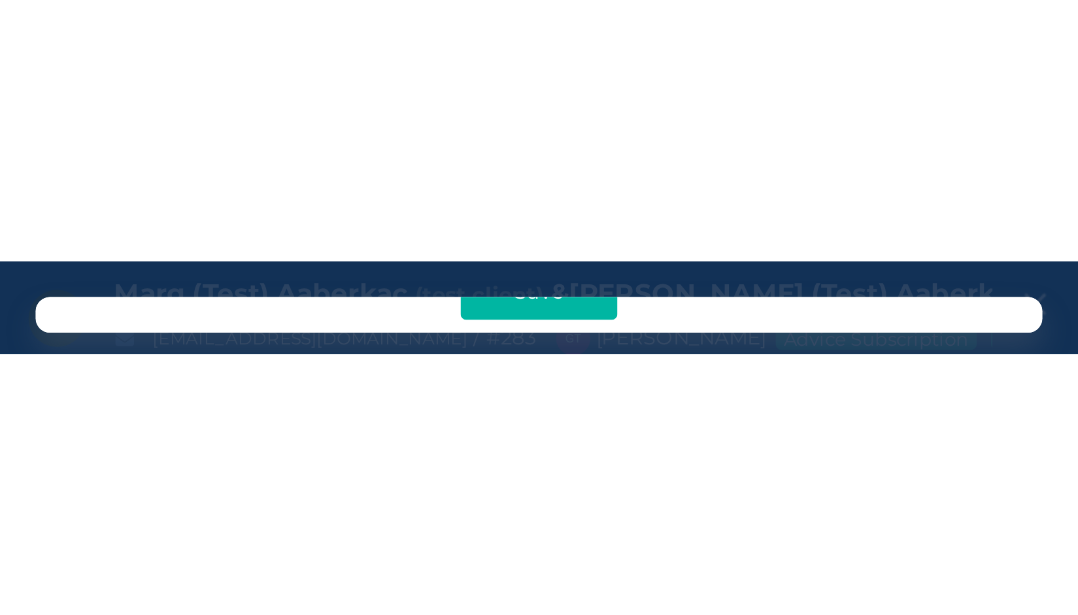
scroll to position [1486, 0]
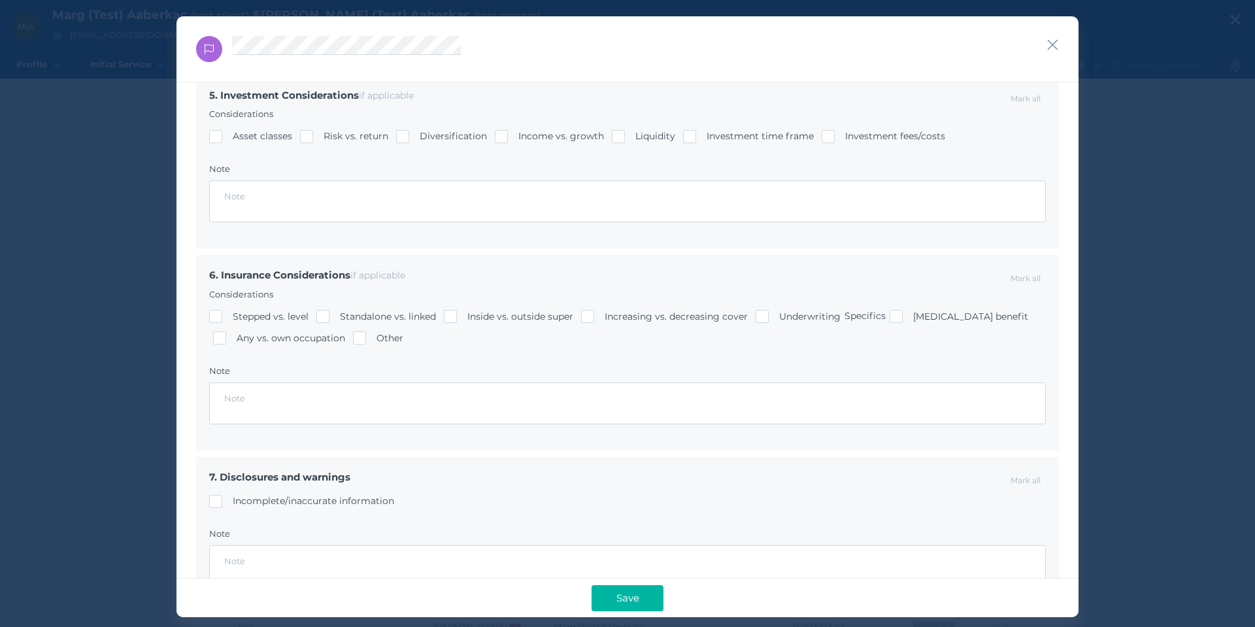
click at [1045, 42] on div at bounding box center [627, 49] width 902 height 66
click at [1049, 41] on icon "button" at bounding box center [1053, 45] width 10 height 10
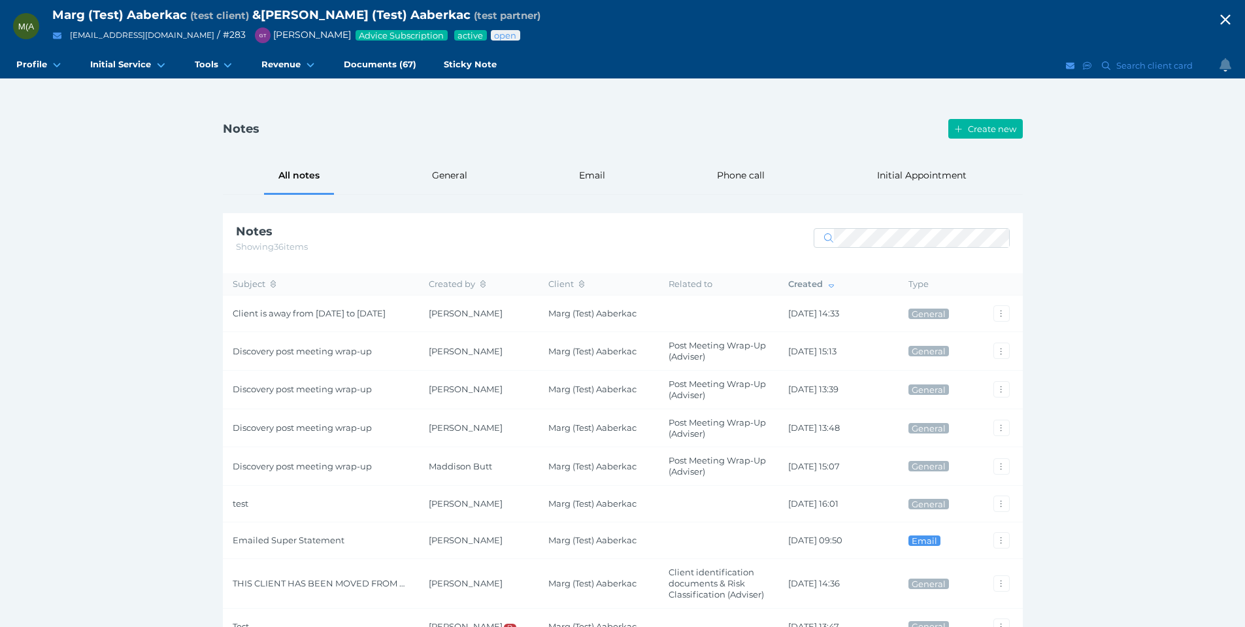
click at [1230, 18] on icon "button" at bounding box center [1225, 20] width 10 height 10
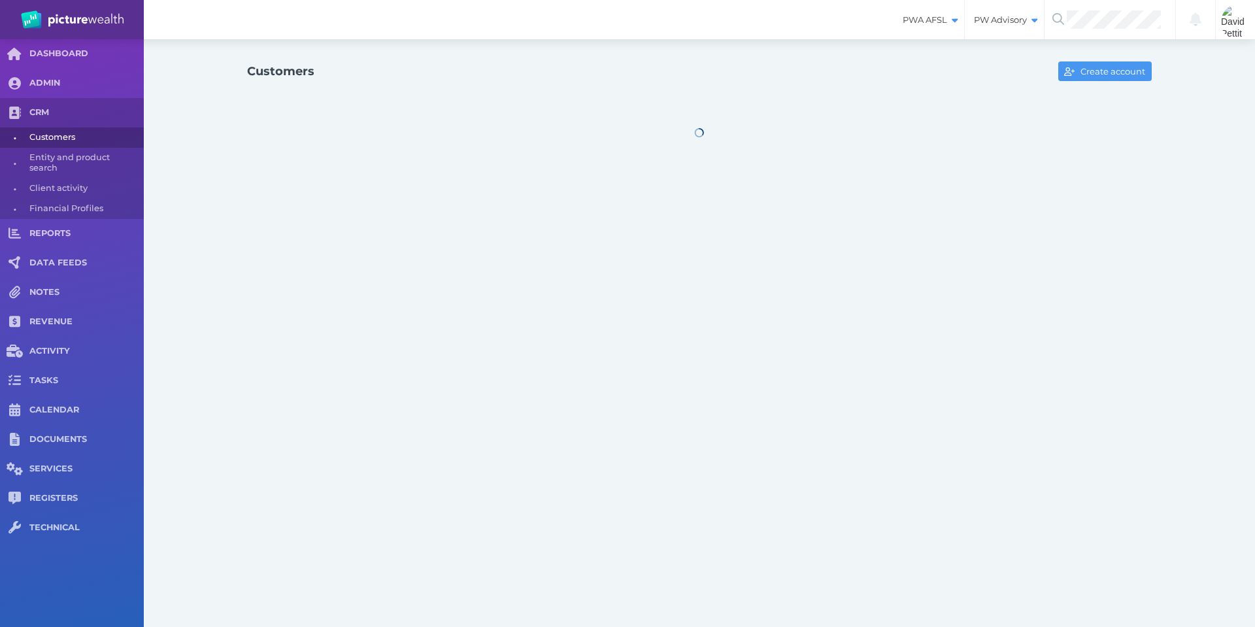
select select "25"
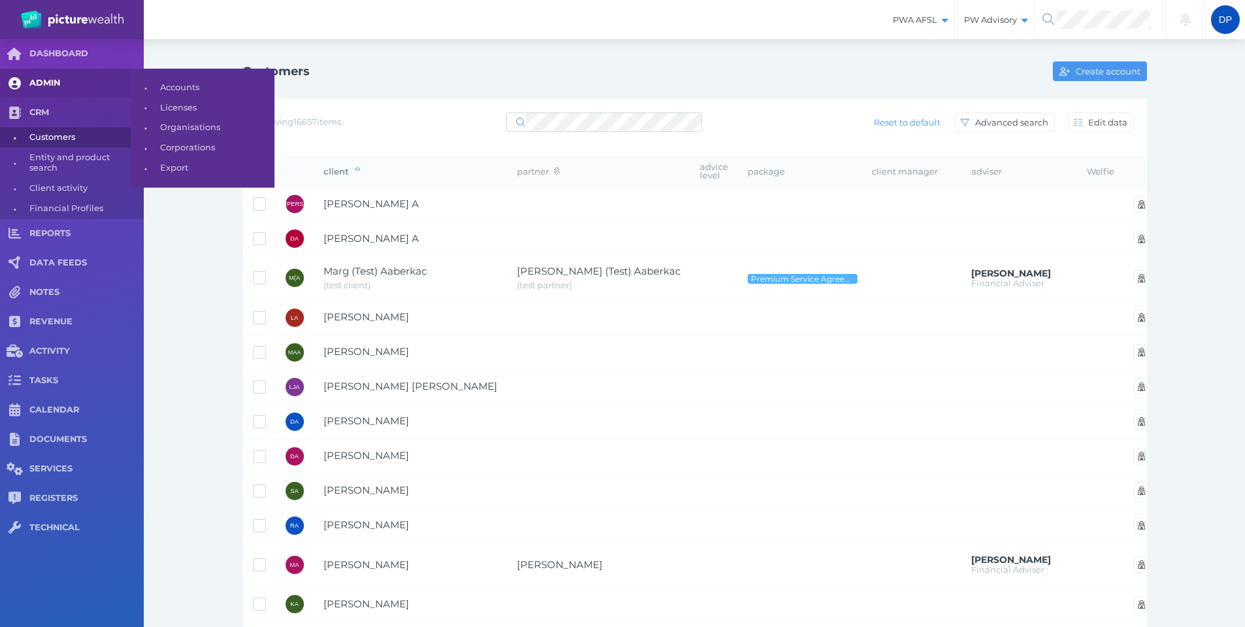
click at [56, 83] on span "ADMIN" at bounding box center [86, 83] width 114 height 11
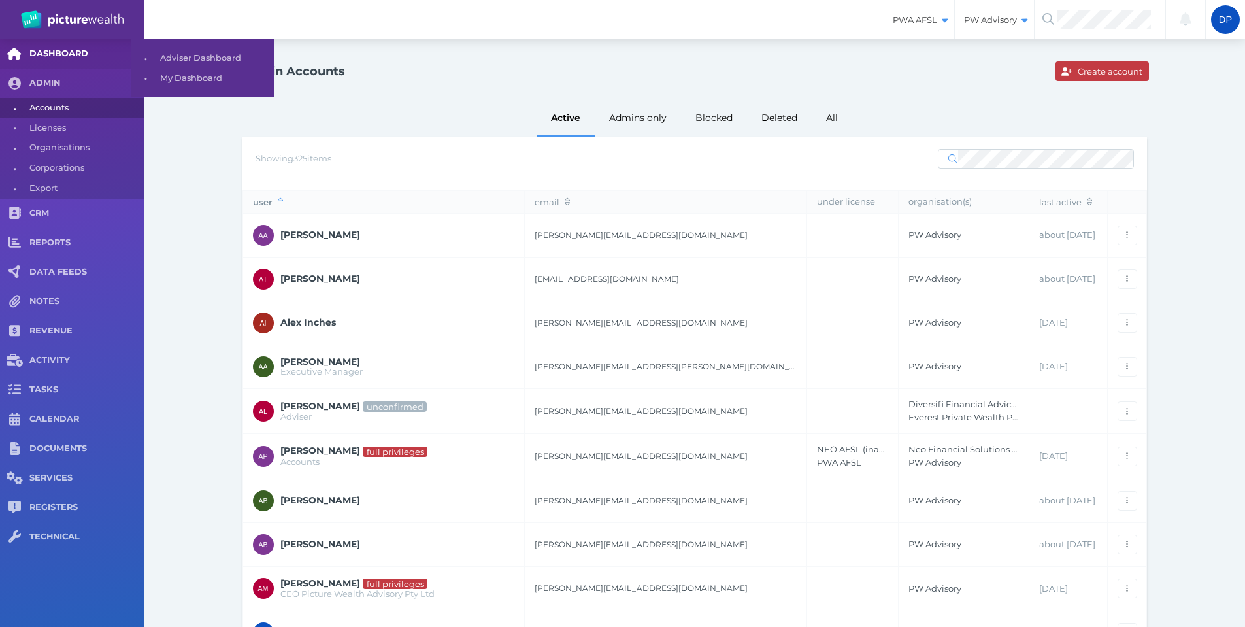
click at [90, 48] on span "DASHBOARD" at bounding box center [86, 53] width 114 height 11
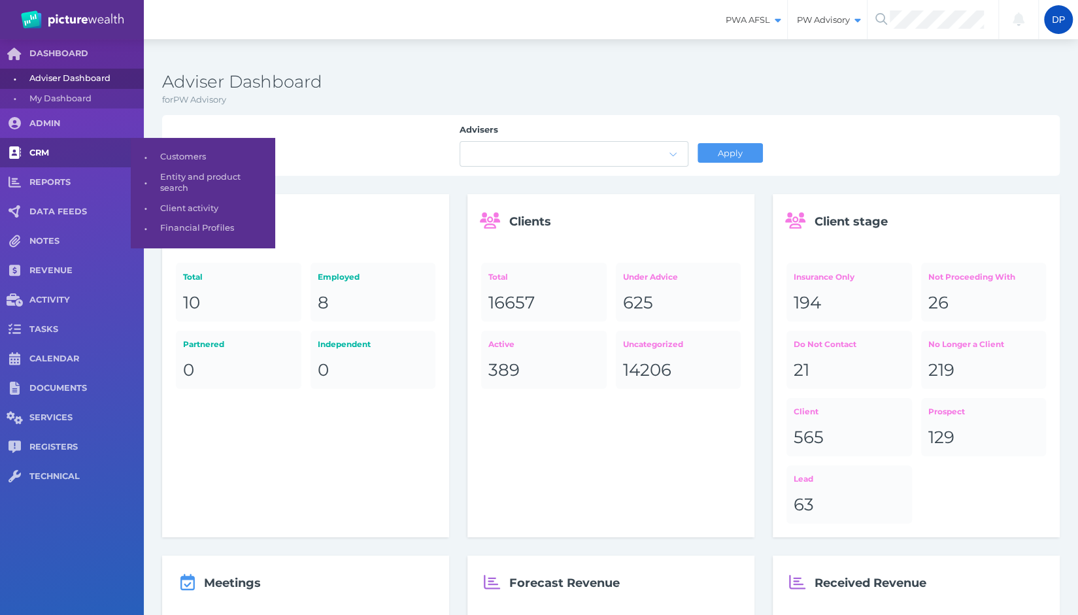
click at [39, 150] on span "CRM" at bounding box center [86, 153] width 114 height 11
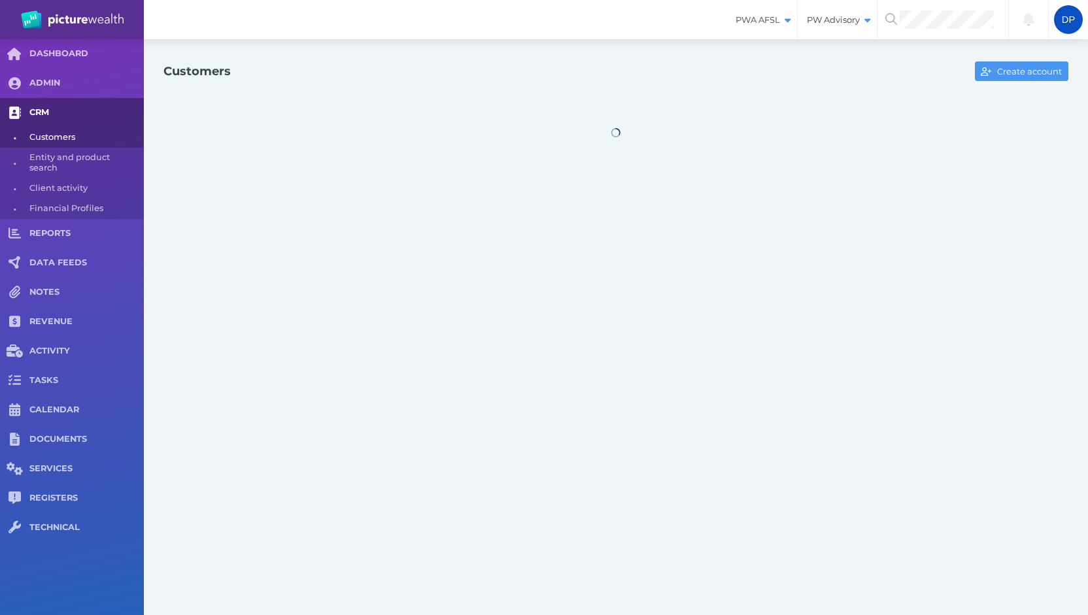
select select "25"
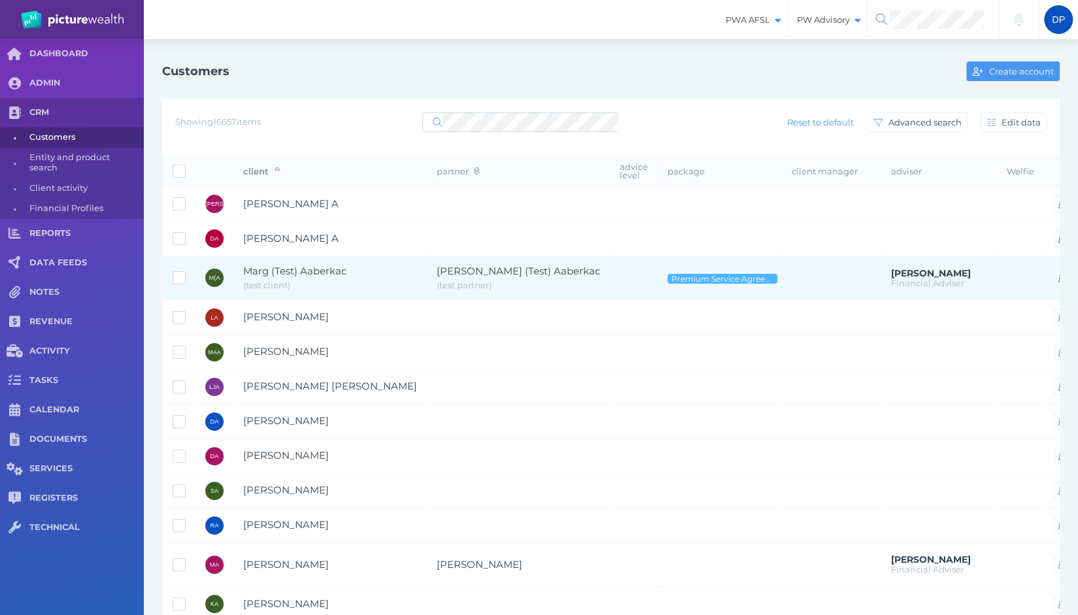
click at [280, 280] on span "( test client )" at bounding box center [266, 285] width 47 height 10
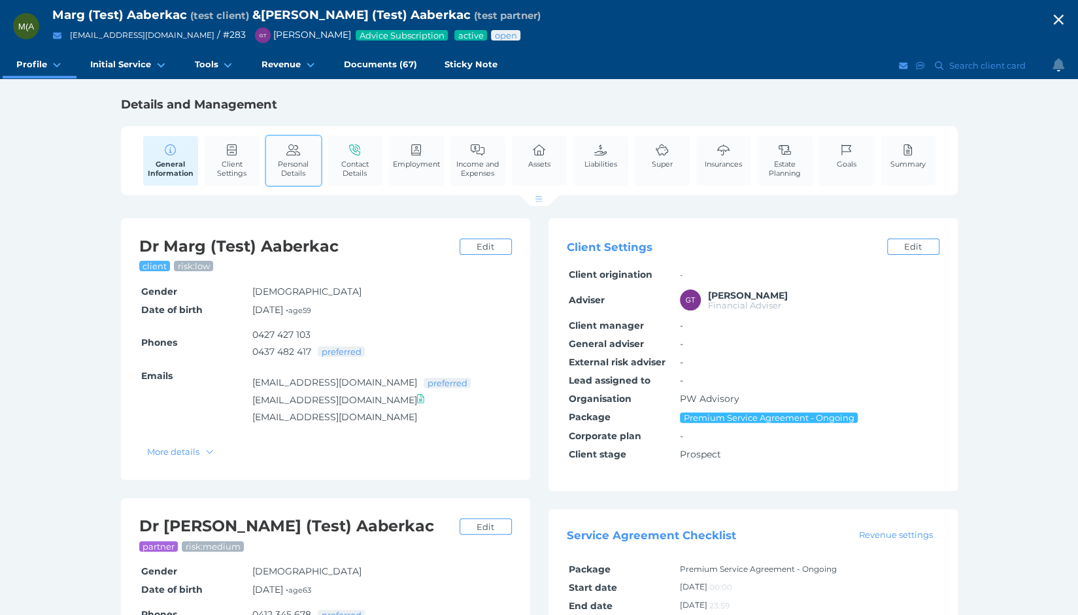
click at [281, 162] on span "Personal Details" at bounding box center [293, 168] width 48 height 18
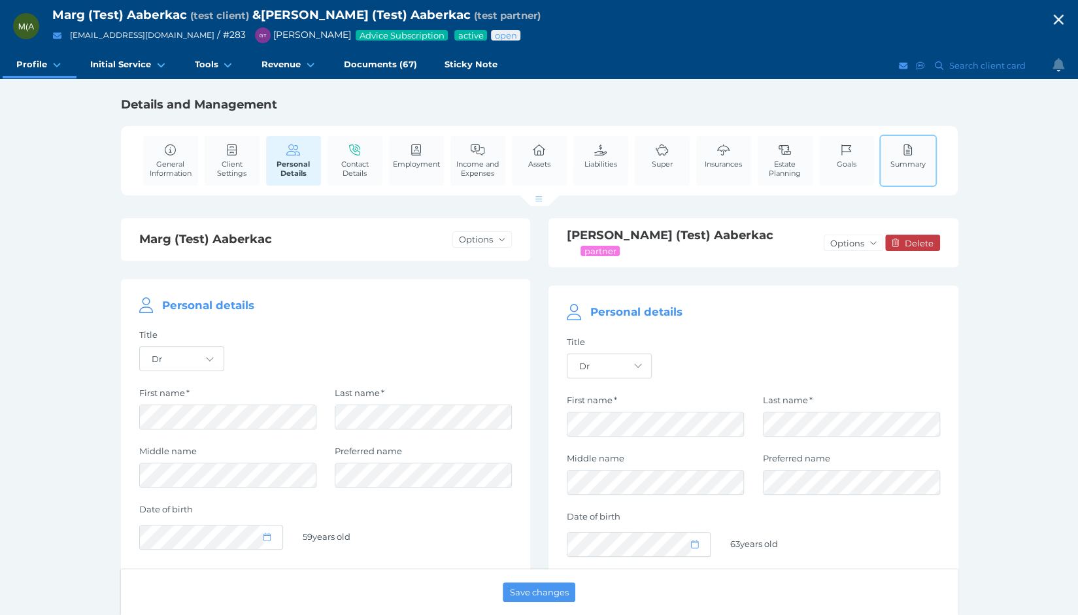
click at [914, 159] on span "Summary" at bounding box center [907, 163] width 35 height 9
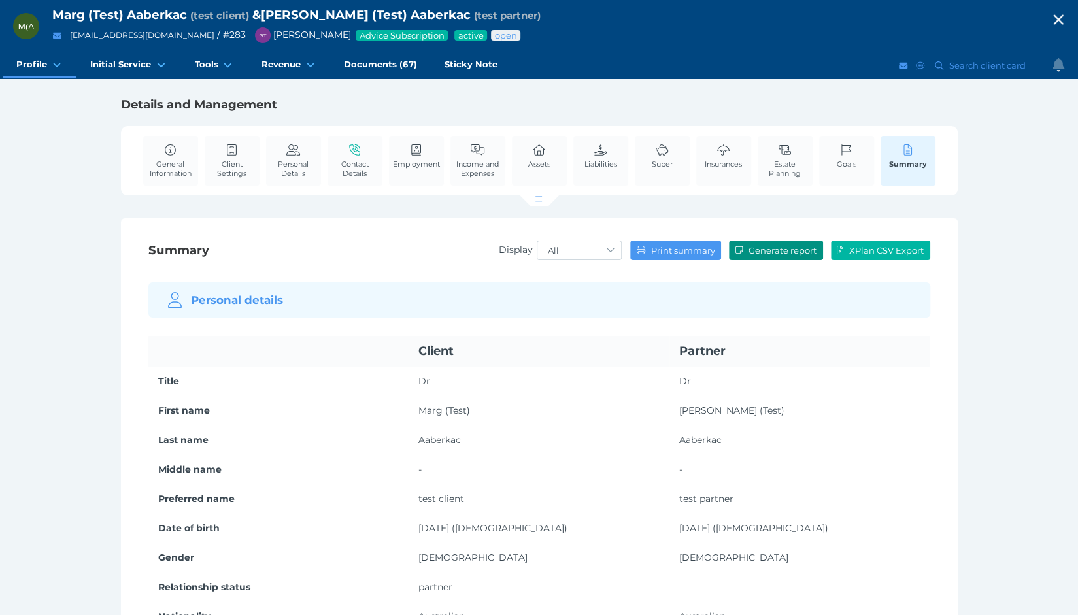
click at [780, 253] on span "Generate report" at bounding box center [784, 250] width 76 height 10
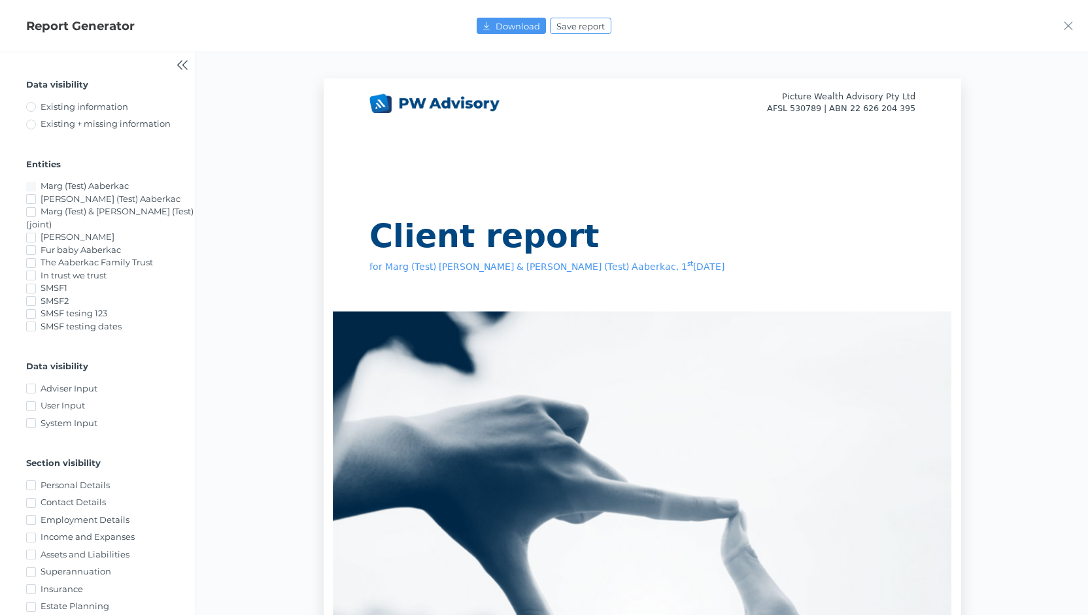
click at [1067, 26] on icon "button" at bounding box center [1068, 26] width 10 height 14
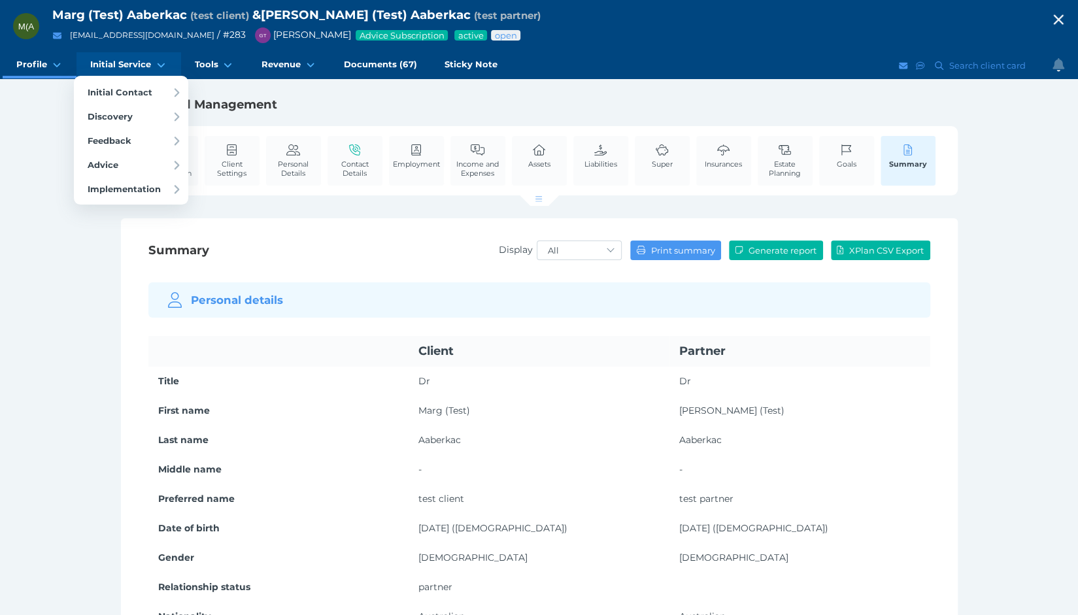
click at [137, 62] on span "Initial Service" at bounding box center [120, 64] width 61 height 11
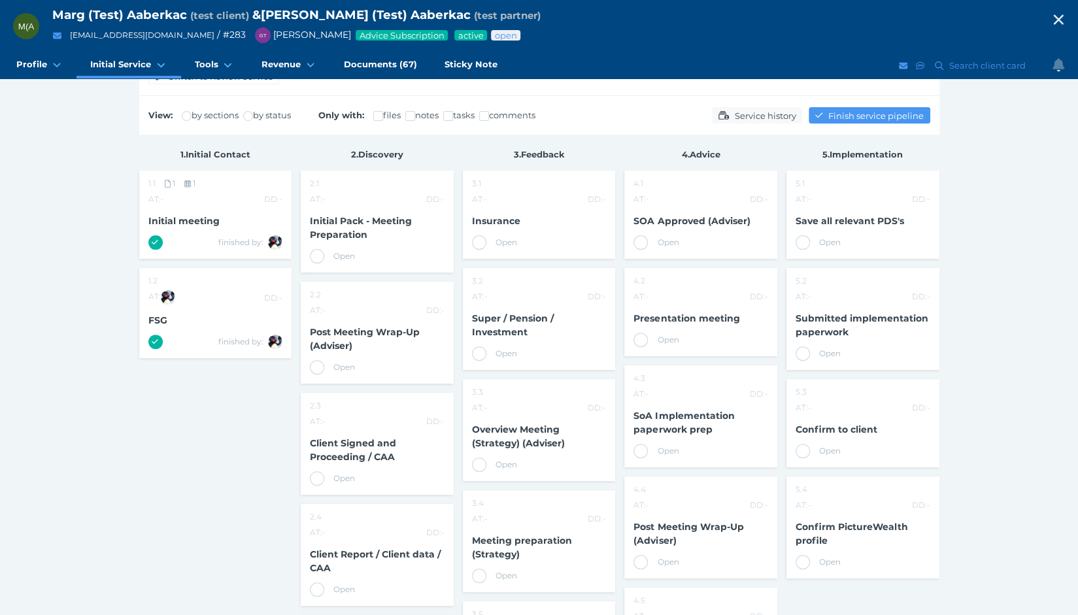
scroll to position [65, 0]
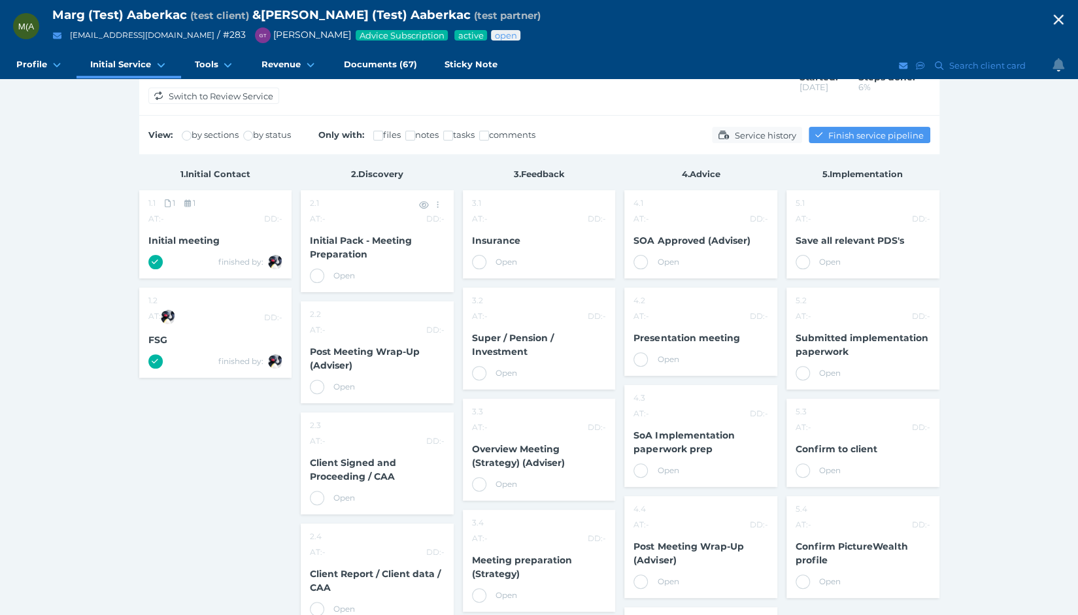
click at [358, 247] on div "Initial Pack - Meeting Preparation" at bounding box center [377, 248] width 153 height 39
click at [329, 239] on span "Initial Pack - Meeting Preparation" at bounding box center [361, 247] width 102 height 25
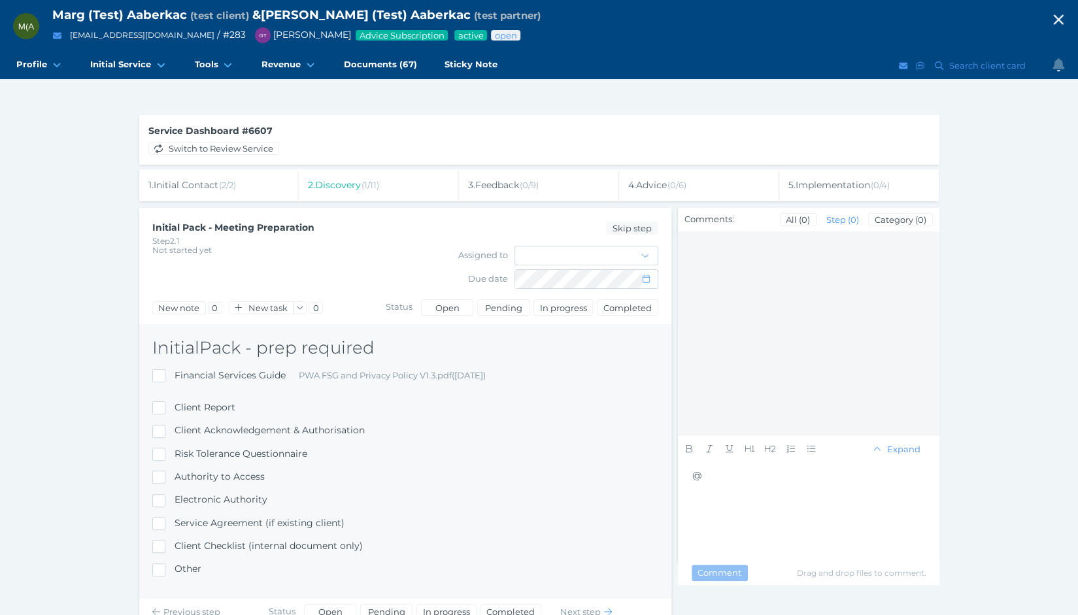
click at [353, 188] on span "2 . Discovery ( 1 / 11 )" at bounding box center [343, 185] width 71 height 12
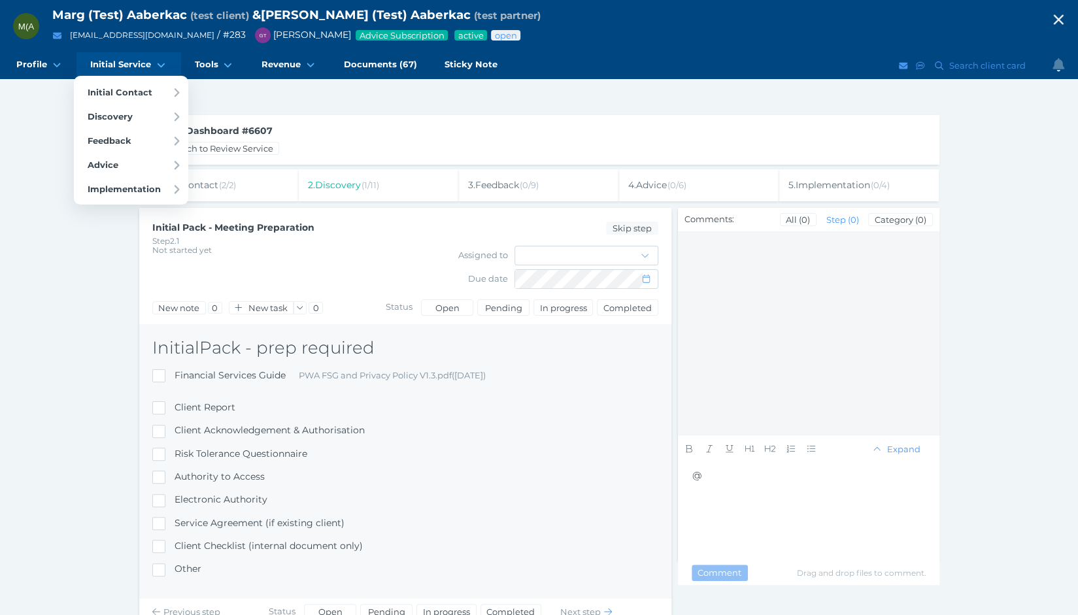
click at [131, 63] on span "Initial Service" at bounding box center [120, 64] width 61 height 11
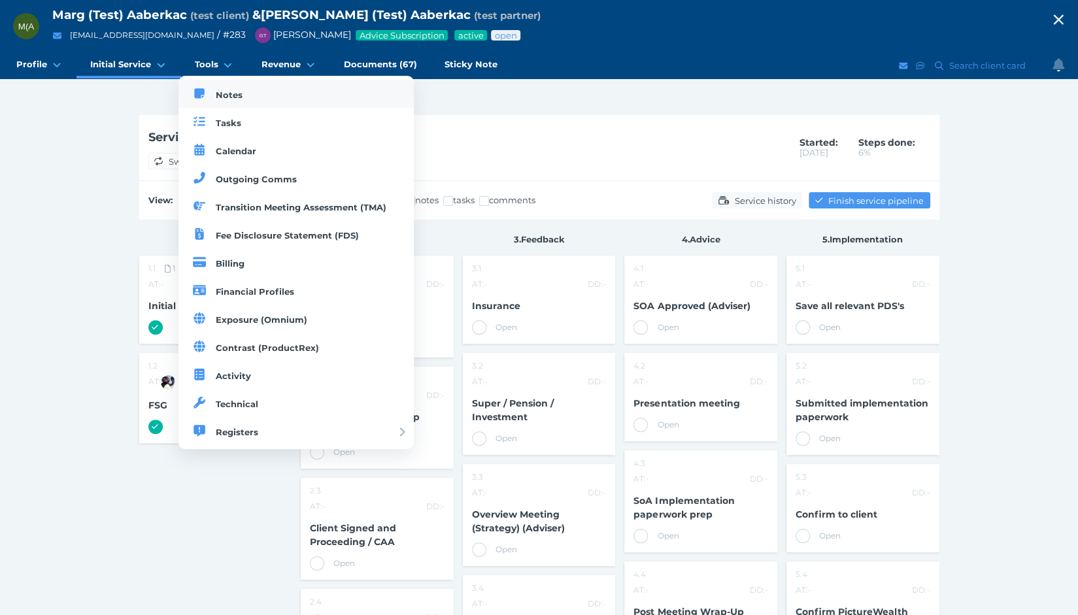
click at [223, 95] on span "Notes" at bounding box center [229, 95] width 27 height 10
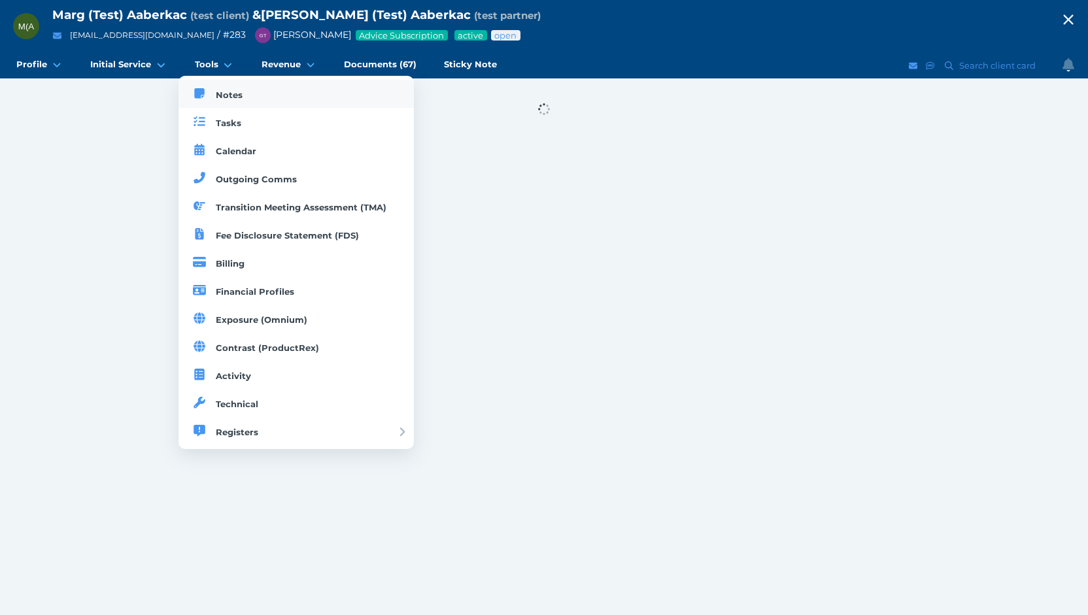
select select "50"
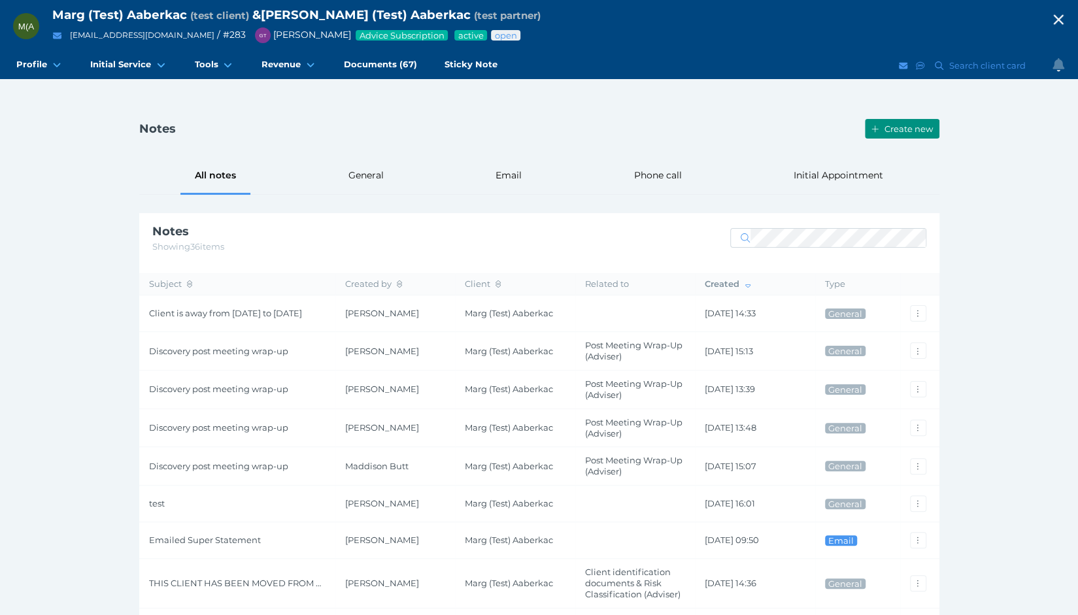
click at [897, 131] on span "Create new" at bounding box center [910, 129] width 57 height 10
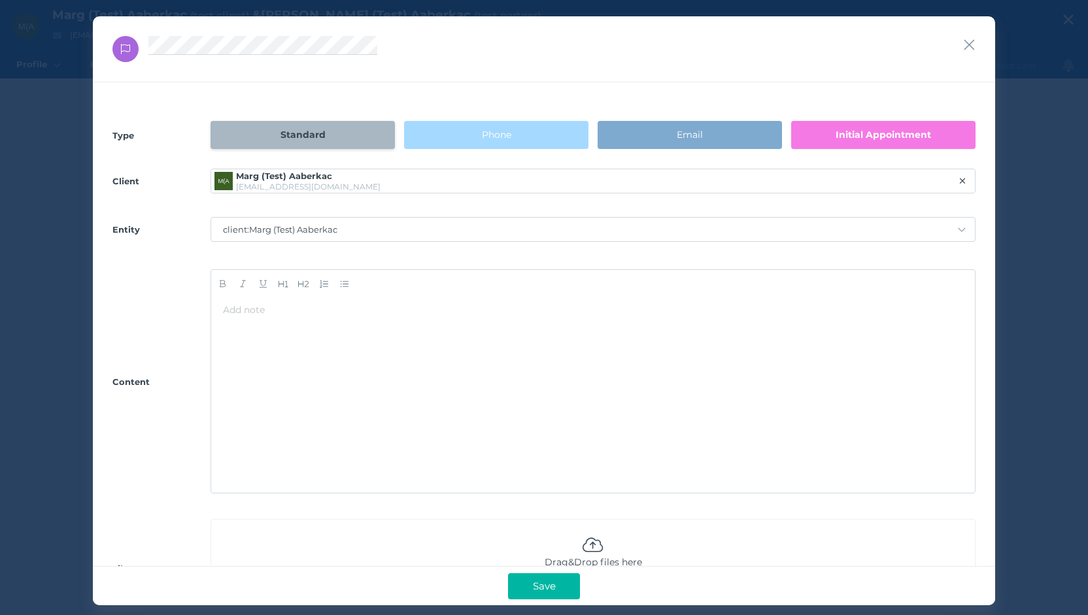
click at [861, 135] on span "Initial Appointment" at bounding box center [882, 135] width 95 height 12
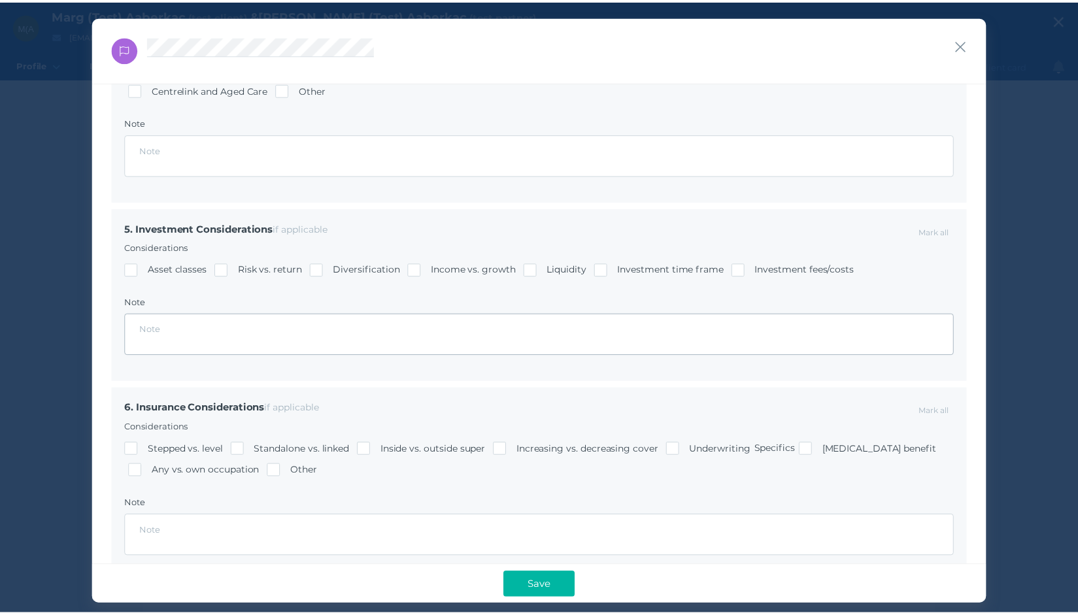
scroll to position [1372, 0]
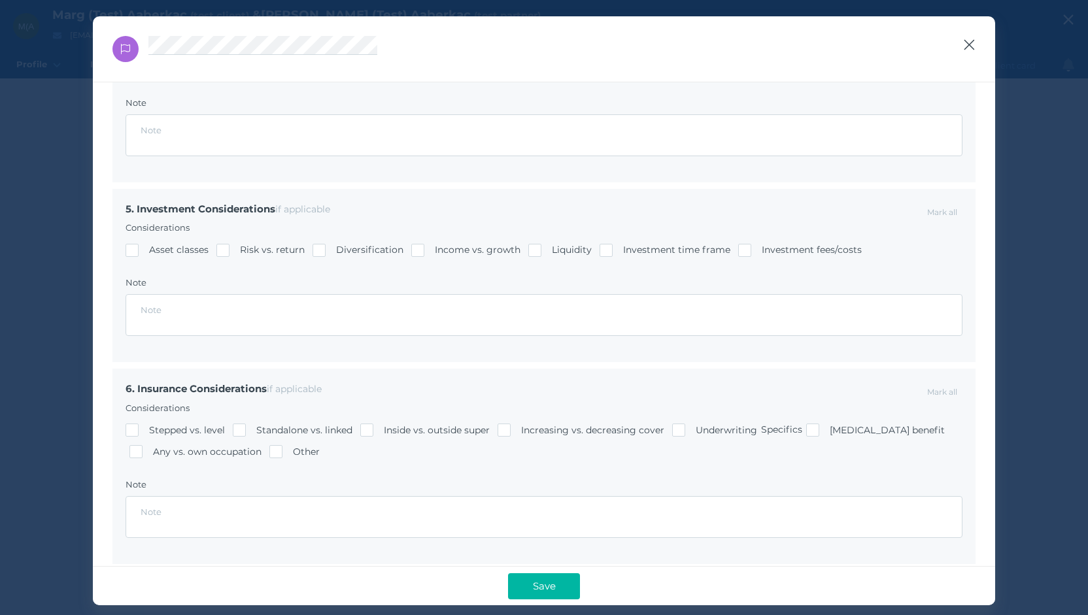
click at [968, 44] on icon "button" at bounding box center [969, 45] width 10 height 10
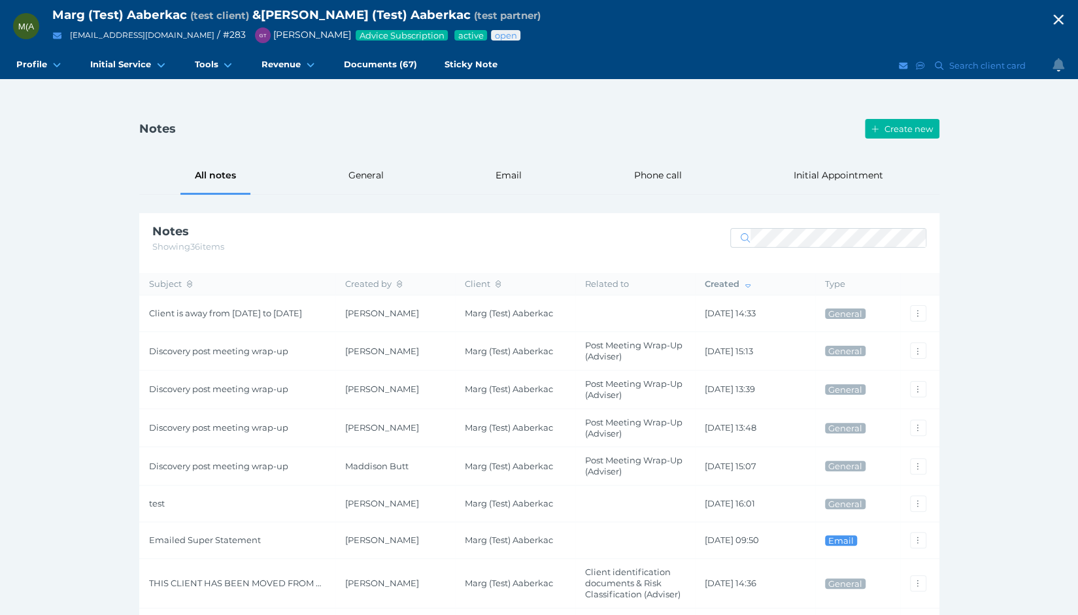
click at [1066, 17] on icon "button" at bounding box center [1058, 20] width 16 height 20
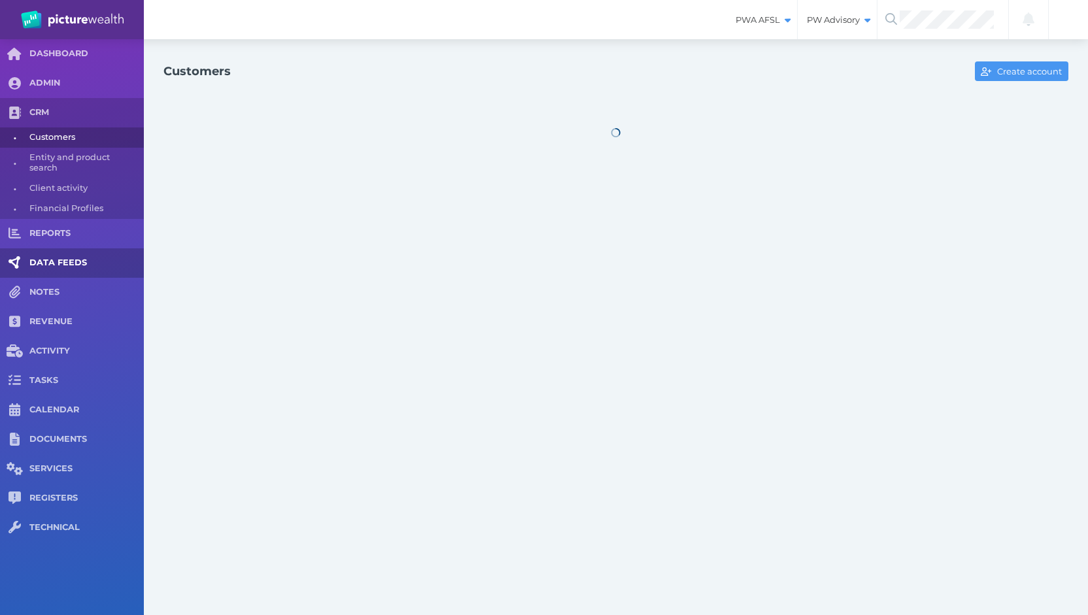
select select "25"
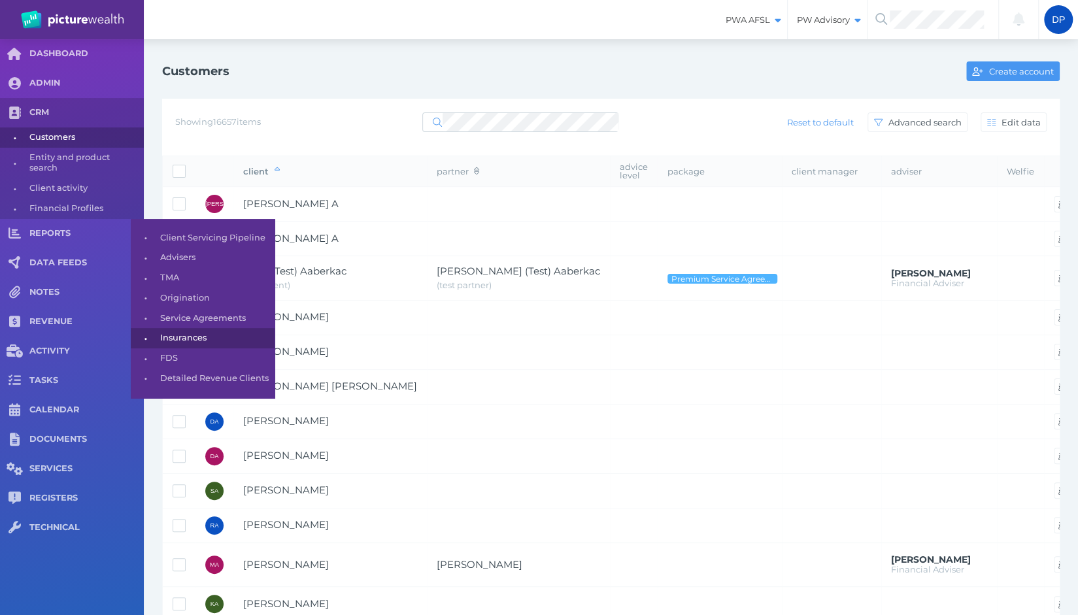
click at [184, 335] on span "Insurances" at bounding box center [215, 338] width 110 height 20
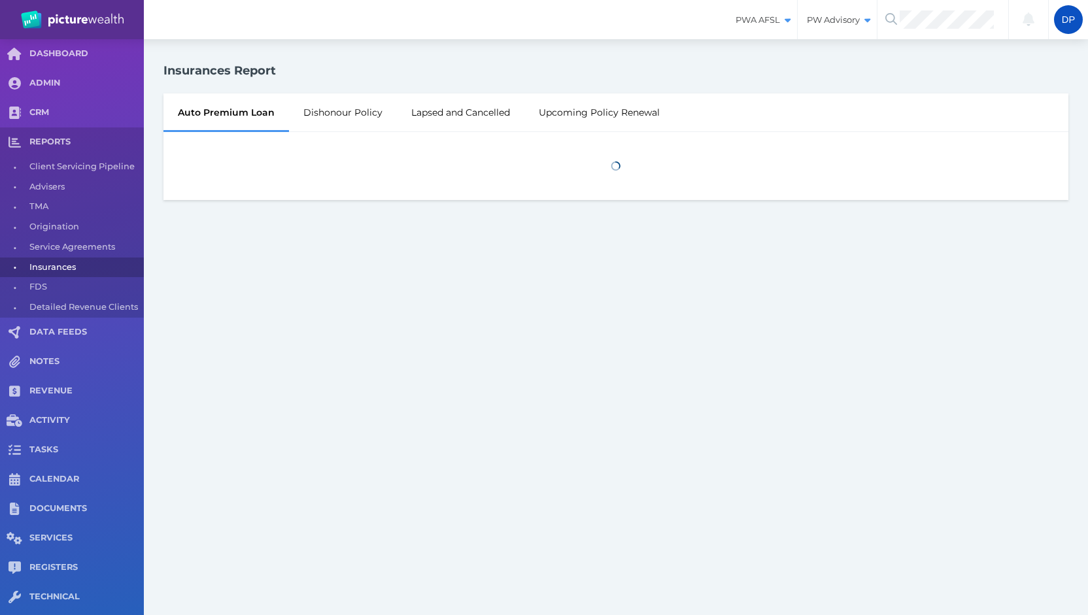
select select "25"
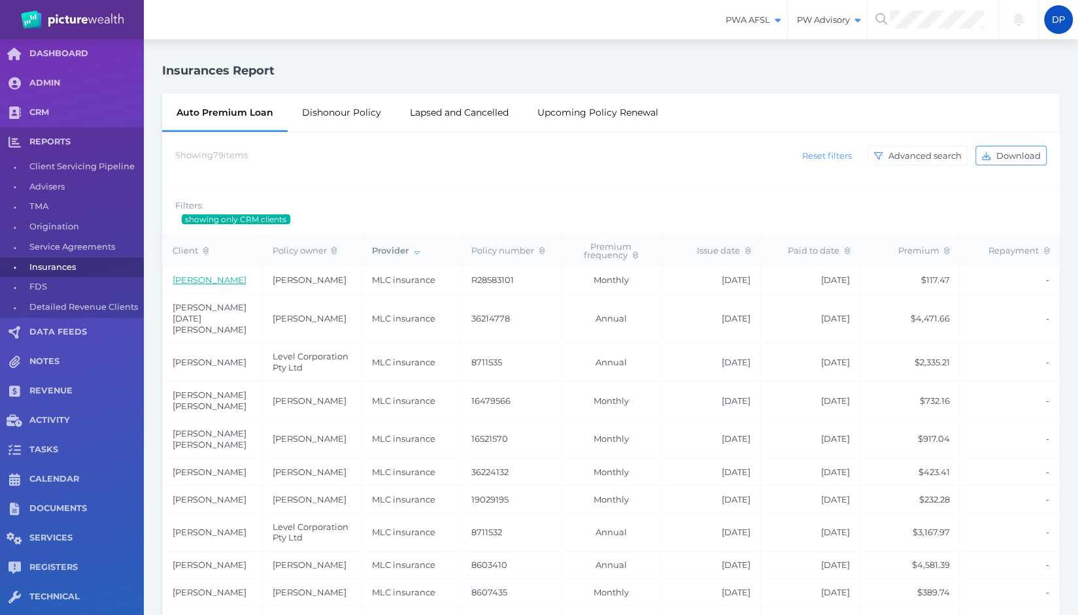
click at [206, 277] on link "Shane Brouwer" at bounding box center [210, 279] width 74 height 10
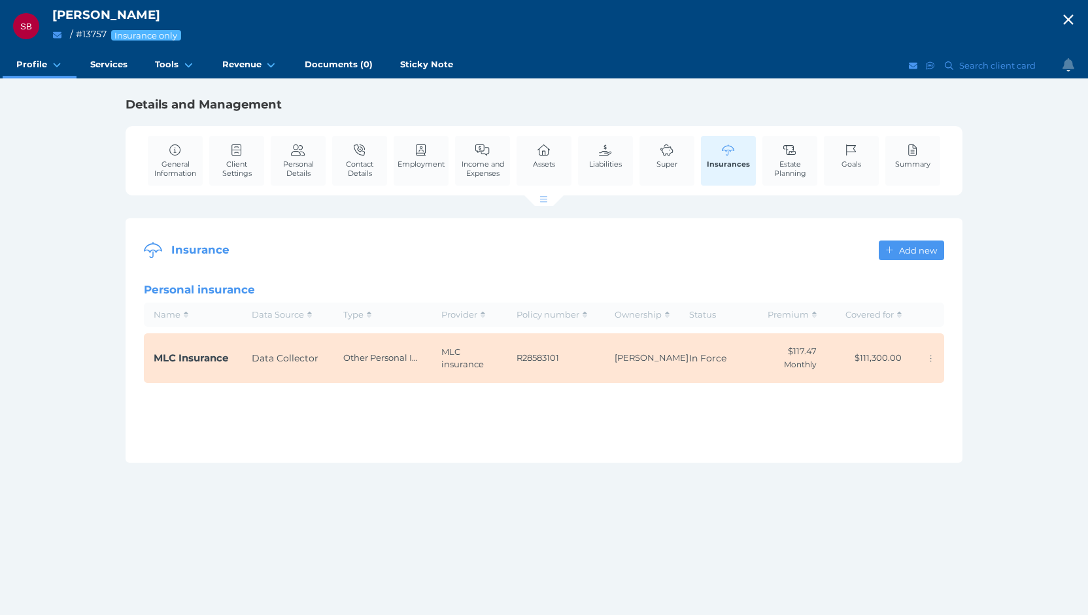
click at [197, 357] on span "MLC Insurance" at bounding box center [191, 358] width 75 height 12
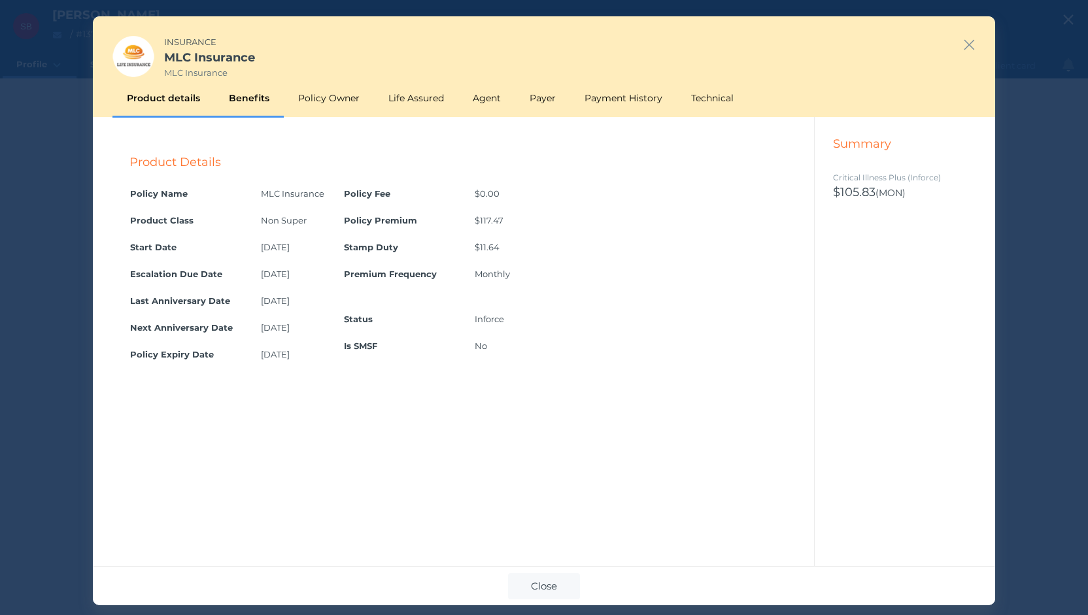
click at [259, 103] on div "Benefits" at bounding box center [248, 98] width 69 height 38
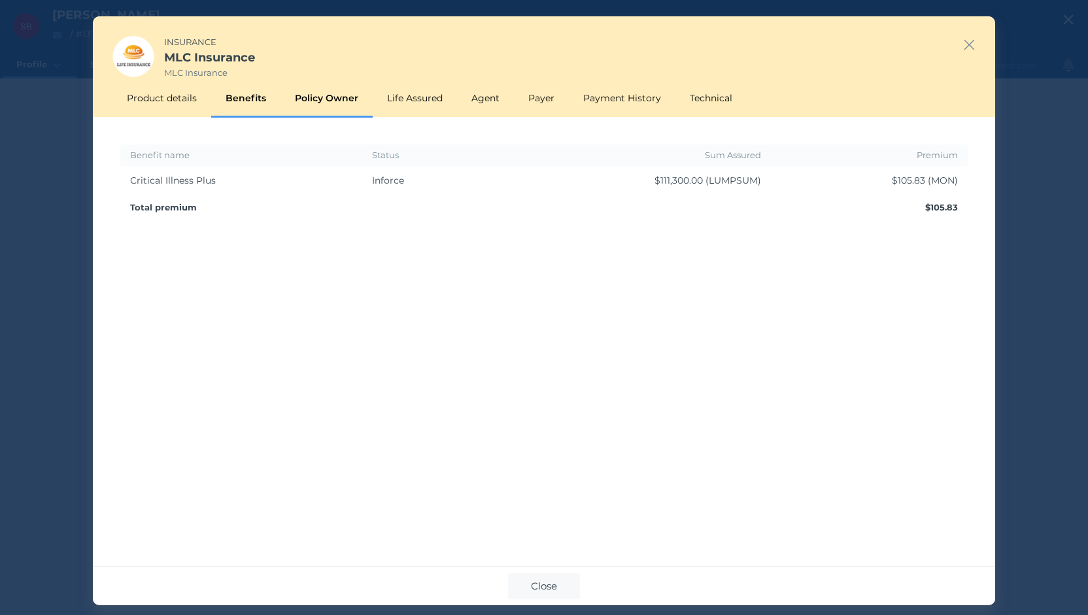
click at [327, 103] on div "Policy Owner" at bounding box center [326, 98] width 92 height 38
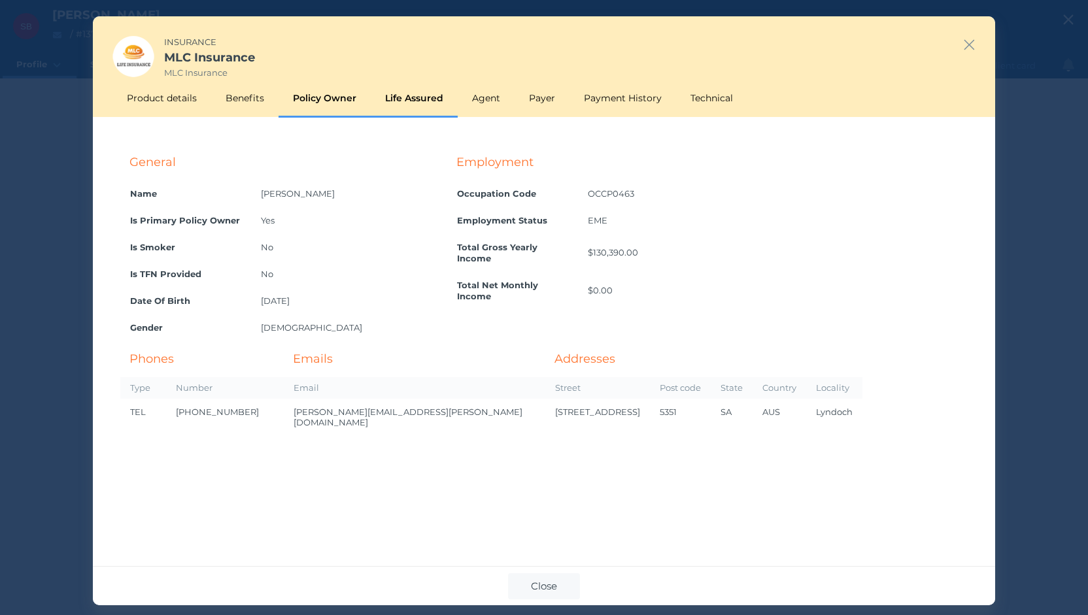
click at [422, 100] on div "Life Assured" at bounding box center [414, 98] width 87 height 38
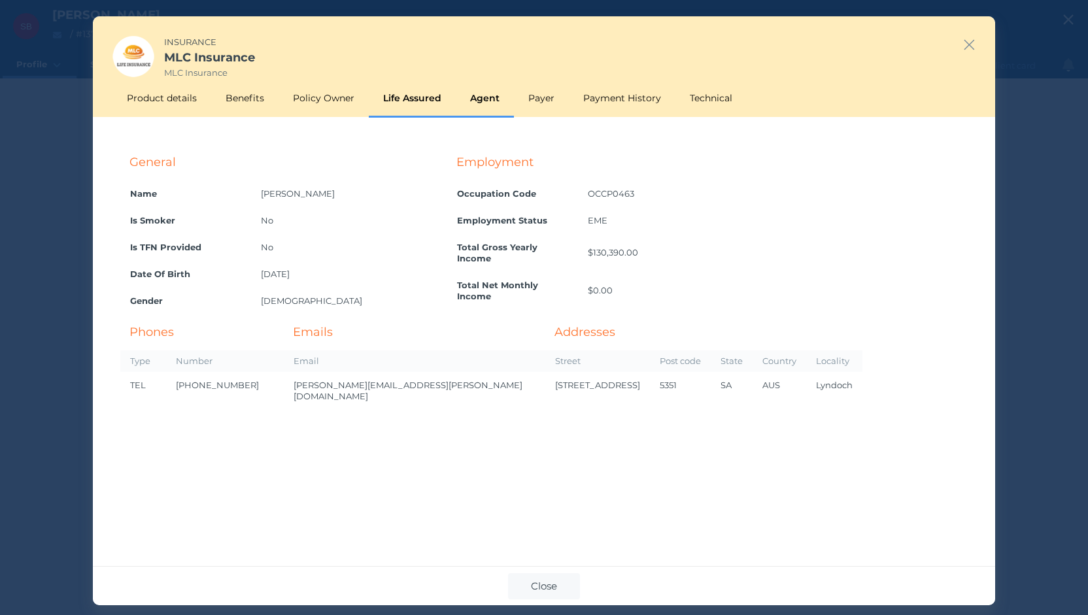
click at [484, 101] on div "Agent" at bounding box center [485, 98] width 58 height 38
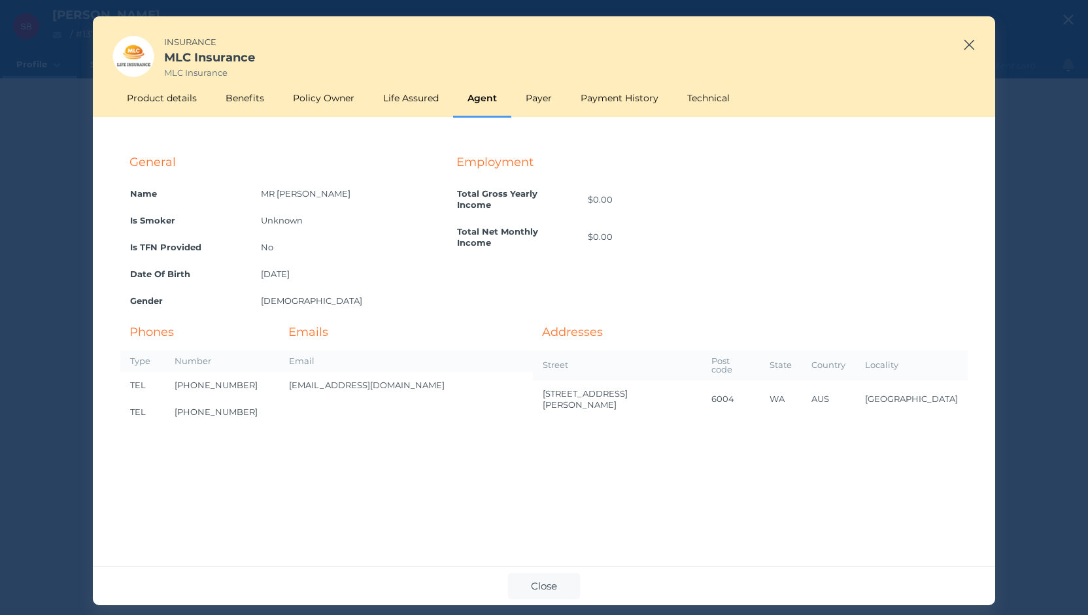
click at [971, 45] on icon "button" at bounding box center [969, 45] width 12 height 16
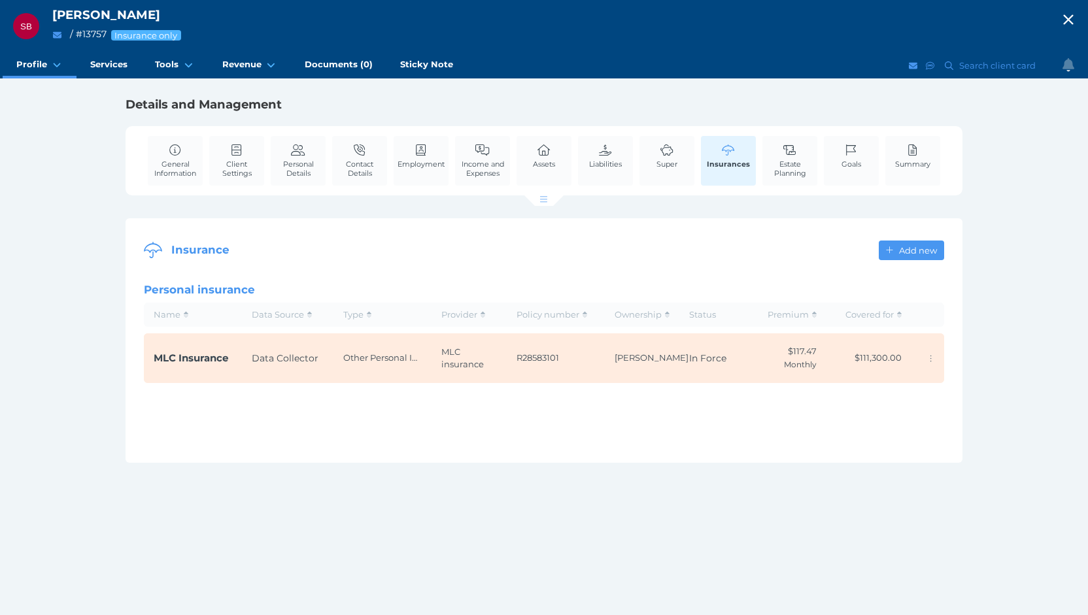
click at [1071, 18] on icon "button" at bounding box center [1068, 20] width 10 height 10
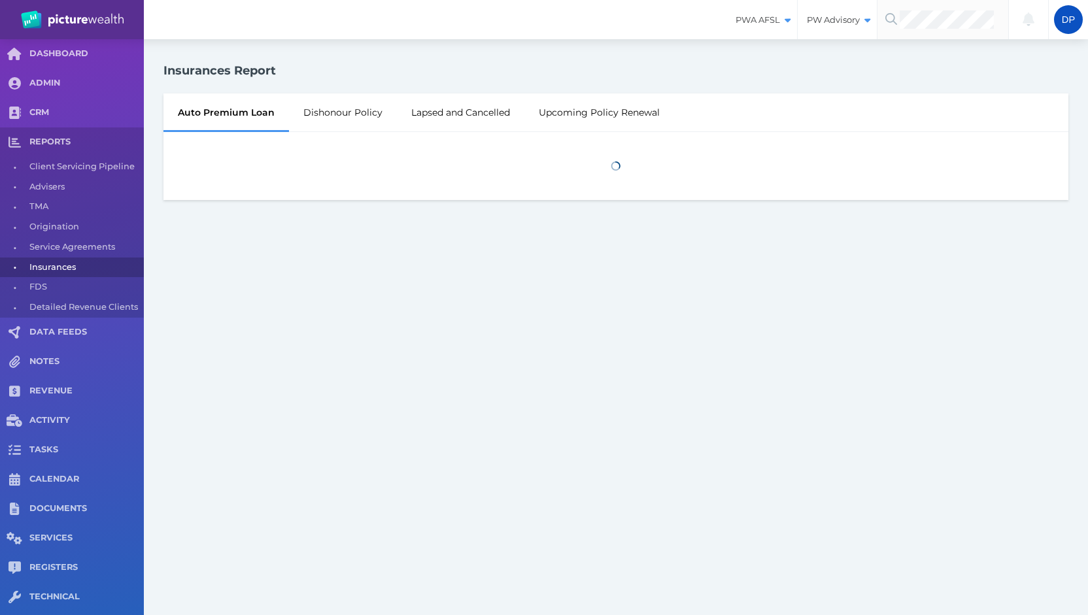
select select "25"
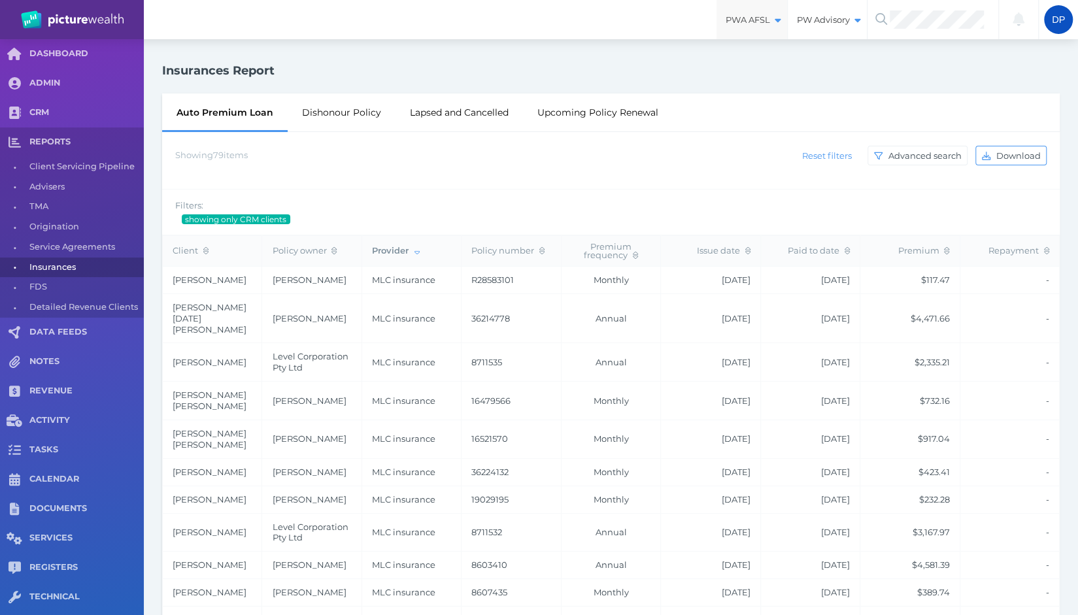
click at [757, 19] on span "PWA AFSL" at bounding box center [751, 19] width 71 height 11
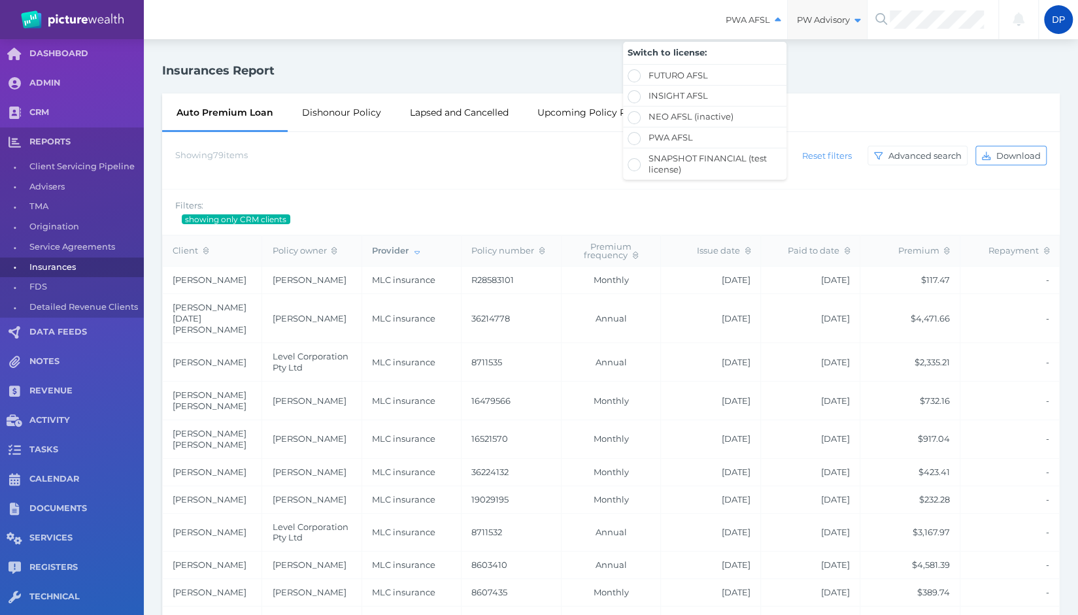
click at [825, 22] on span "PW Advisory" at bounding box center [827, 19] width 79 height 11
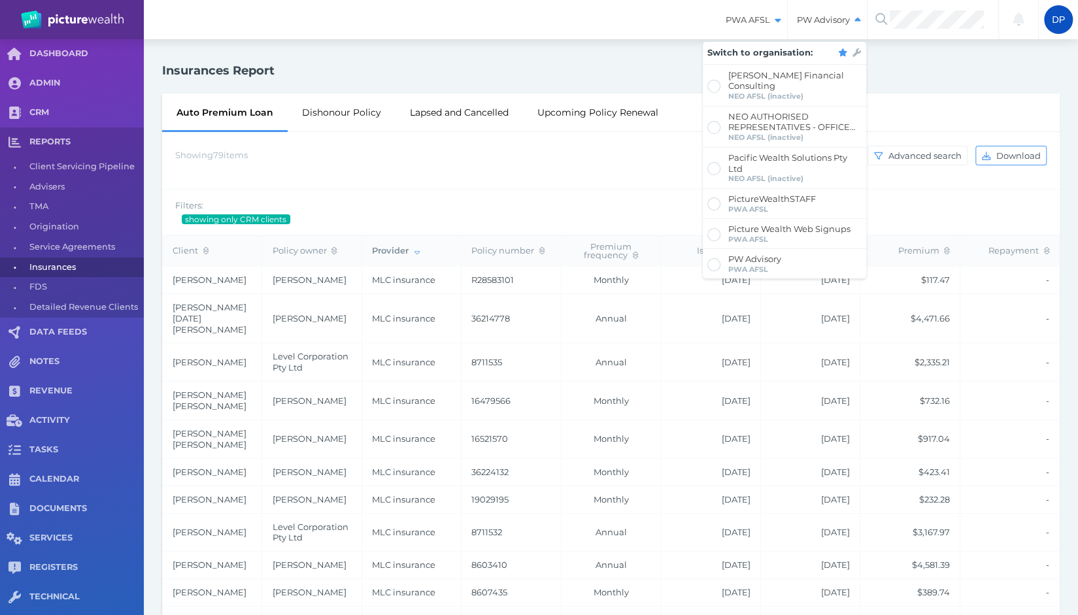
click at [638, 62] on div "Insurances Report" at bounding box center [610, 71] width 897 height 18
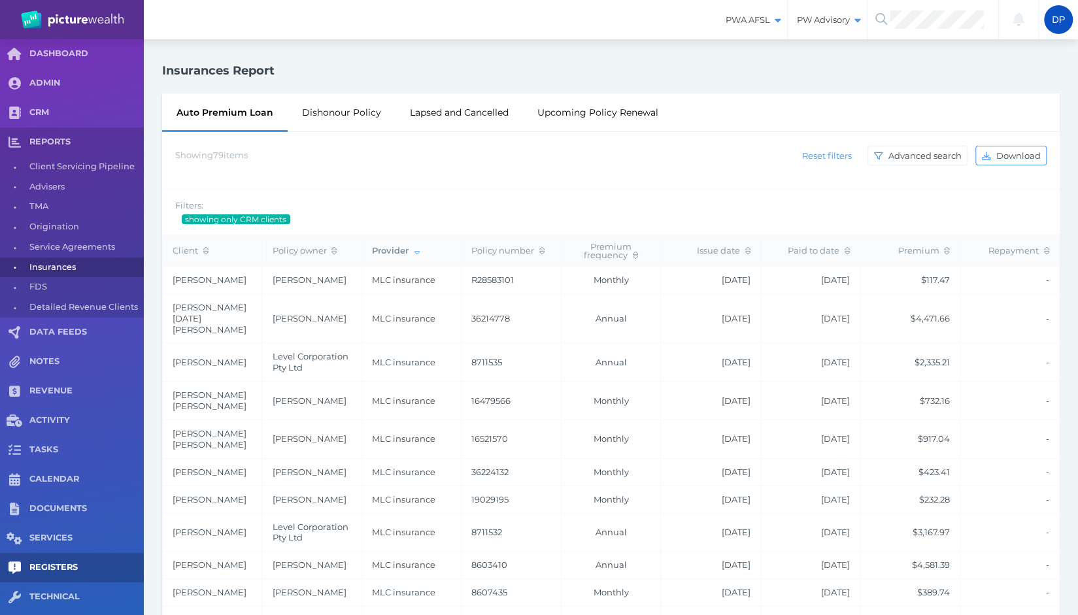
click at [72, 421] on span "ACTIVITY" at bounding box center [86, 420] width 114 height 11
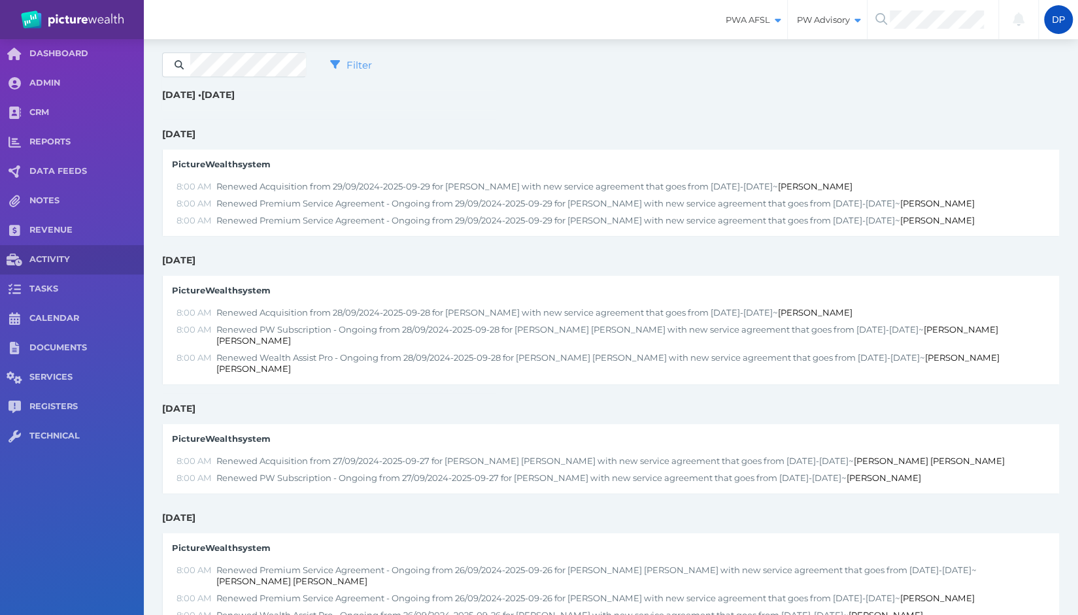
scroll to position [392, 0]
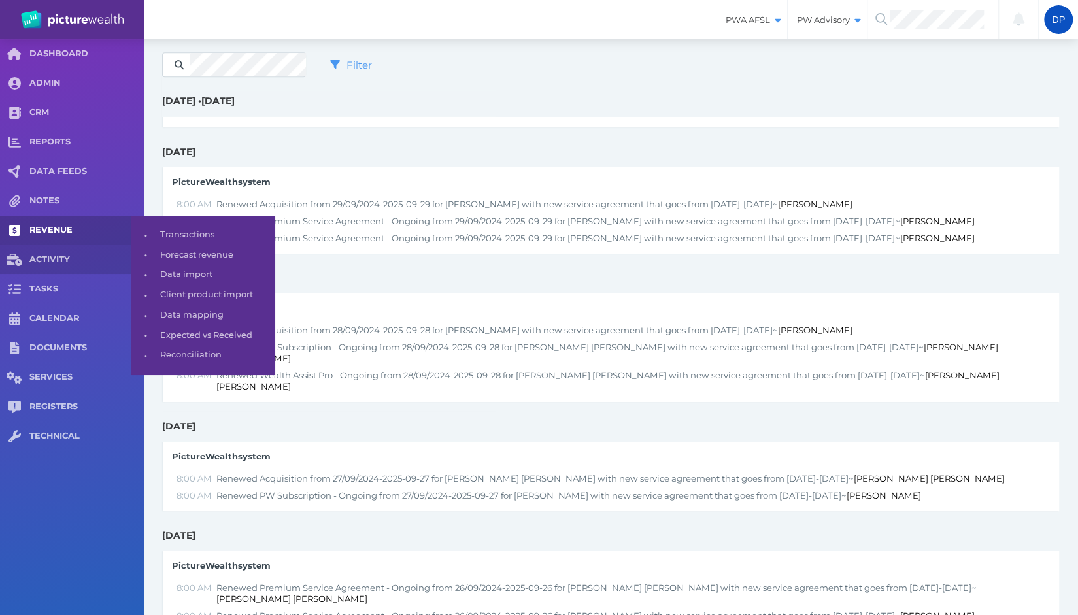
click at [58, 227] on span "REVENUE" at bounding box center [86, 230] width 114 height 11
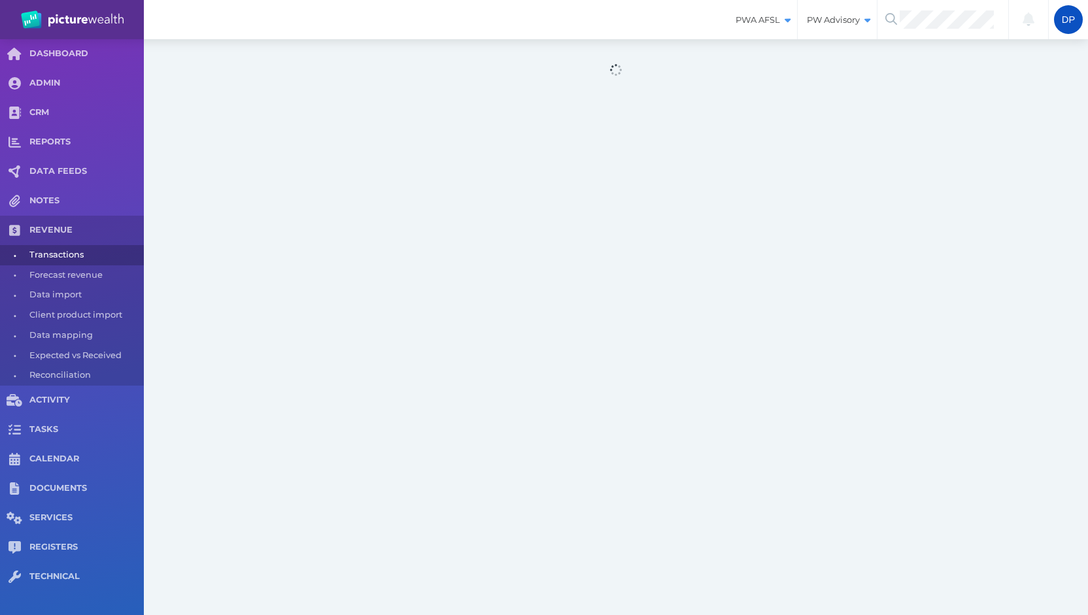
select select "25"
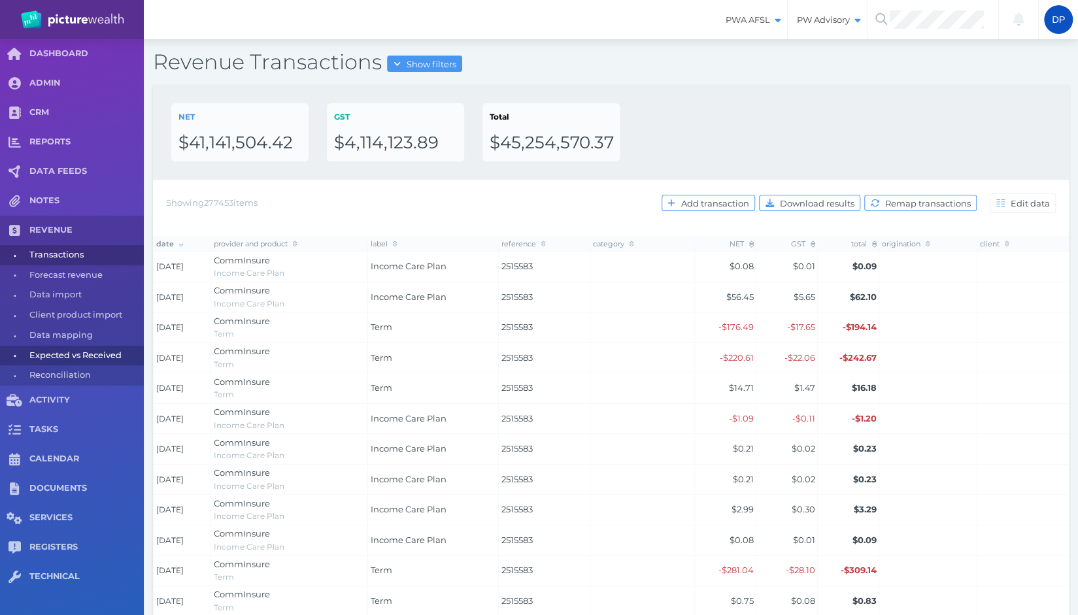
click at [65, 356] on span "Expected vs Received" at bounding box center [84, 356] width 110 height 20
select select "25"
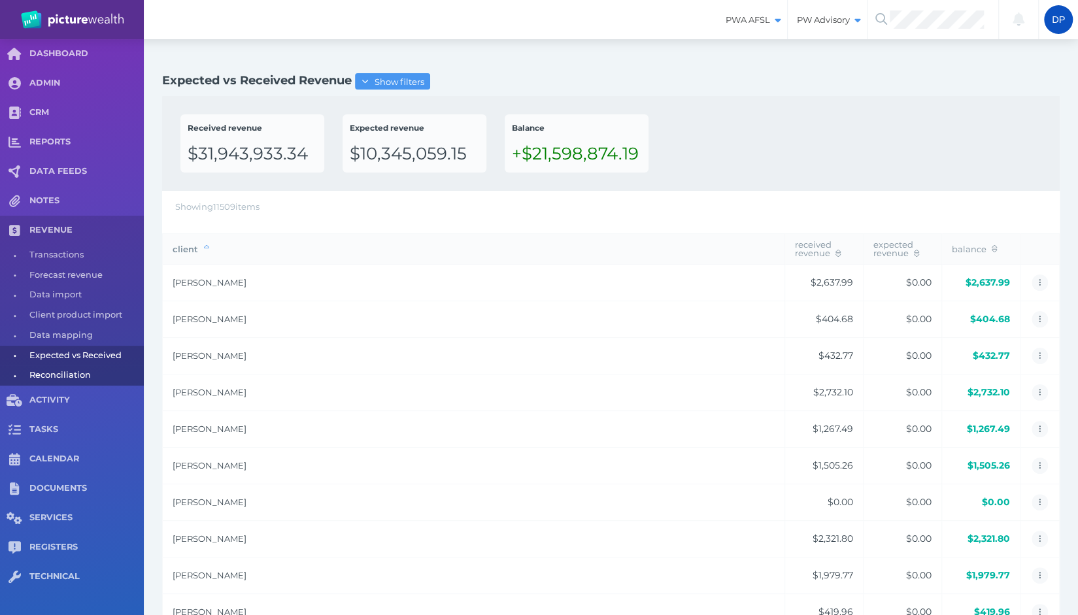
click at [80, 375] on span "Reconciliation" at bounding box center [84, 375] width 110 height 20
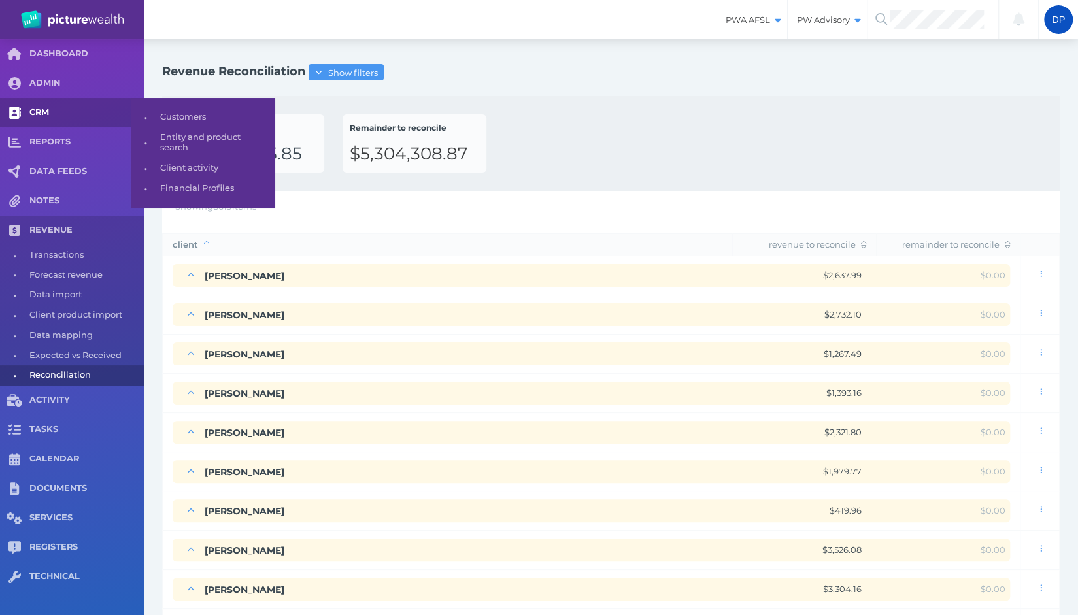
click at [44, 110] on span "CRM" at bounding box center [86, 112] width 114 height 11
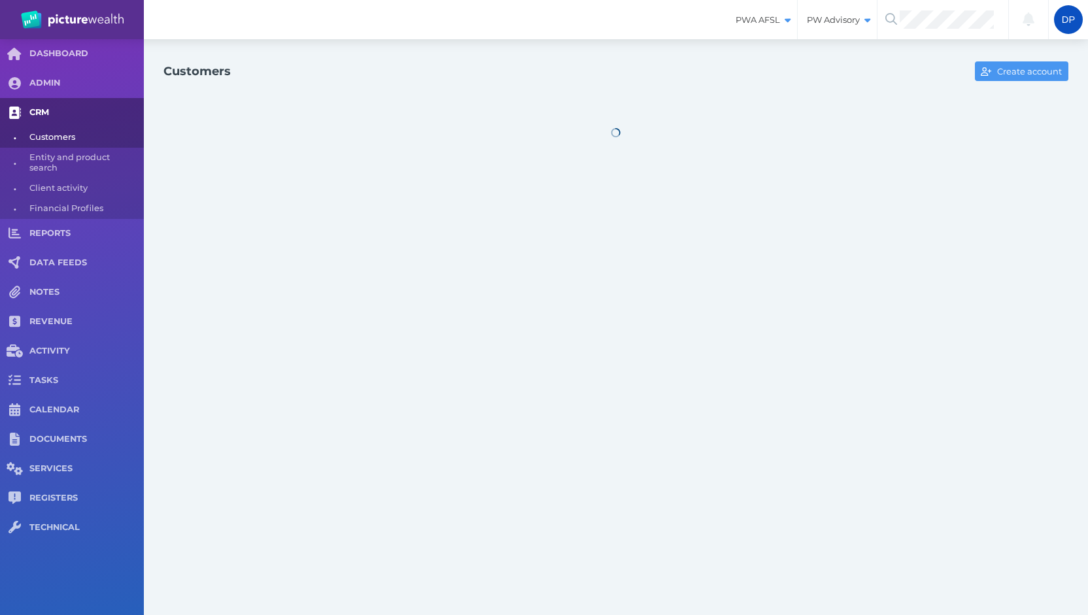
select select "25"
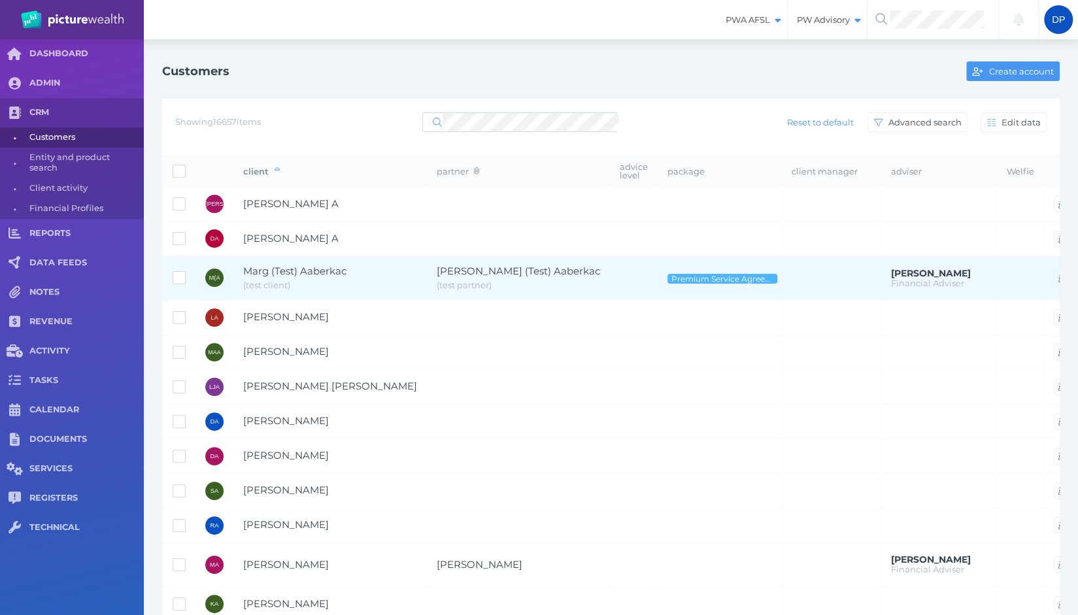
click at [350, 267] on span "Marg (Test) Aaberkac" at bounding box center [330, 271] width 174 height 15
